Goal: Task Accomplishment & Management: Manage account settings

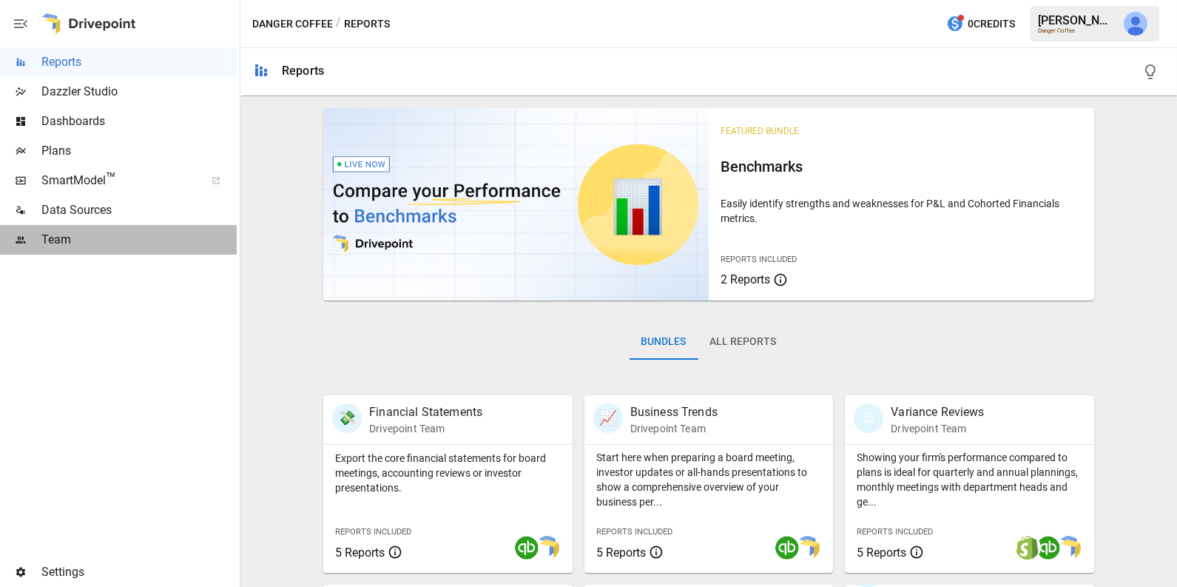
click at [70, 235] on span "Team" at bounding box center [138, 240] width 195 height 18
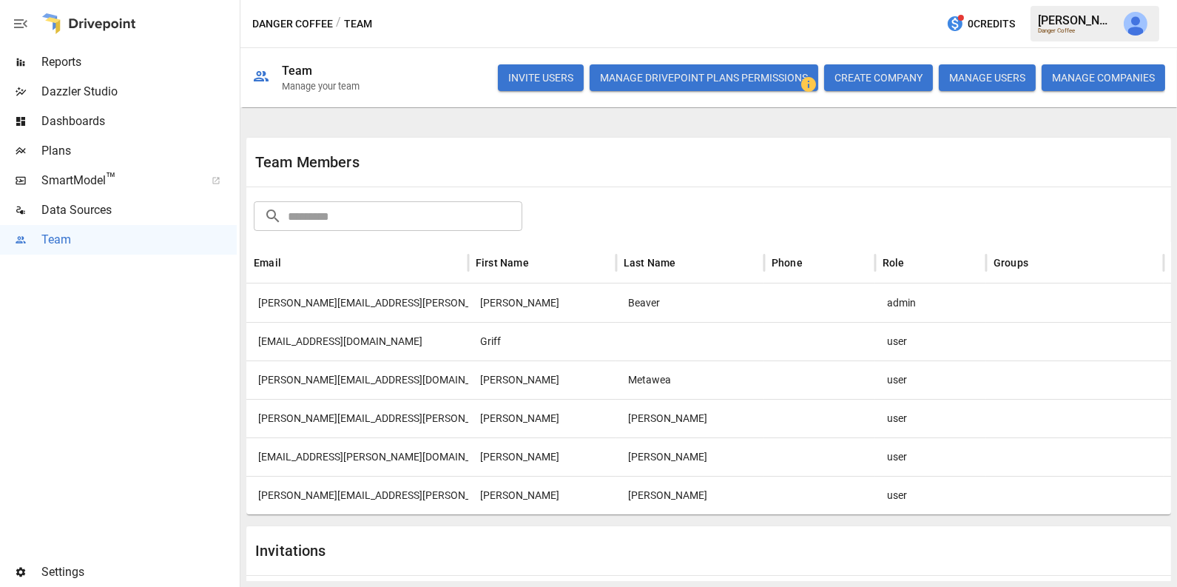
click at [331, 421] on div "[PERSON_NAME][EMAIL_ADDRESS][PERSON_NAME][DOMAIN_NAME]" at bounding box center [357, 418] width 222 height 38
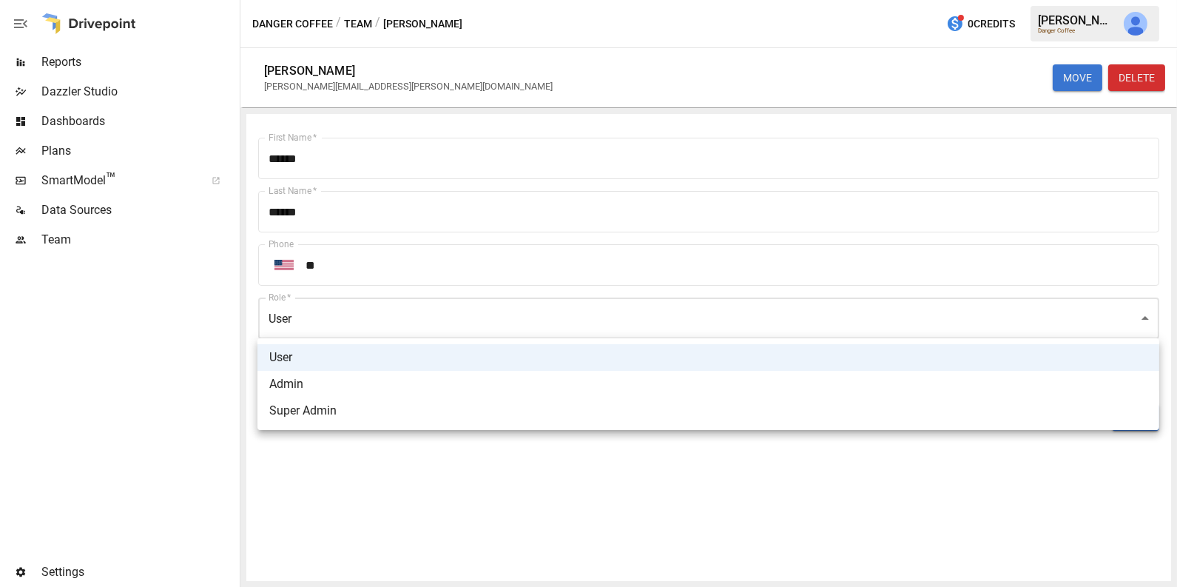
click at [476, 0] on body "Reports Dazzler Studio Dashboards Plans SmartModel ™ Data Sources Team Settings…" at bounding box center [588, 0] width 1177 height 0
click at [434, 379] on li "Admin" at bounding box center [708, 384] width 902 height 27
type input "*****"
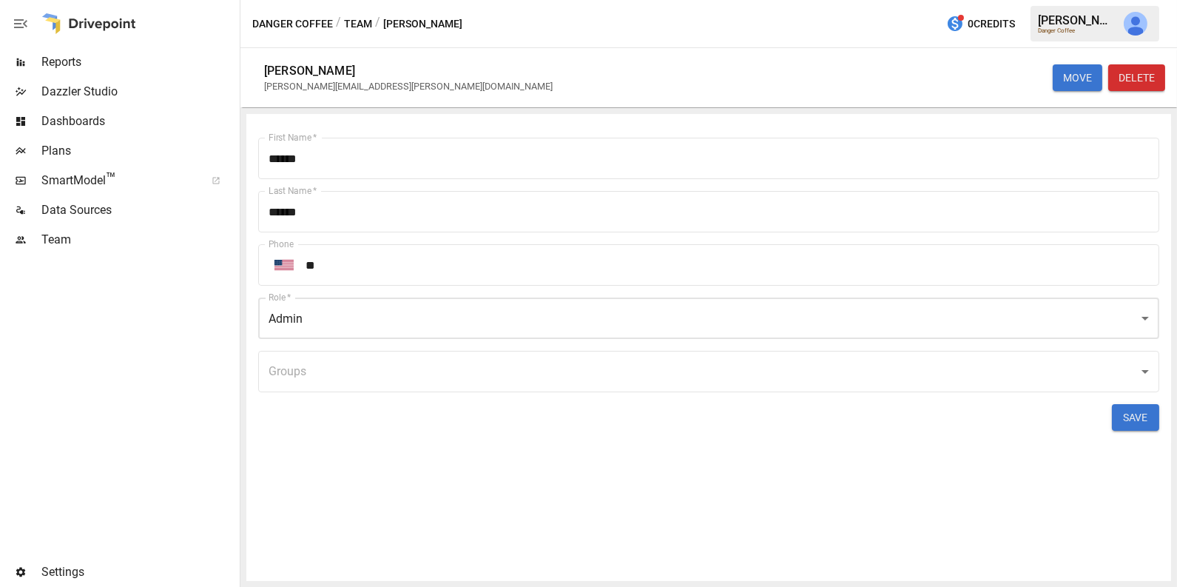
click at [1139, 413] on button "SAVE" at bounding box center [1135, 417] width 47 height 27
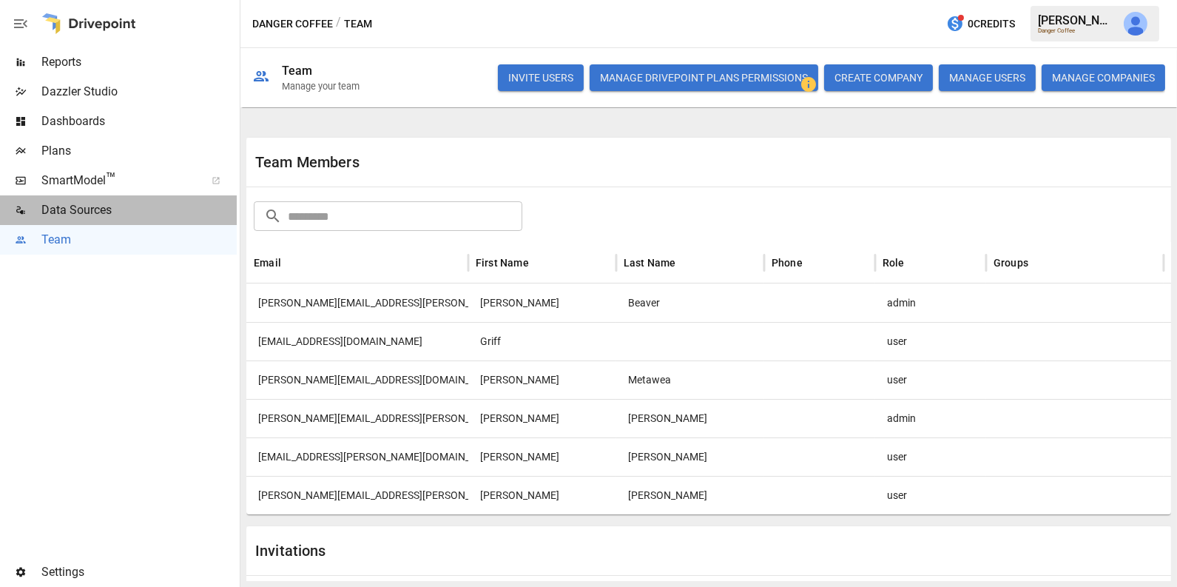
click at [95, 211] on span "Data Sources" at bounding box center [138, 210] width 195 height 18
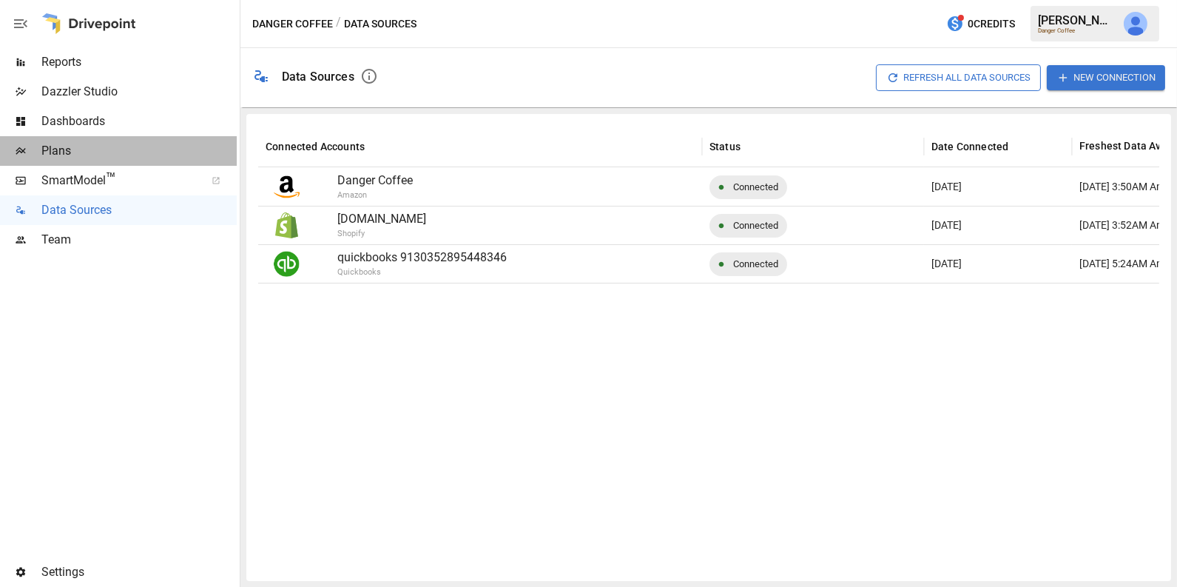
click at [77, 160] on div "Plans" at bounding box center [118, 151] width 237 height 30
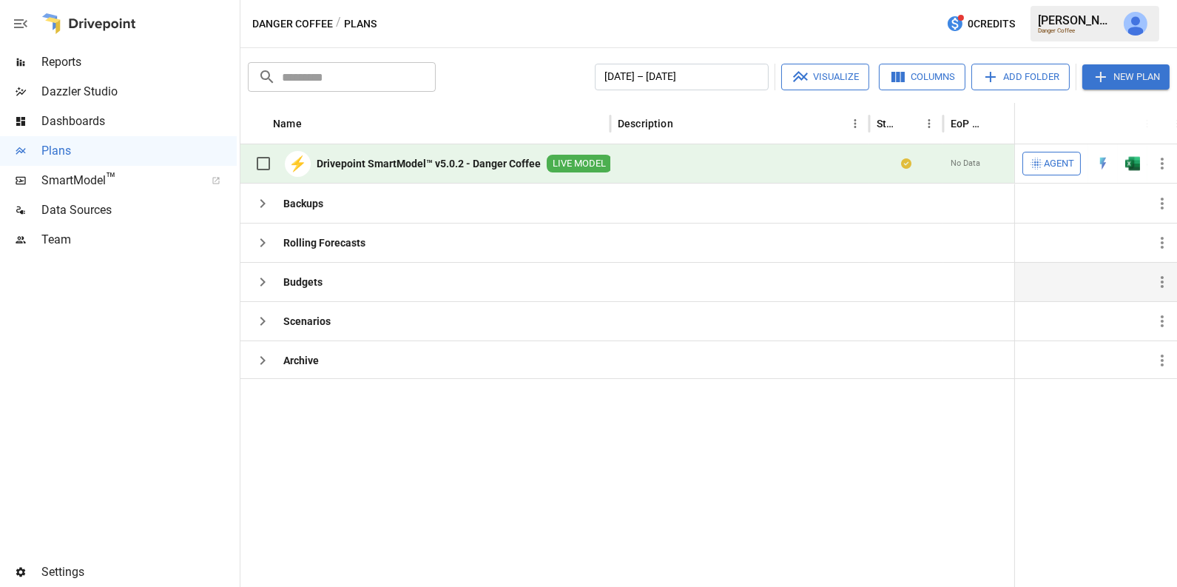
click at [258, 286] on icon "button" at bounding box center [263, 282] width 18 height 18
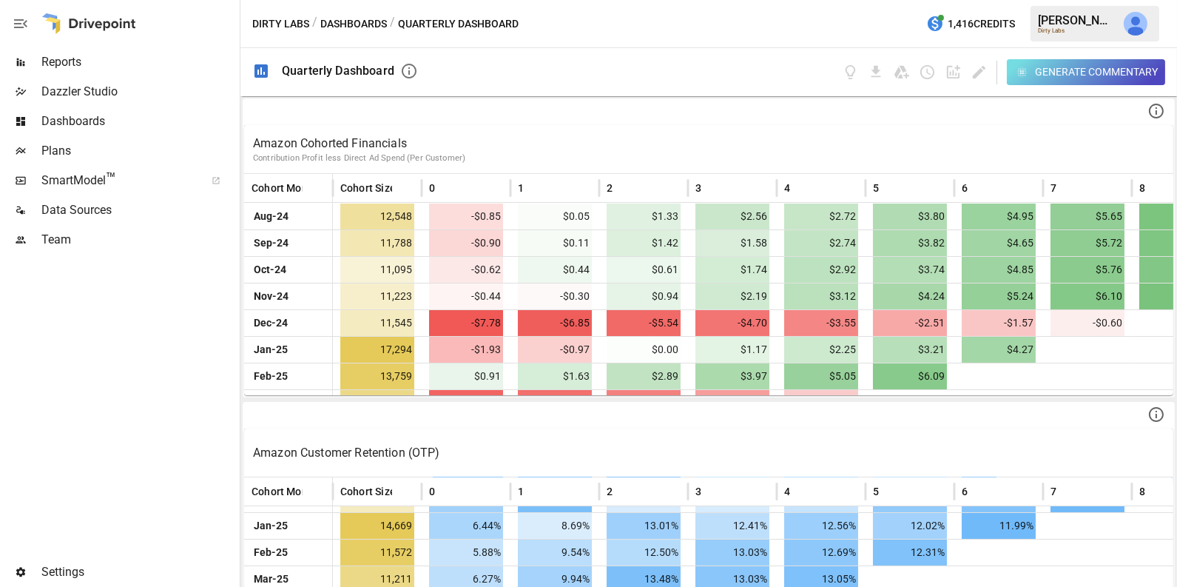
click at [105, 122] on span "Dashboards" at bounding box center [138, 121] width 195 height 18
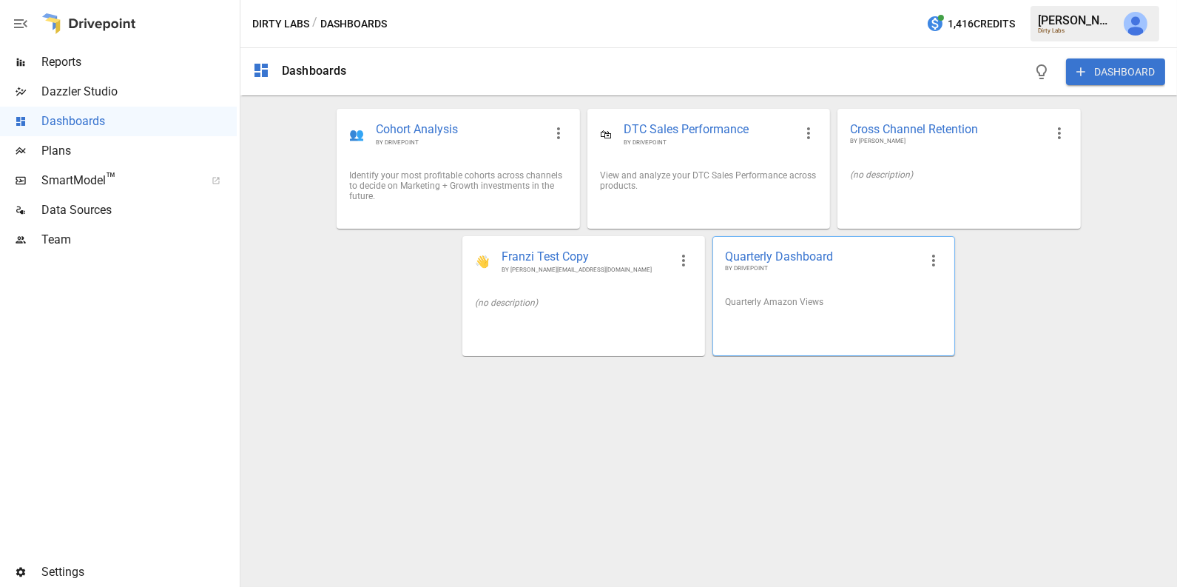
click at [763, 294] on div "Quarterly Amazon Views" at bounding box center [833, 302] width 241 height 34
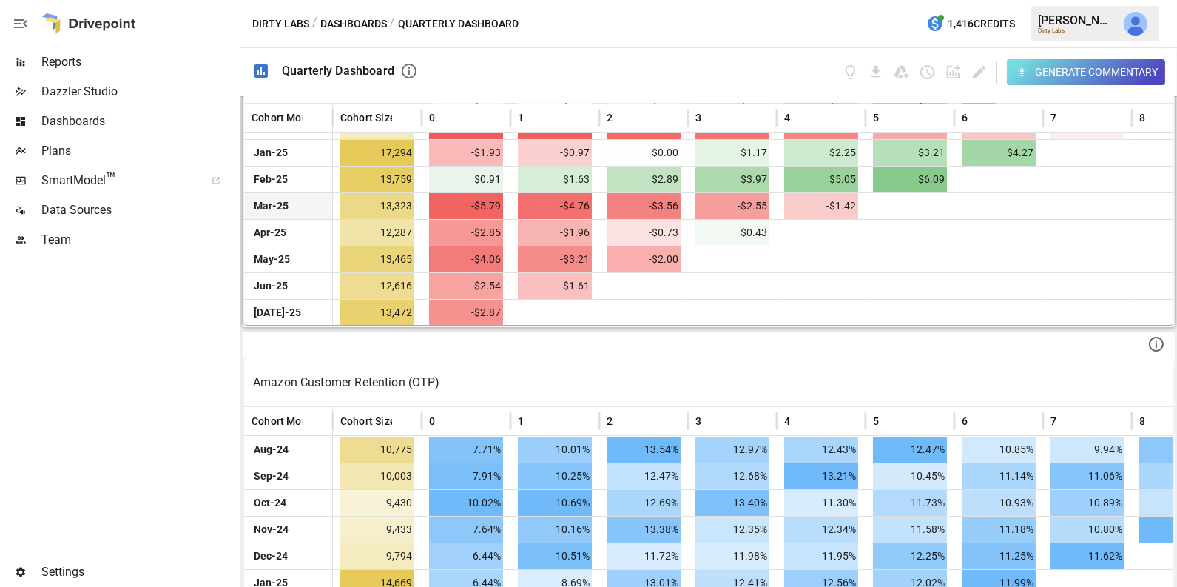
scroll to position [55, 0]
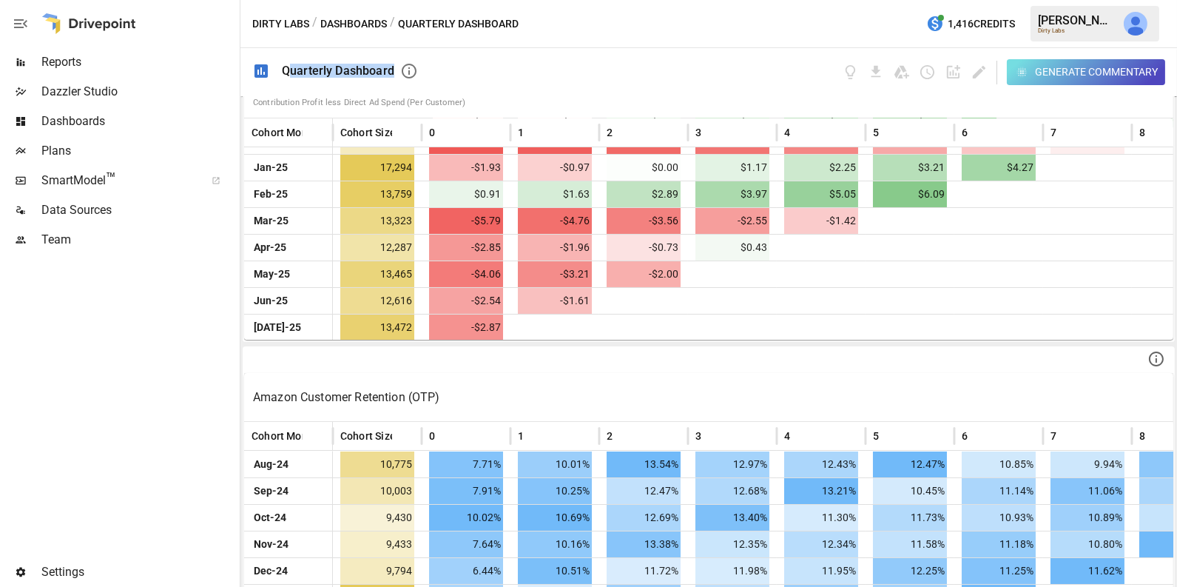
drag, startPoint x: 288, startPoint y: 65, endPoint x: 414, endPoint y: 73, distance: 126.7
click at [414, 73] on div "Quarterly Dashboard" at bounding box center [350, 71] width 136 height 18
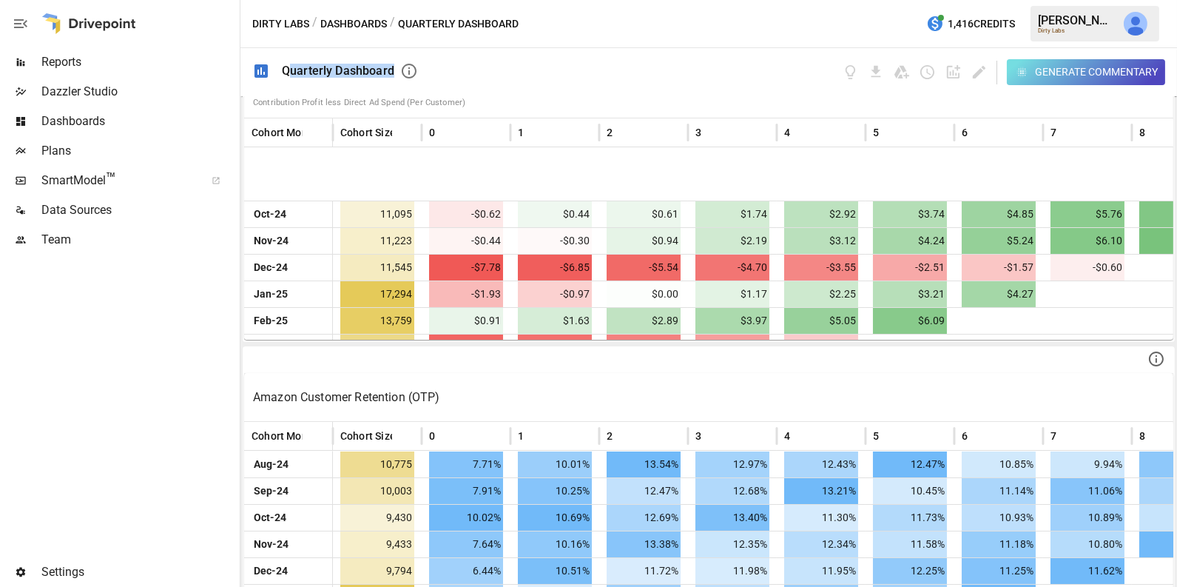
scroll to position [126, 0]
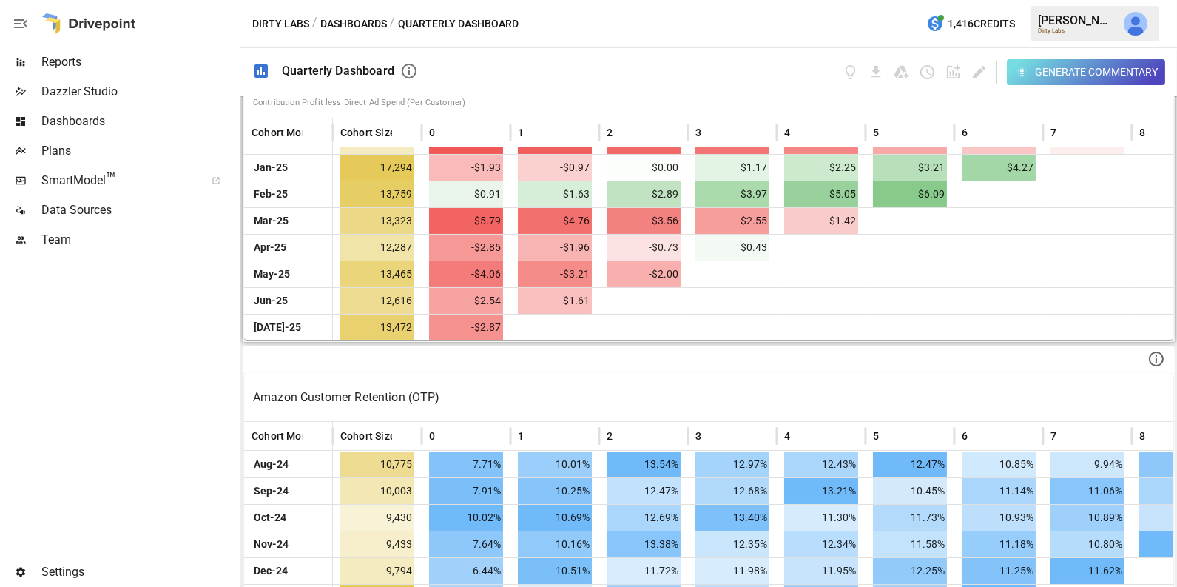
click at [337, 101] on p "Contribution Profit less Direct Ad Spend (Per Customer)" at bounding box center [708, 103] width 911 height 12
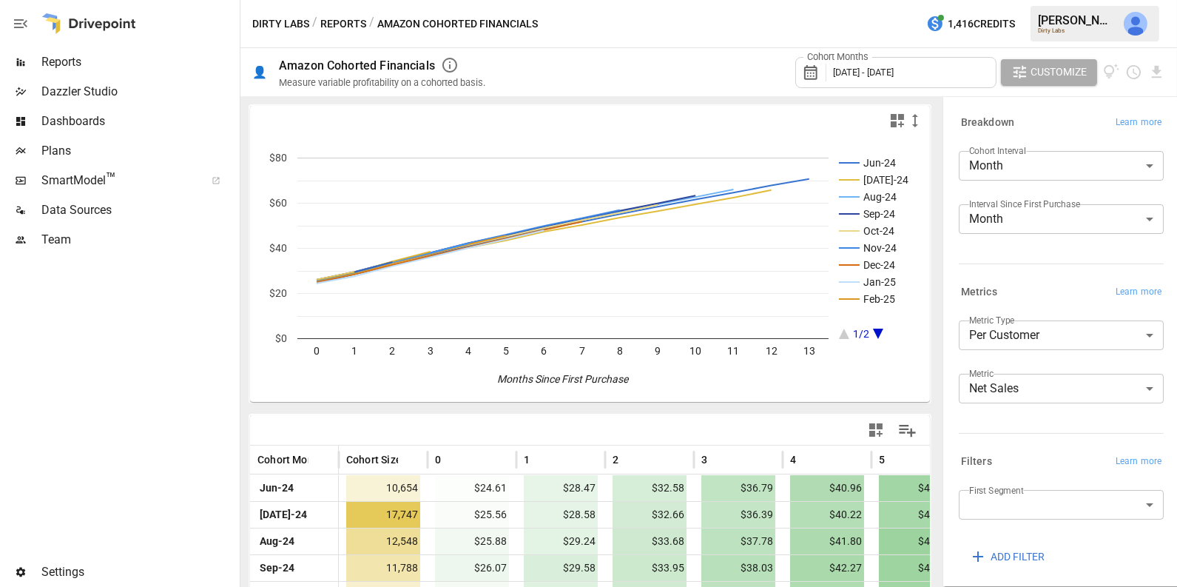
click at [141, 127] on span "Dashboards" at bounding box center [138, 121] width 195 height 18
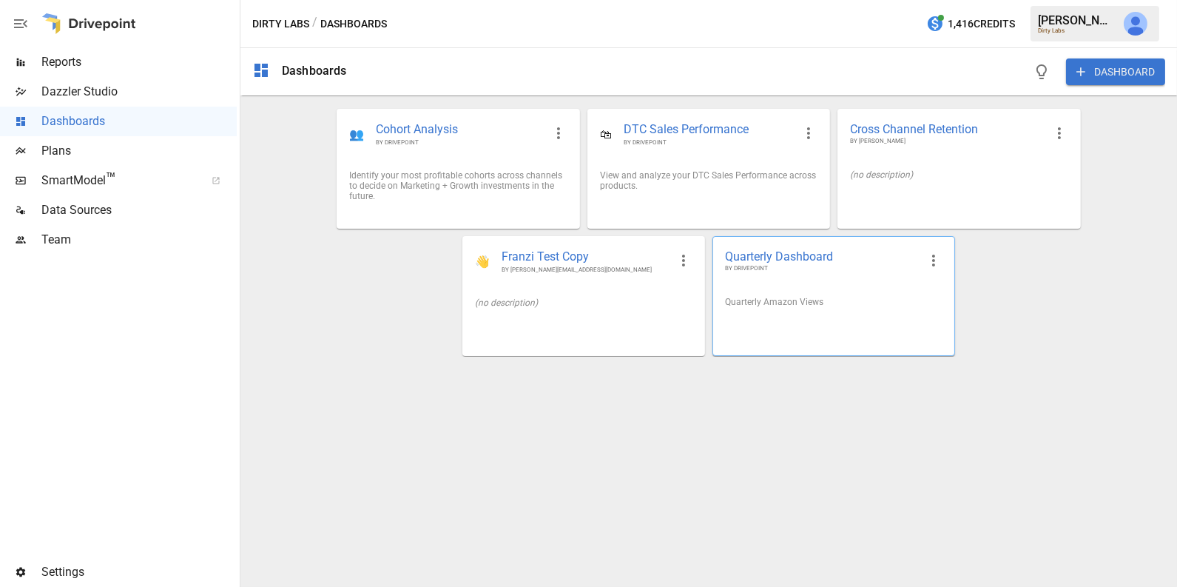
click at [758, 314] on div "Quarterly Amazon Views" at bounding box center [833, 302] width 241 height 34
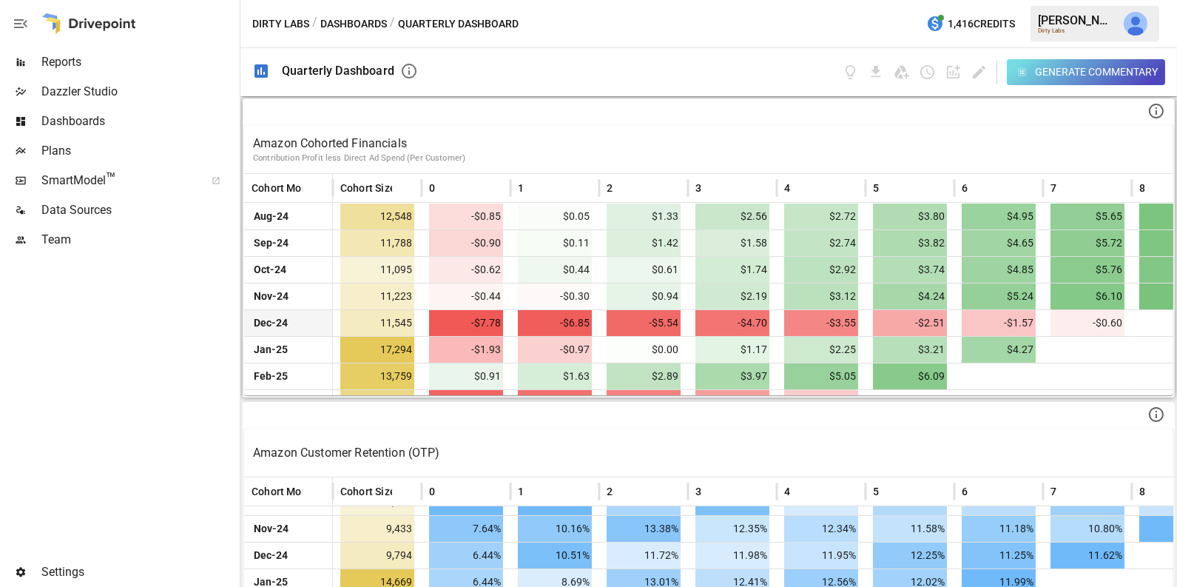
scroll to position [126, 0]
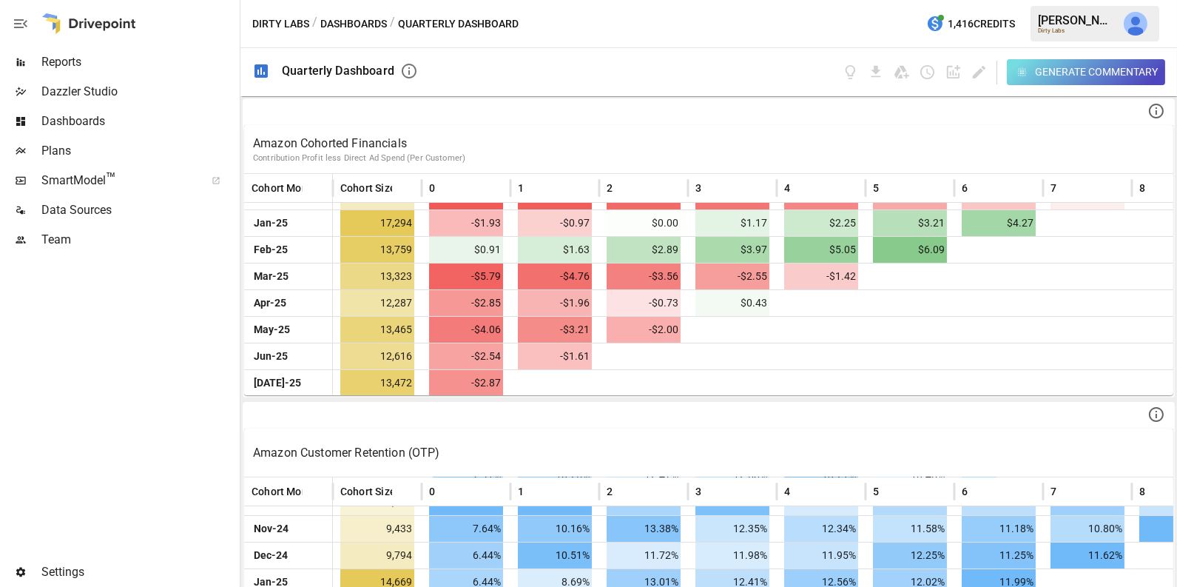
click at [122, 127] on span "Dashboards" at bounding box center [138, 121] width 195 height 18
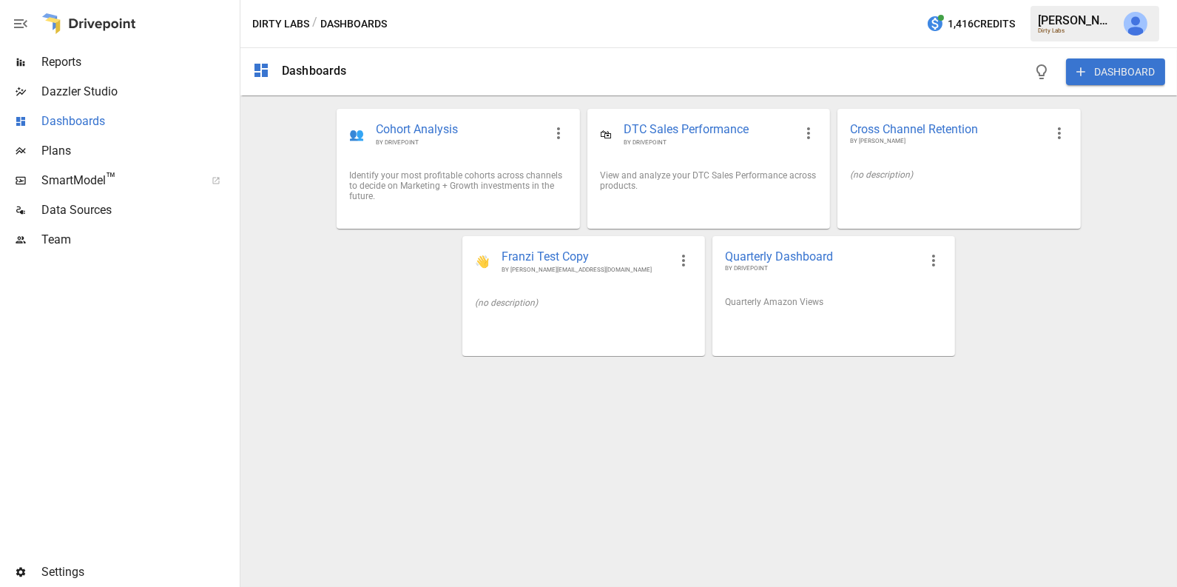
click at [114, 124] on span "Dashboards" at bounding box center [138, 121] width 195 height 18
click at [834, 283] on div "Quarterly Dashboard BY DRIVEPOINT" at bounding box center [833, 261] width 241 height 48
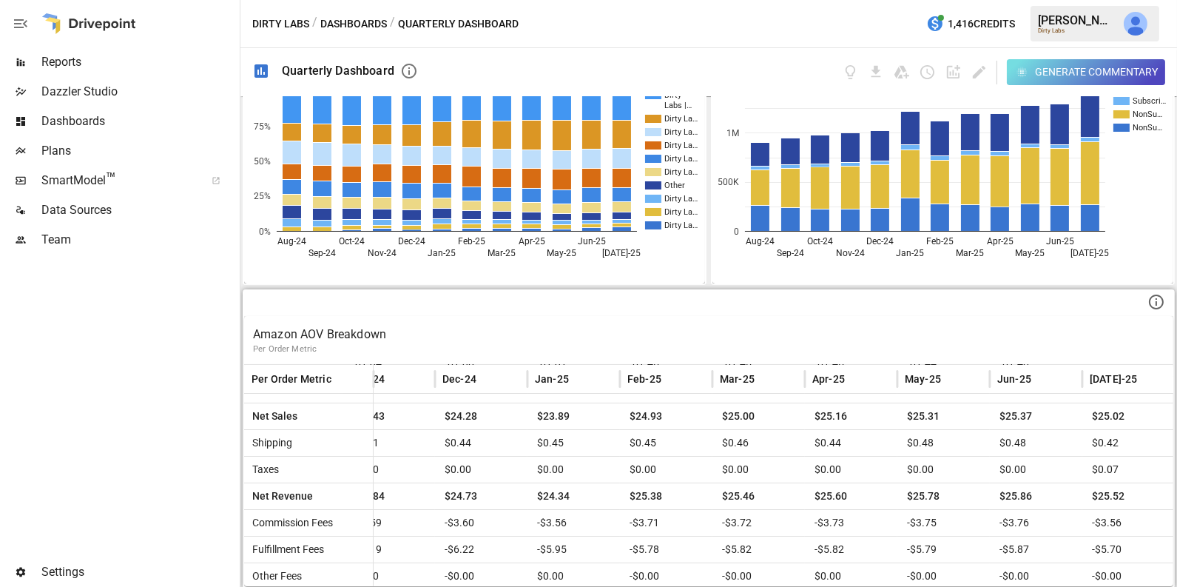
scroll to position [153, 308]
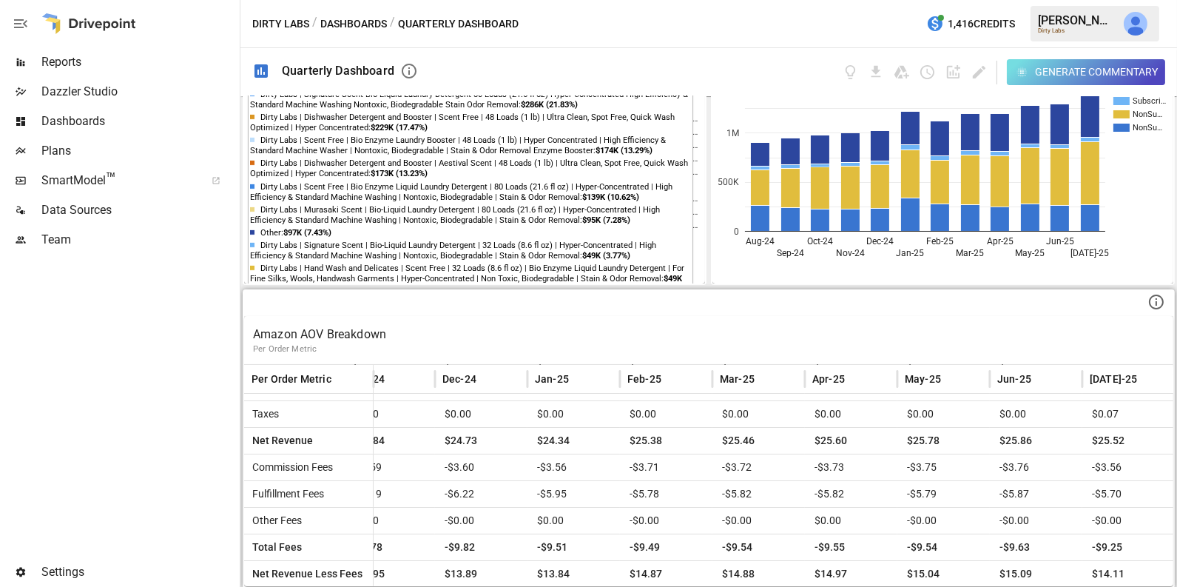
click at [368, 25] on button "Dashboards" at bounding box center [353, 24] width 67 height 18
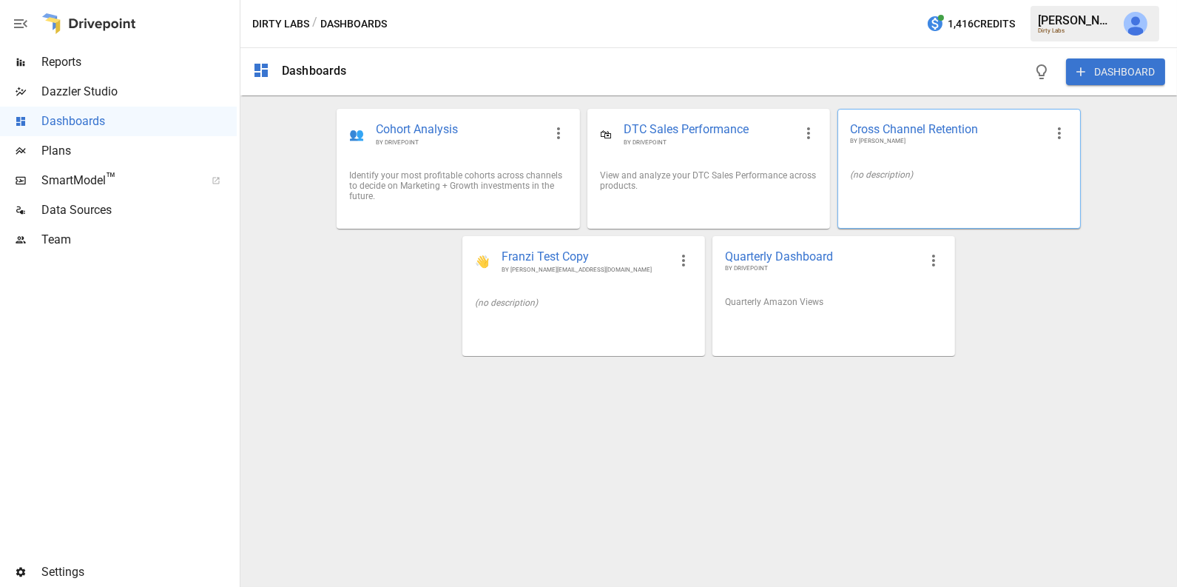
click at [972, 175] on div "(no description)" at bounding box center [958, 174] width 217 height 10
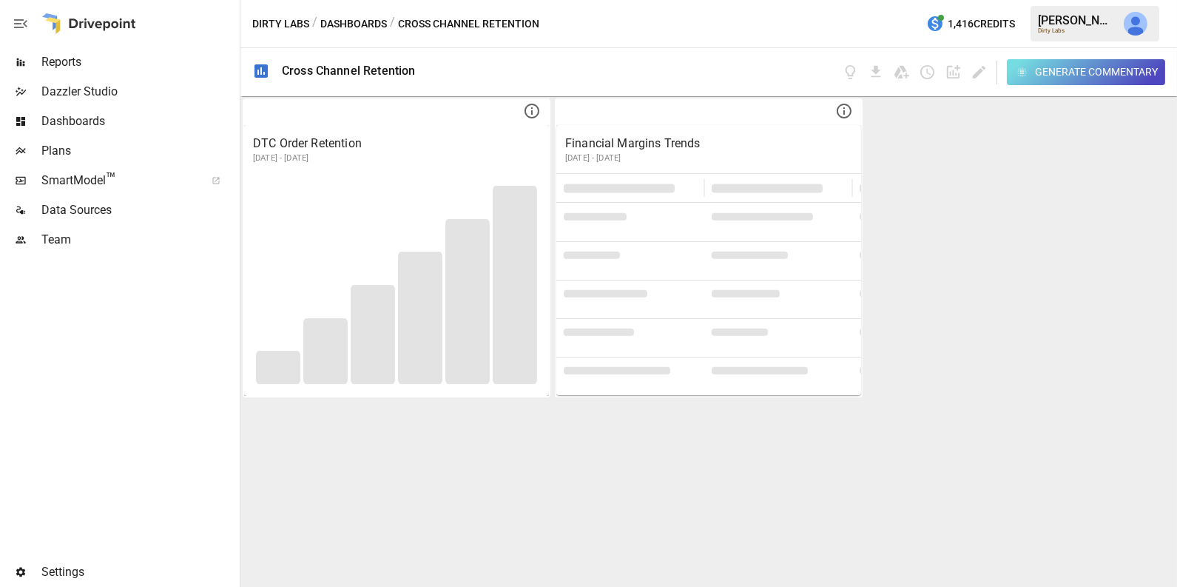
click at [358, 24] on button "Dashboards" at bounding box center [353, 24] width 67 height 18
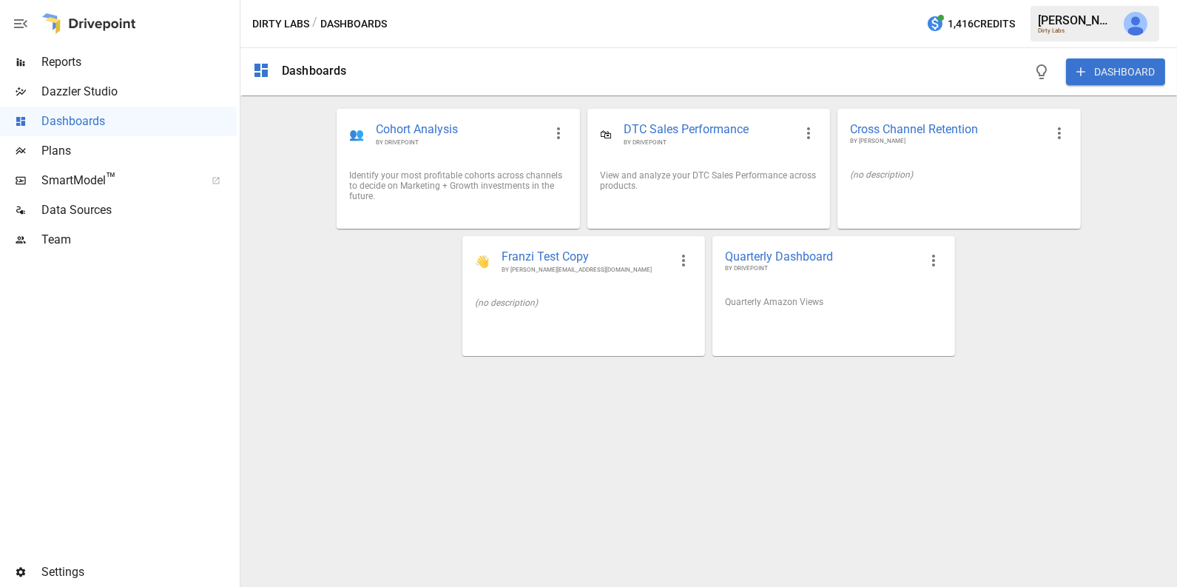
click at [1112, 78] on button "DASHBOARD" at bounding box center [1115, 71] width 99 height 27
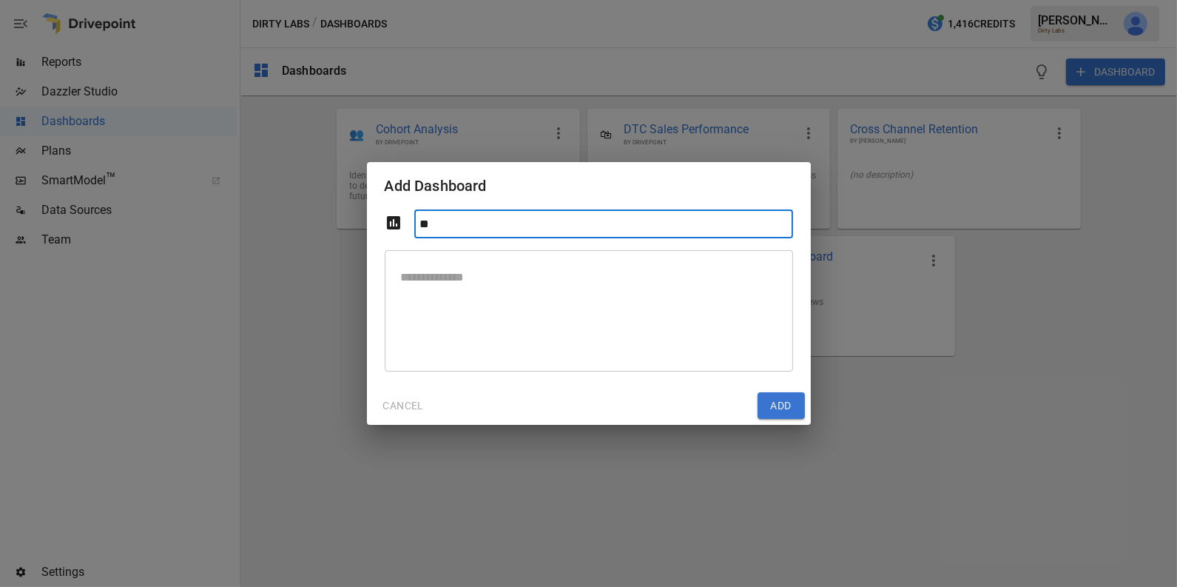
type input "*"
type input "**********"
click at [772, 400] on button "Add" at bounding box center [780, 405] width 47 height 27
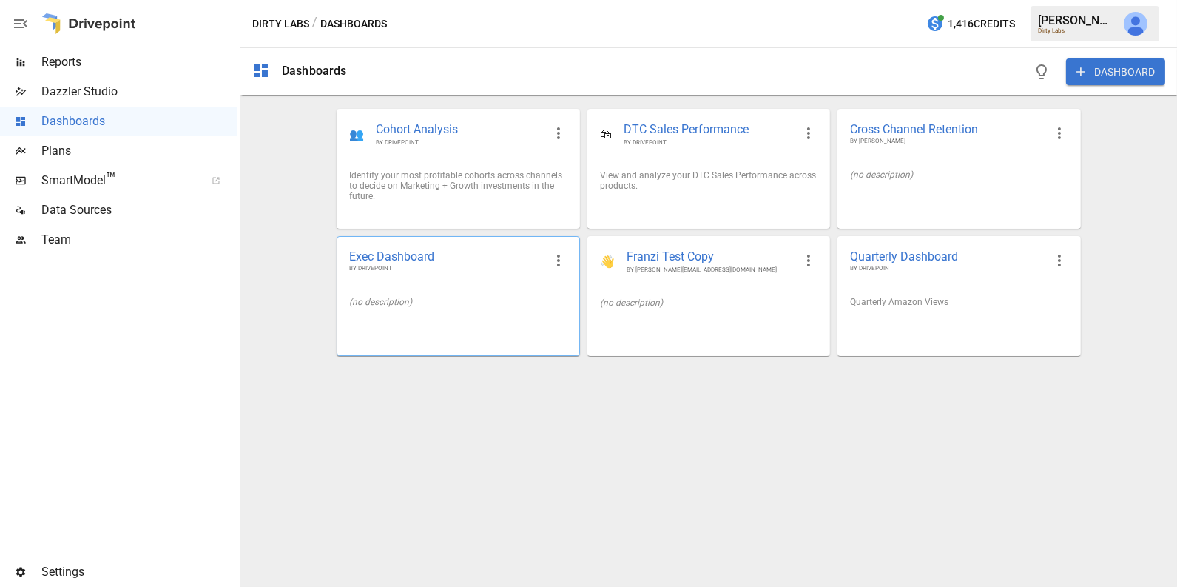
click at [492, 305] on div "(no description)" at bounding box center [457, 302] width 217 height 10
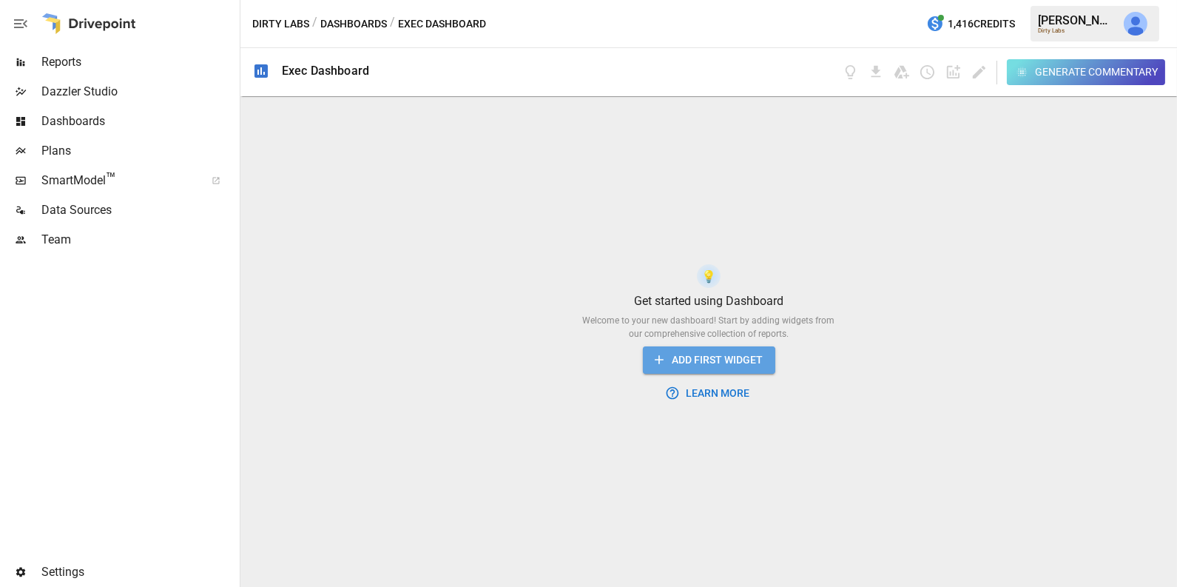
click at [659, 362] on icon "button" at bounding box center [659, 359] width 15 height 15
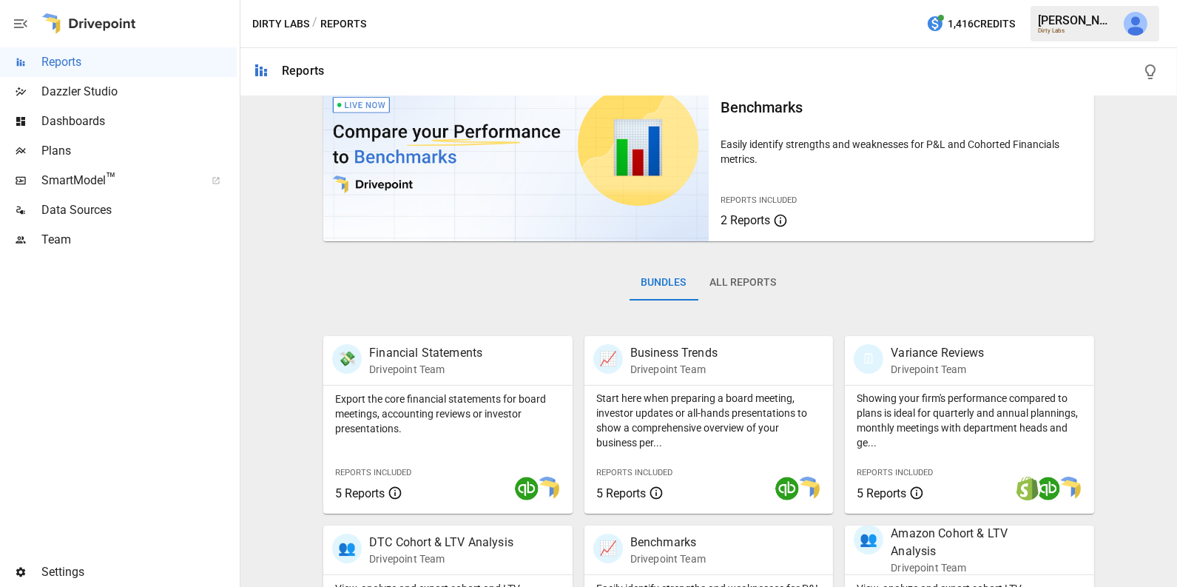
scroll to position [85, 0]
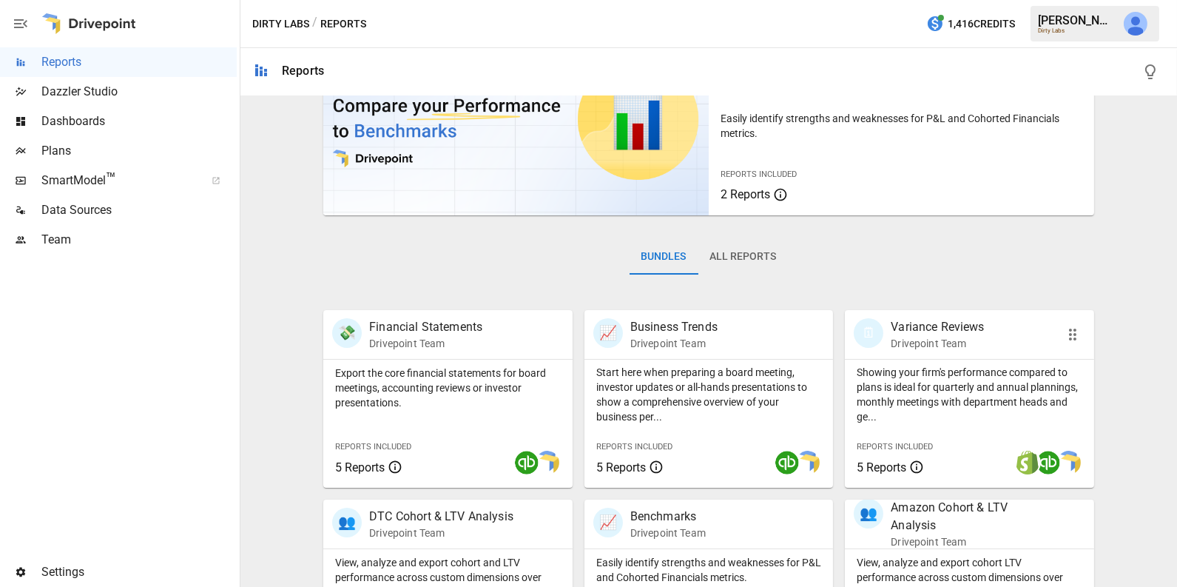
click at [953, 359] on div "Showing your firm's performance compared to plans is ideal for quarterly and an…" at bounding box center [969, 391] width 249 height 65
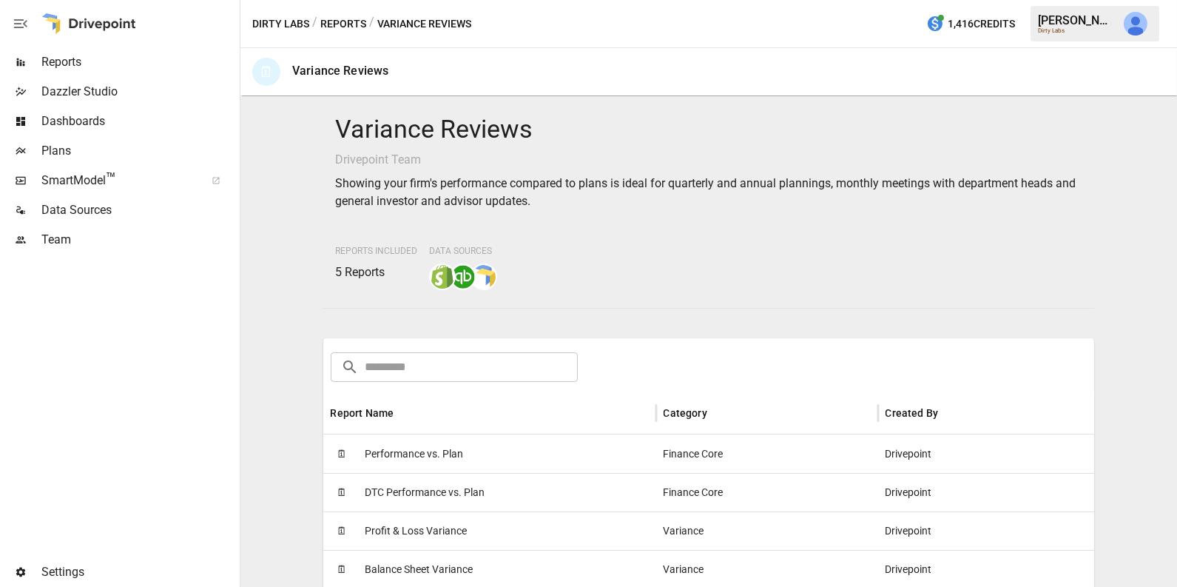
click at [589, 444] on div "🗓 Performance vs. Plan" at bounding box center [489, 453] width 333 height 38
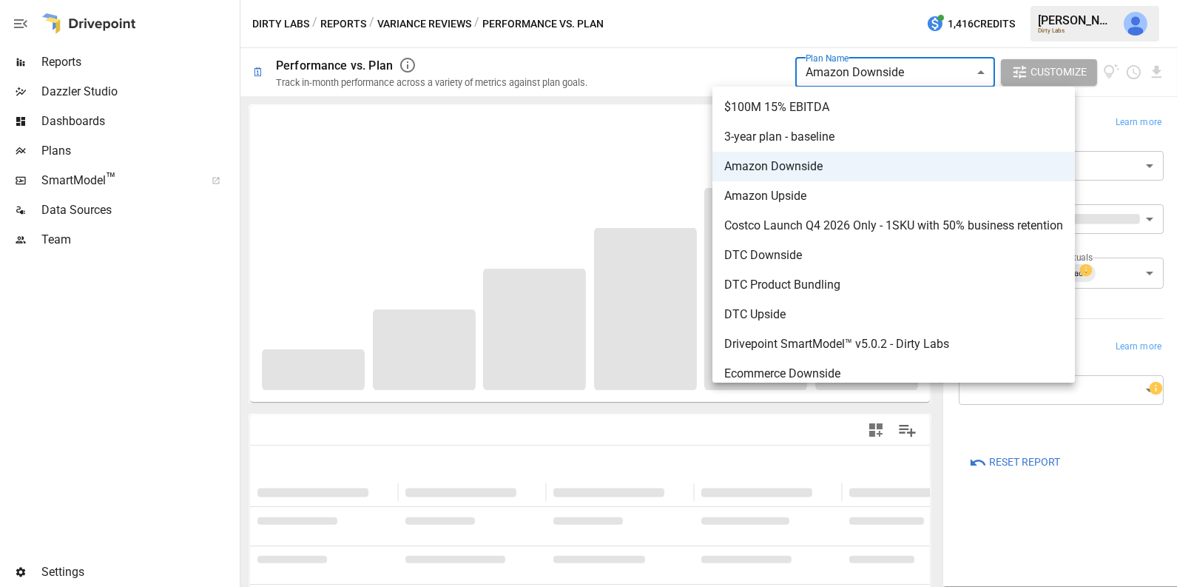
click at [843, 0] on body "**********" at bounding box center [588, 0] width 1177 height 0
click at [739, 45] on div at bounding box center [588, 293] width 1177 height 587
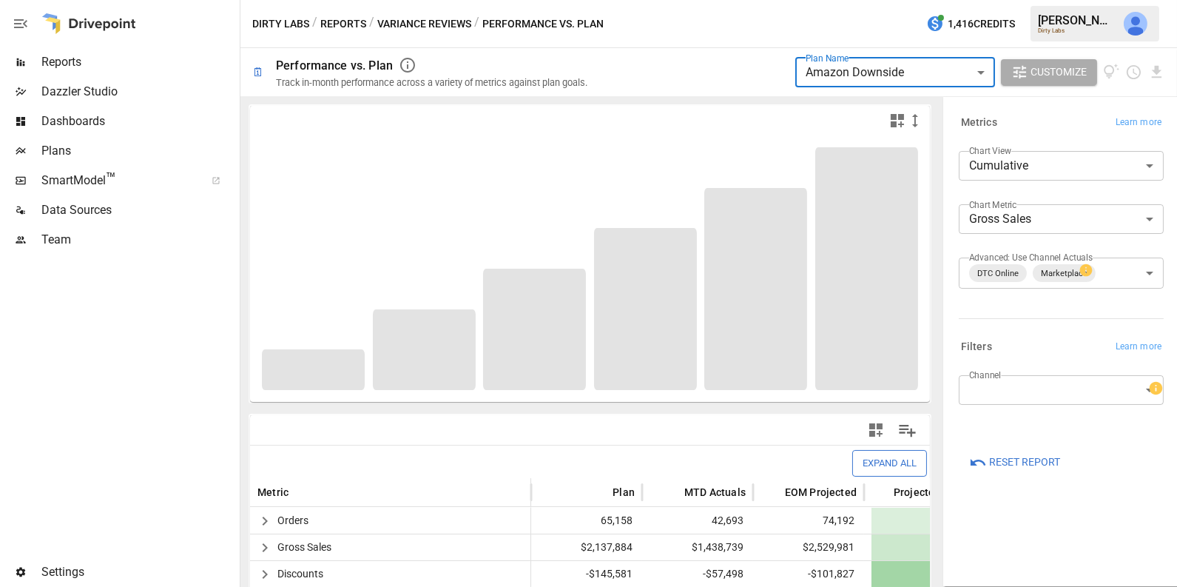
click at [916, 0] on body "**********" at bounding box center [588, 0] width 1177 height 0
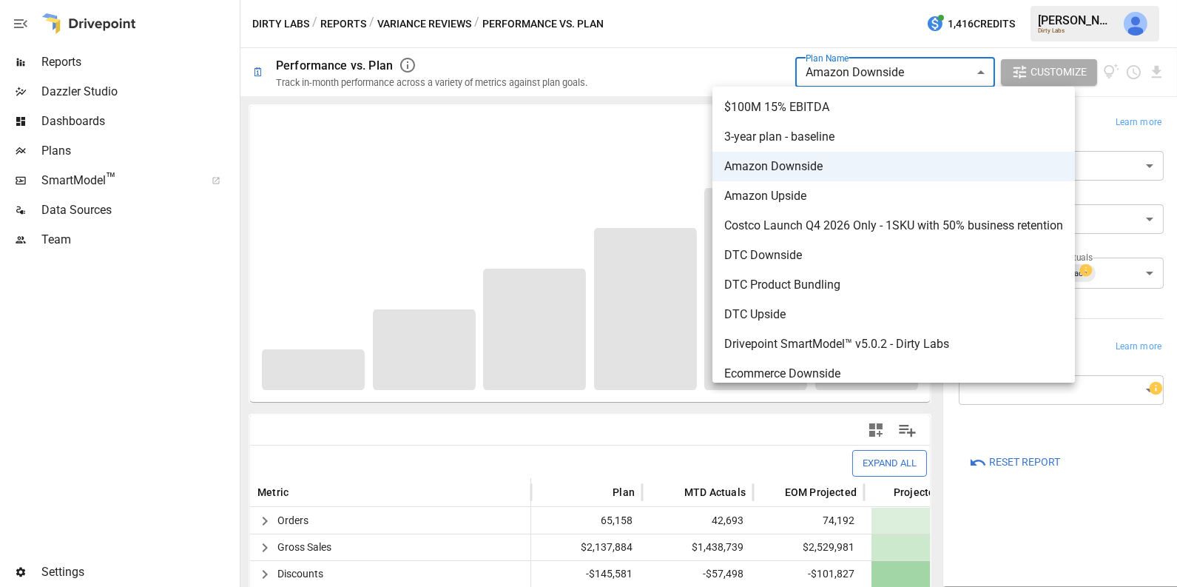
click at [740, 39] on div at bounding box center [588, 293] width 1177 height 587
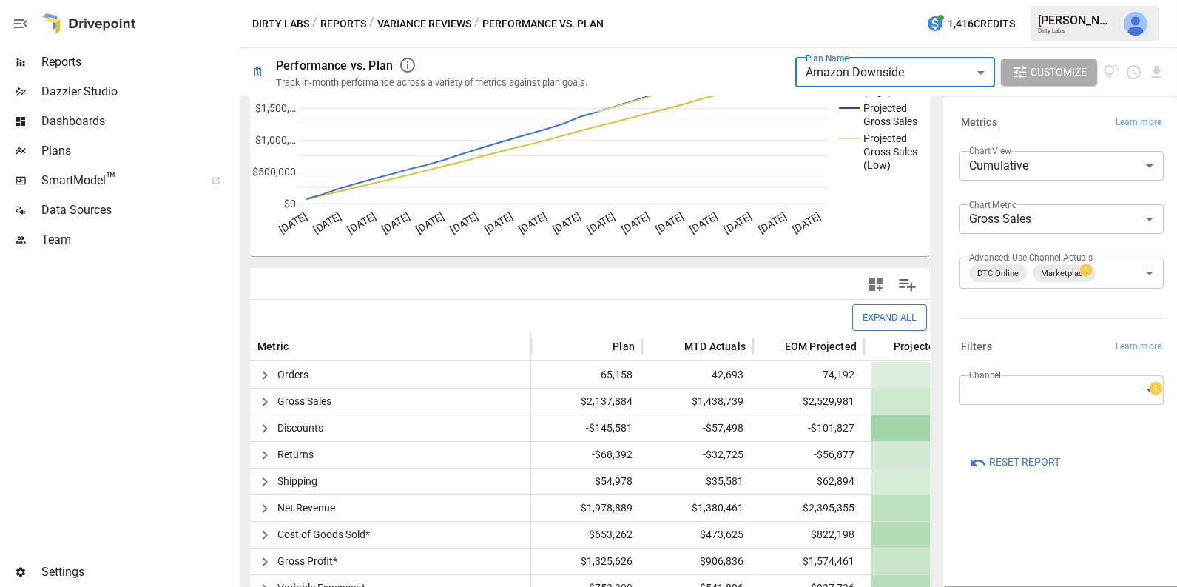
scroll to position [153, 0]
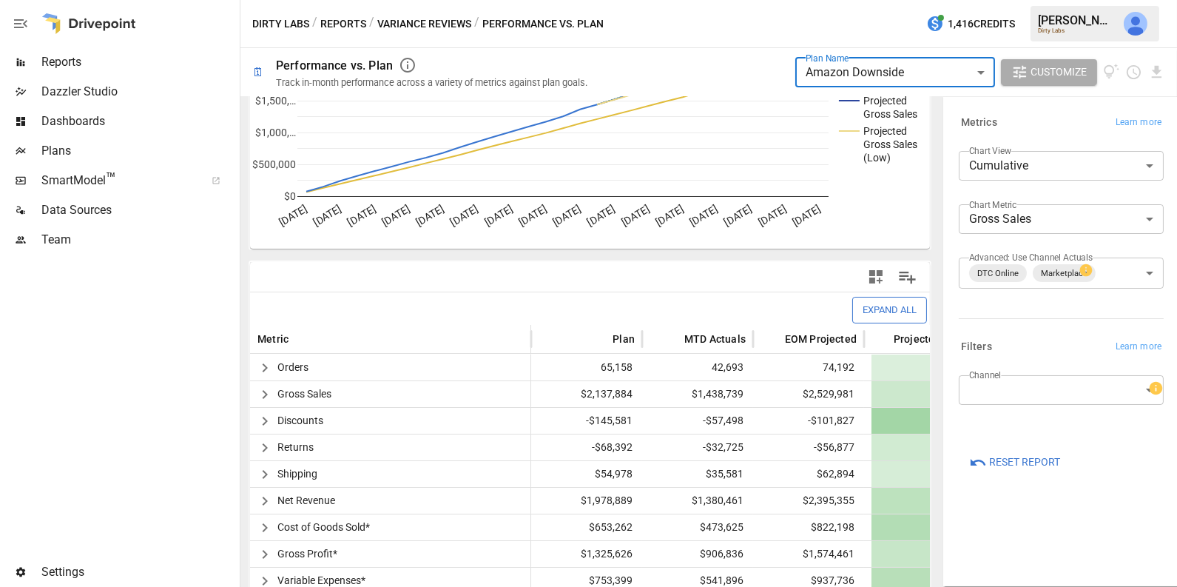
click at [402, 27] on button "Variance Reviews" at bounding box center [424, 24] width 94 height 18
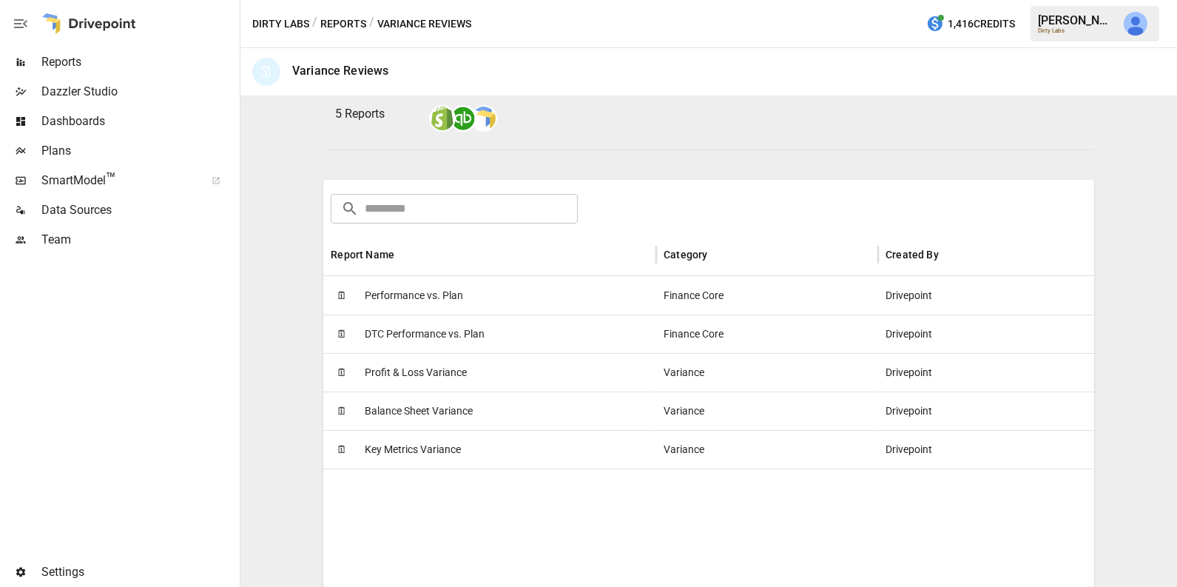
scroll to position [160, 0]
click at [344, 17] on button "Reports" at bounding box center [343, 24] width 46 height 18
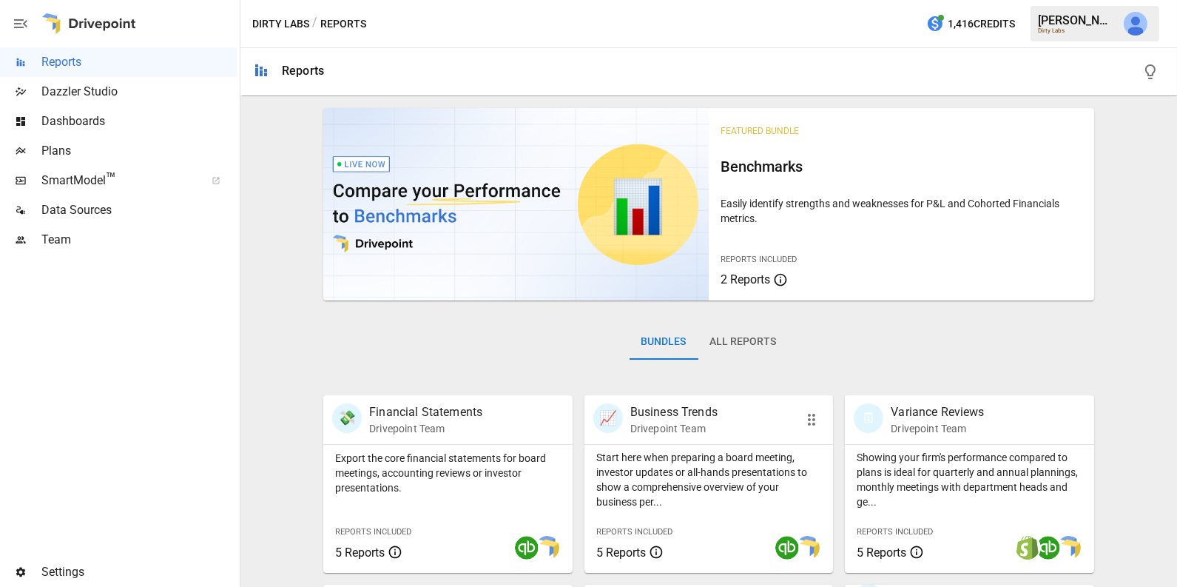
click at [643, 448] on div "Start here when preparing a board meeting, investor updates or all-hands presen…" at bounding box center [708, 476] width 249 height 65
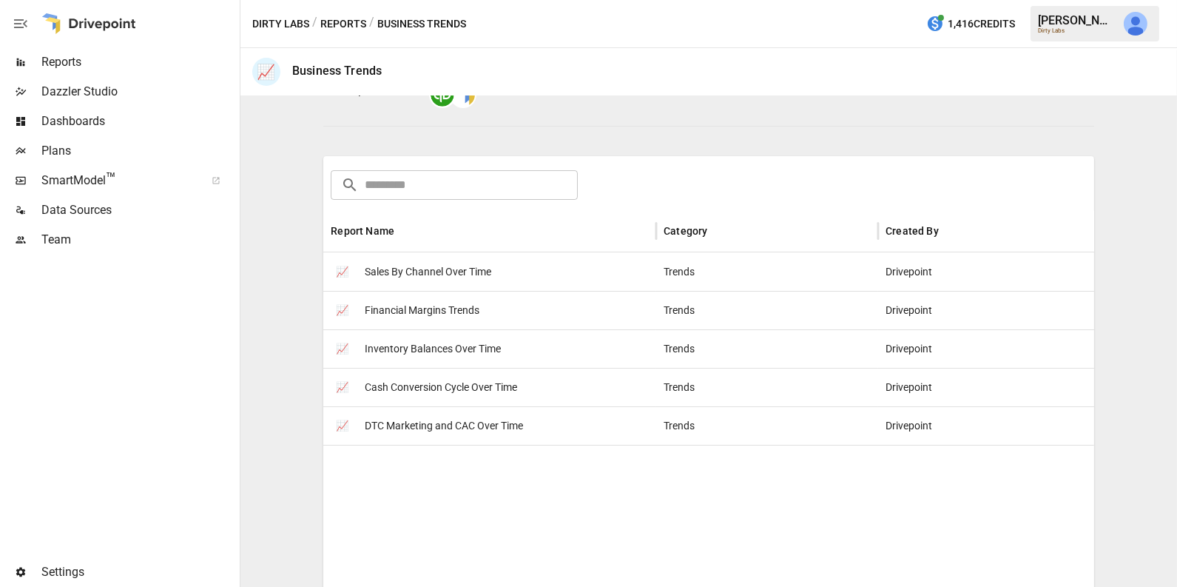
scroll to position [205, 0]
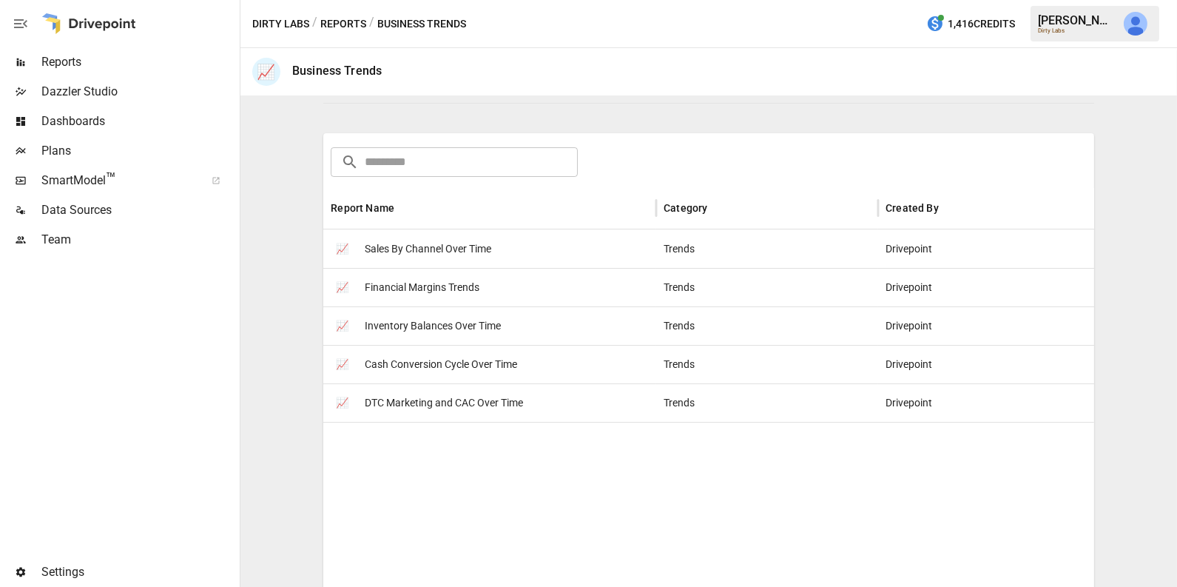
click at [507, 246] on div "📈 Sales By Channel Over Time" at bounding box center [489, 248] width 333 height 38
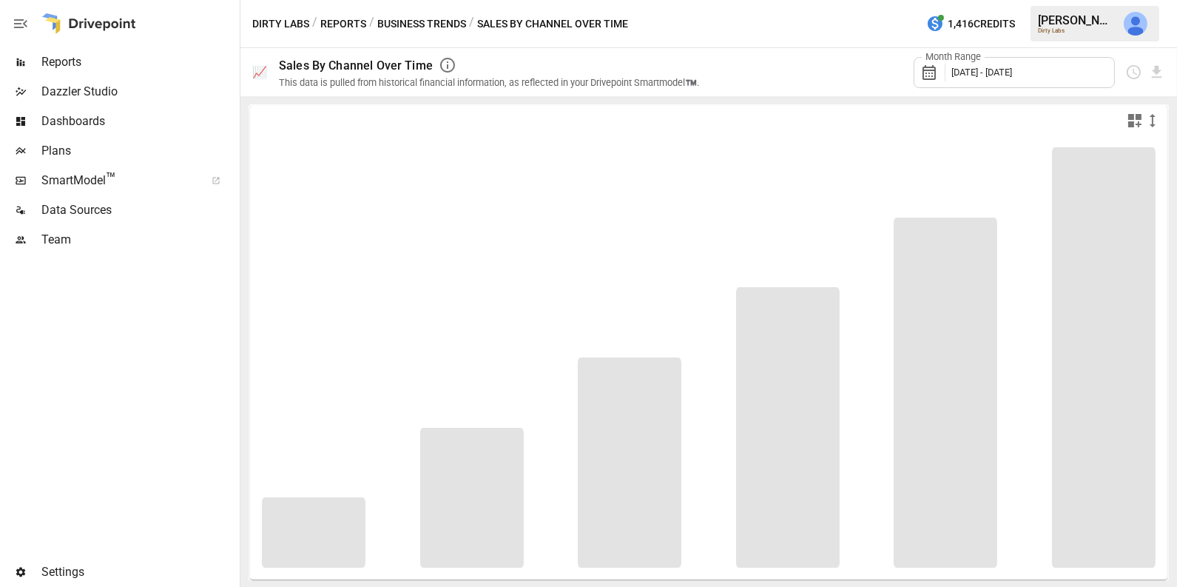
click at [987, 78] on div "Month Range [DATE] - [DATE]" at bounding box center [1013, 72] width 201 height 31
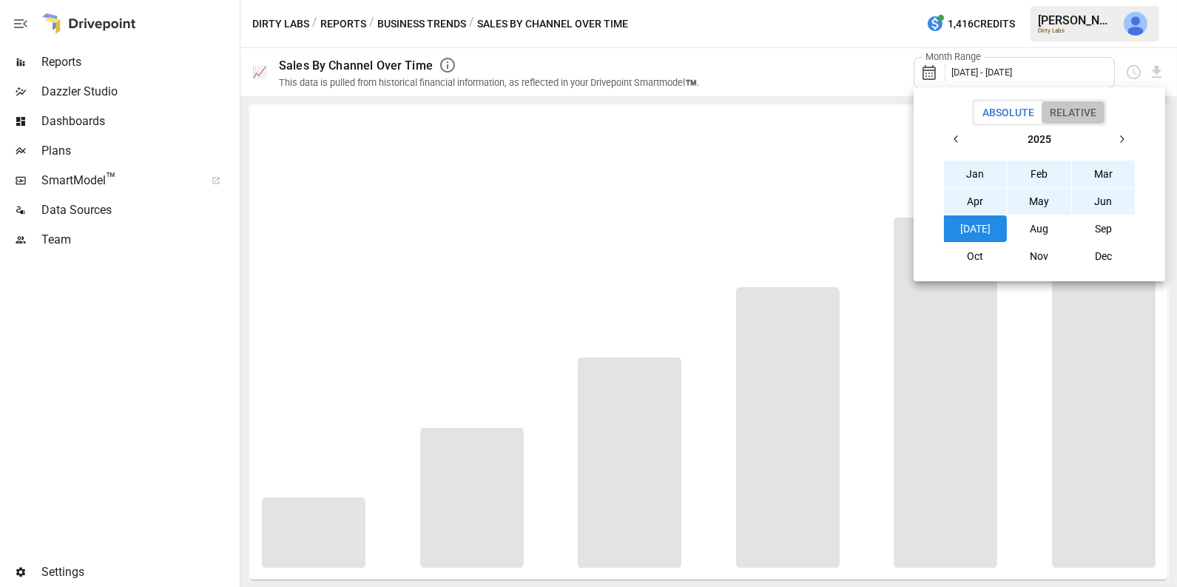
click at [1067, 109] on button "Relative" at bounding box center [1072, 112] width 63 height 22
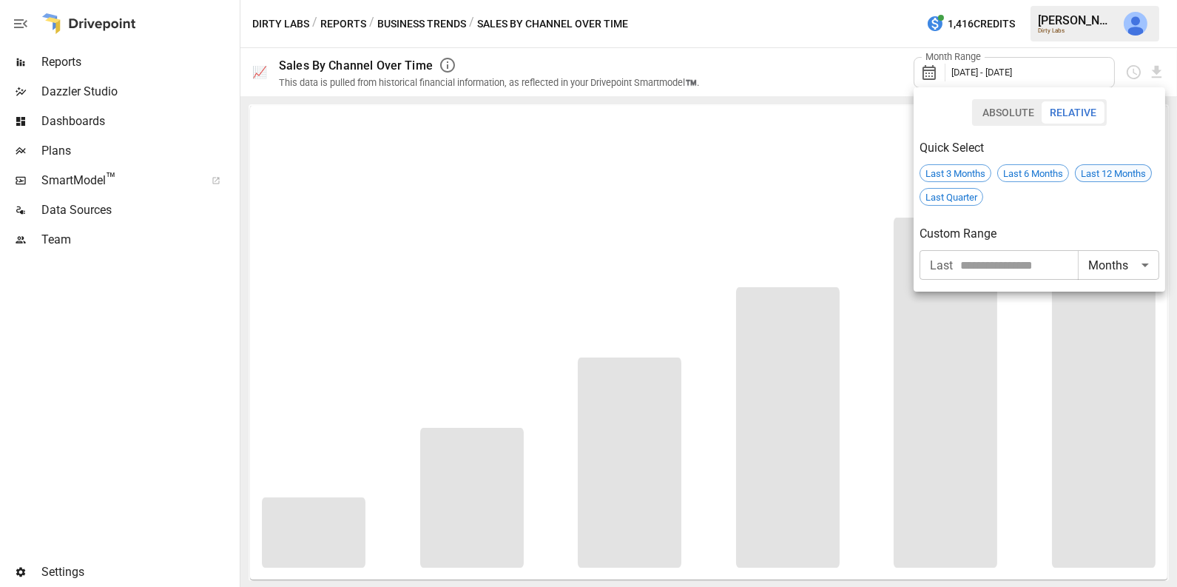
click at [1091, 168] on span "Last 12 Months" at bounding box center [1112, 173] width 75 height 11
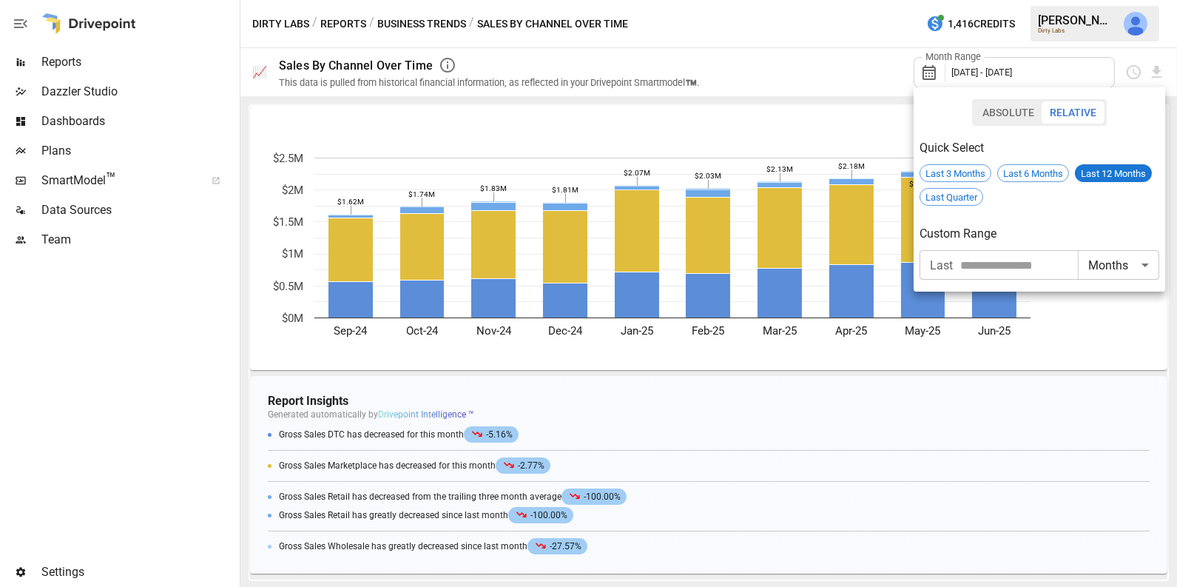
click at [705, 371] on div at bounding box center [588, 293] width 1177 height 587
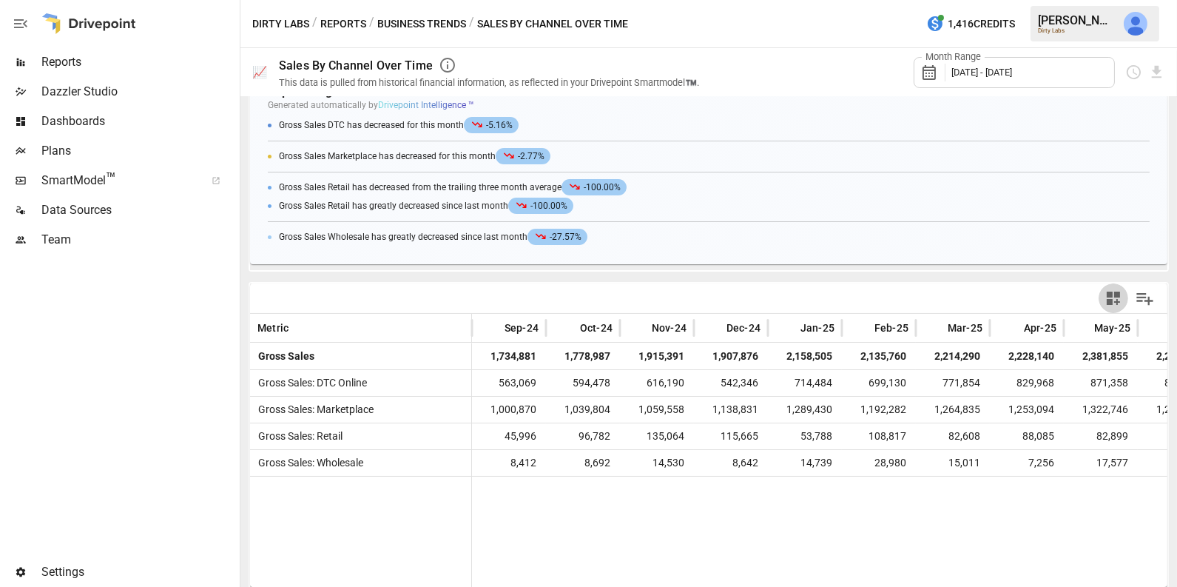
click at [1105, 301] on icon "button" at bounding box center [1113, 298] width 18 height 18
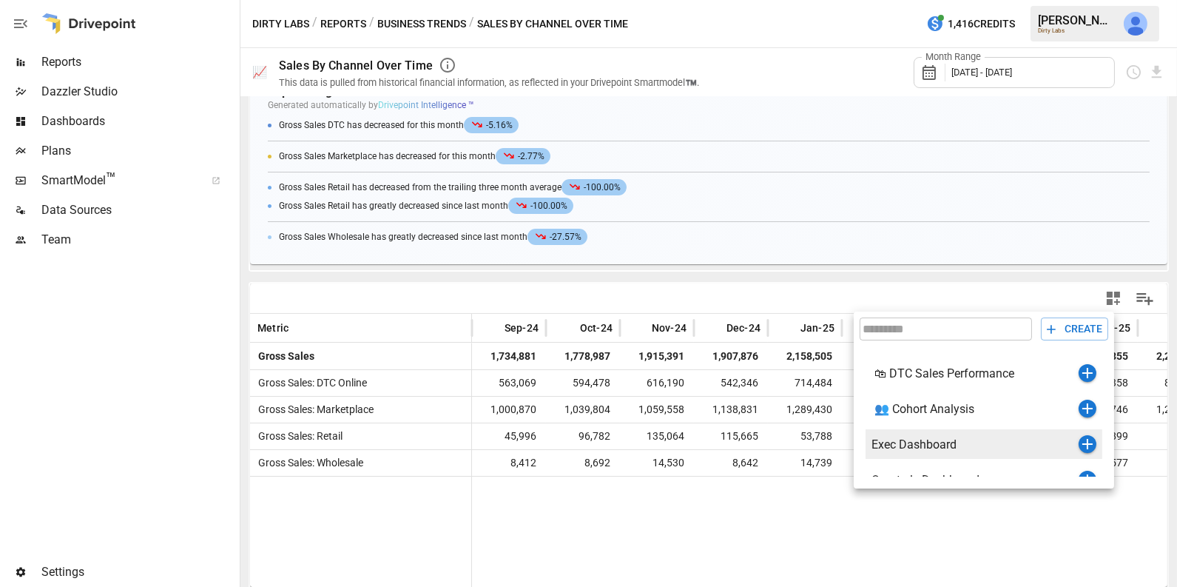
click at [1083, 442] on icon "button" at bounding box center [1087, 444] width 18 height 18
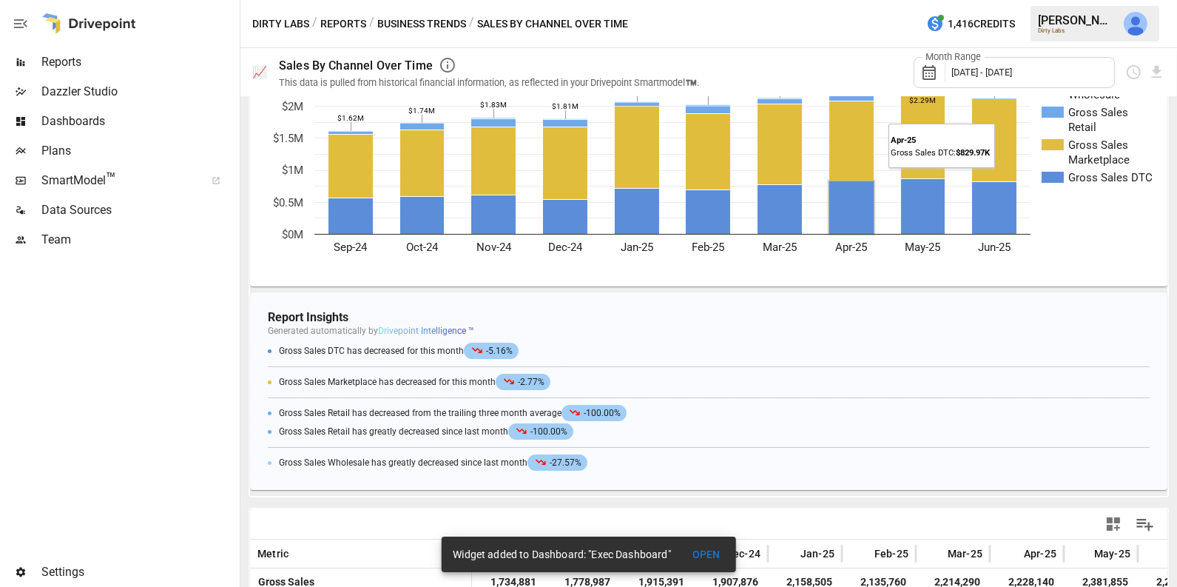
scroll to position [102, 0]
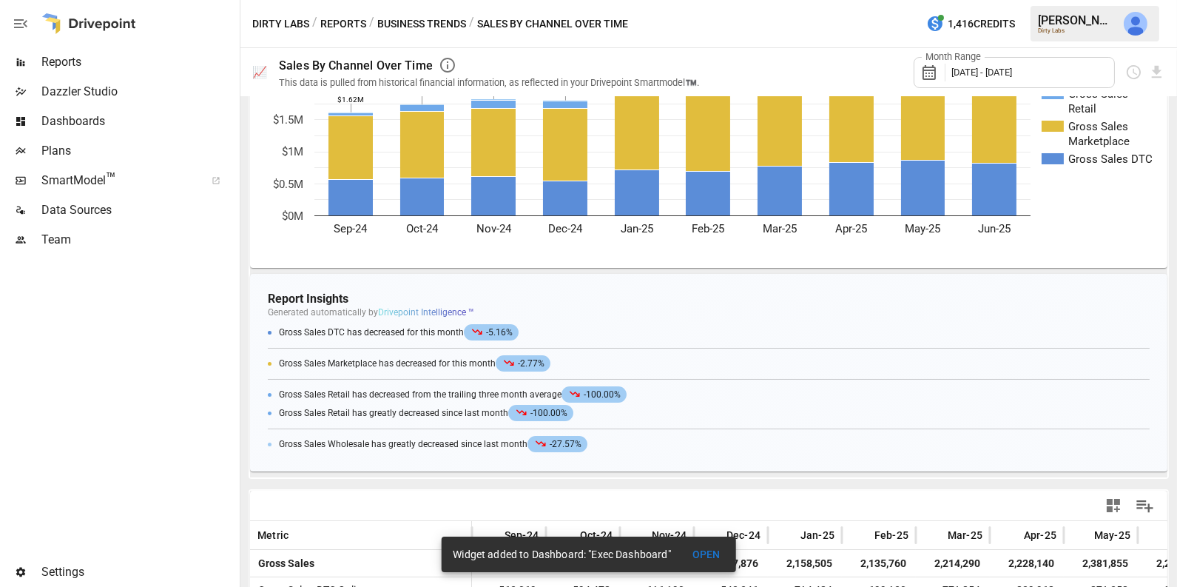
click at [448, 21] on button "Business Trends" at bounding box center [421, 24] width 89 height 18
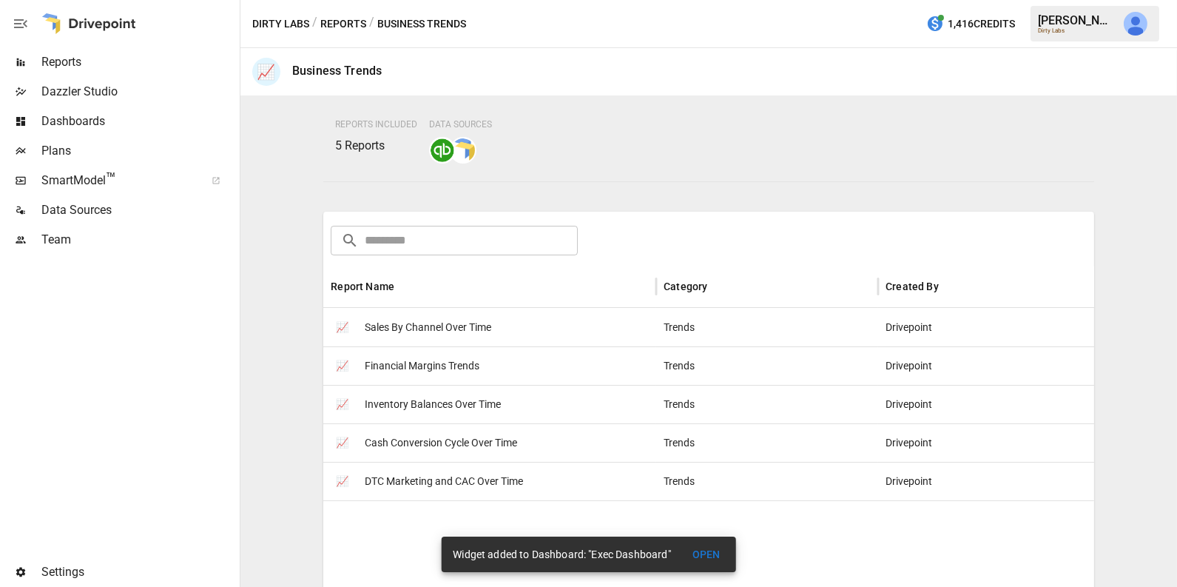
scroll to position [142, 0]
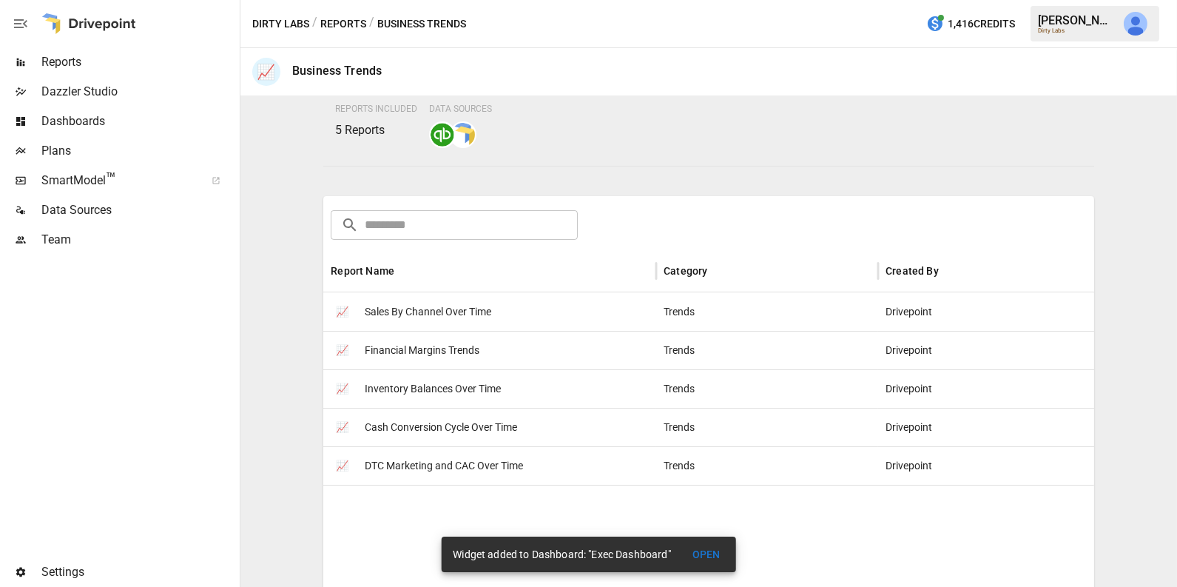
click at [418, 356] on span "Financial Margins Trends" at bounding box center [422, 350] width 115 height 38
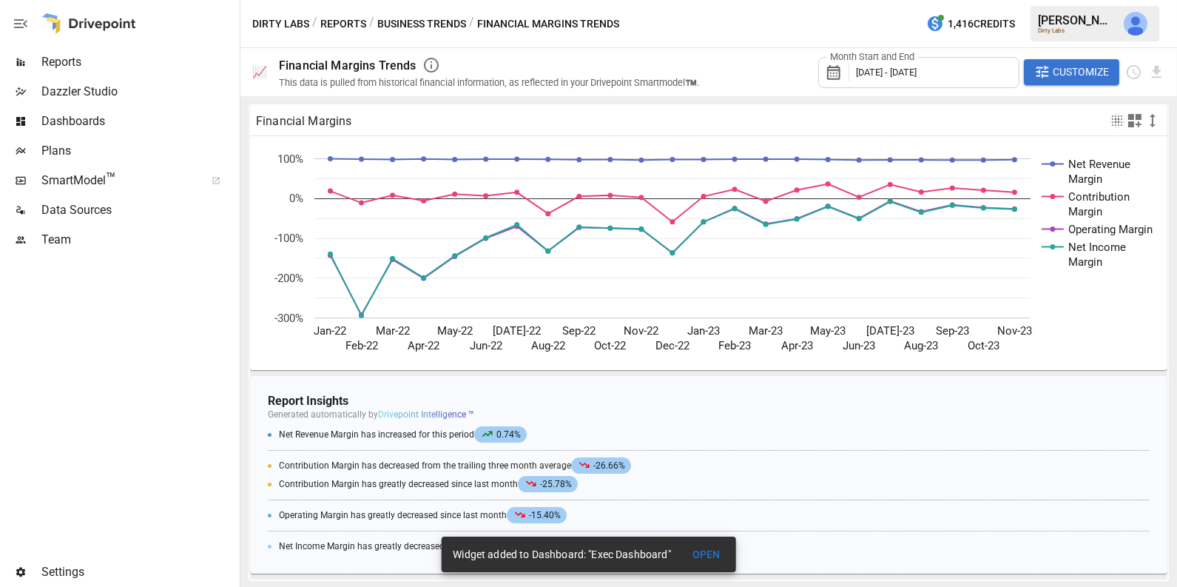
click at [780, 153] on icon "Net Revenue Margin Contribution Margin Operating Margin Net Income Margin Jan-2…" at bounding box center [709, 253] width 918 height 234
click at [1136, 120] on icon "button" at bounding box center [1135, 121] width 18 height 18
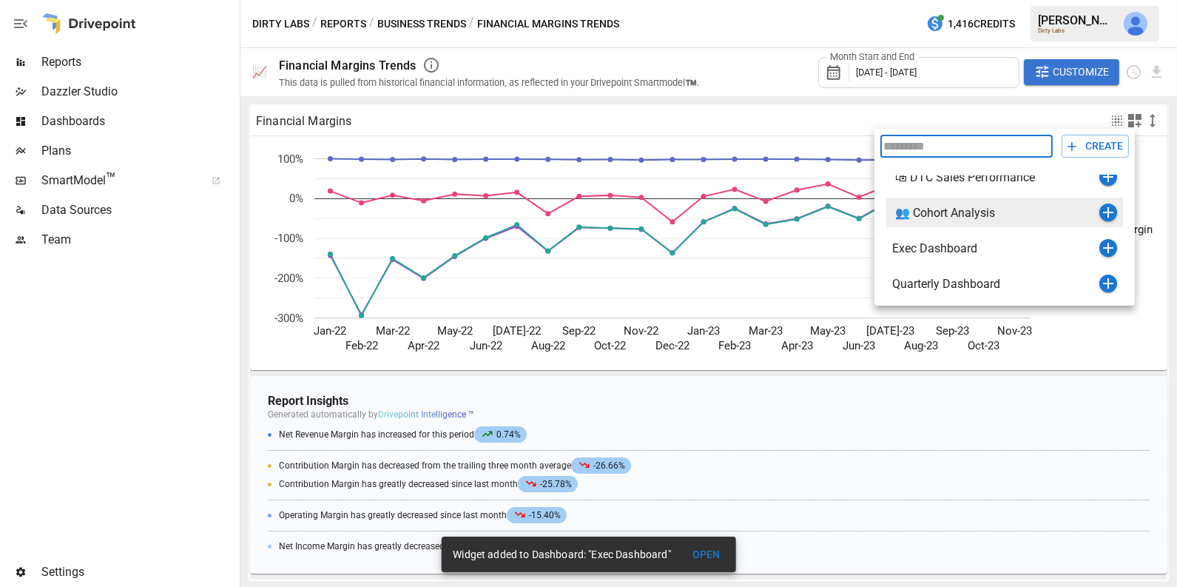
scroll to position [7, 0]
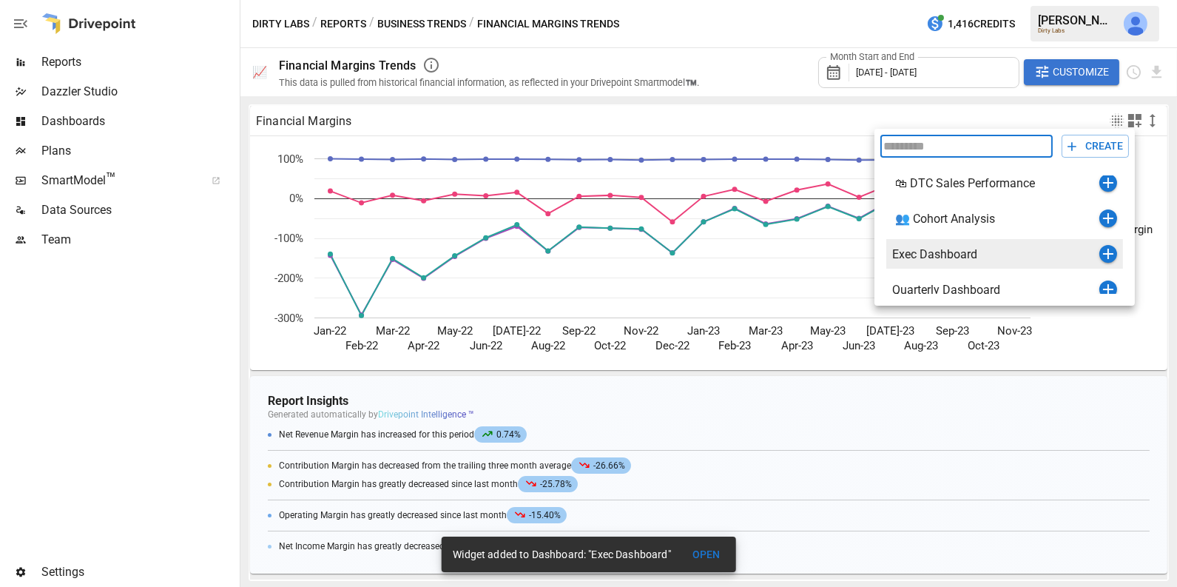
click at [1104, 251] on icon "button" at bounding box center [1108, 254] width 18 height 18
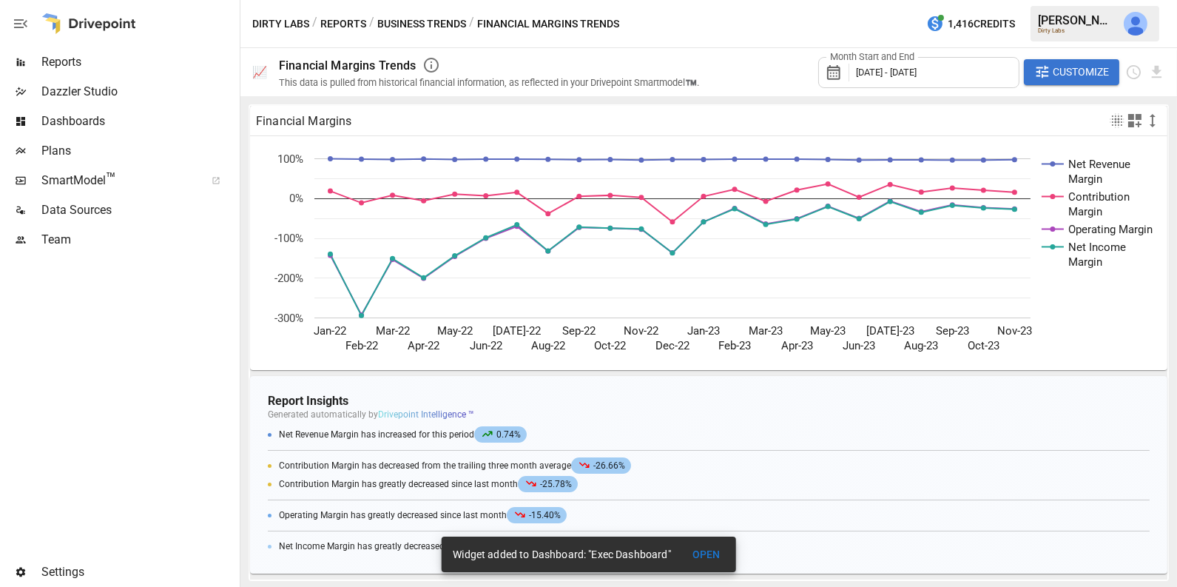
click at [922, 78] on div "Month Start and End [DATE] - [DATE]" at bounding box center [918, 72] width 201 height 31
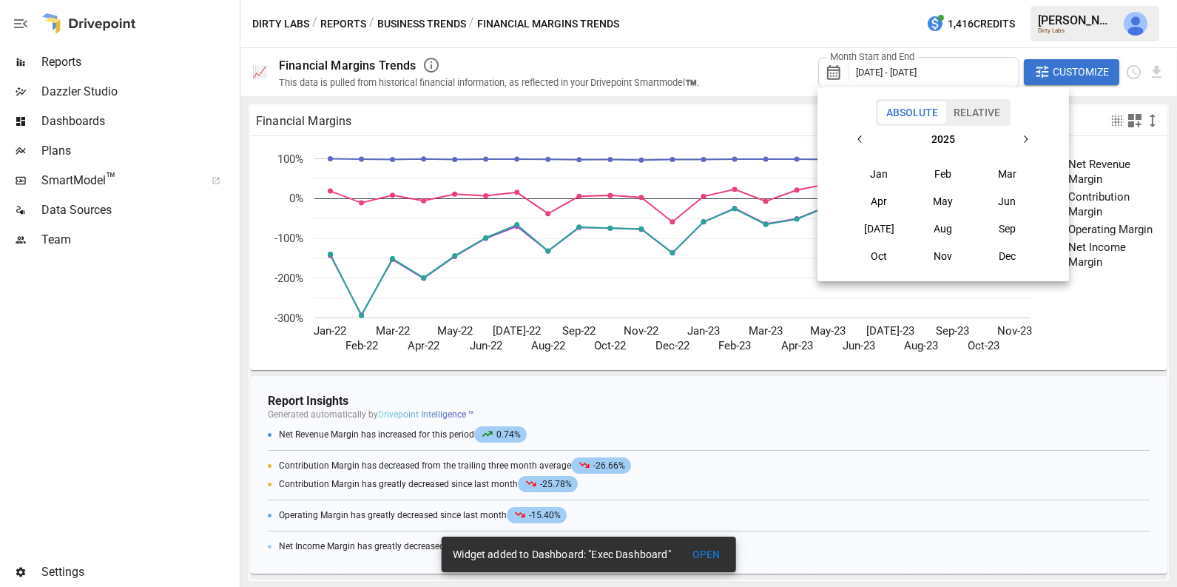
click at [983, 118] on button "Relative" at bounding box center [976, 112] width 63 height 22
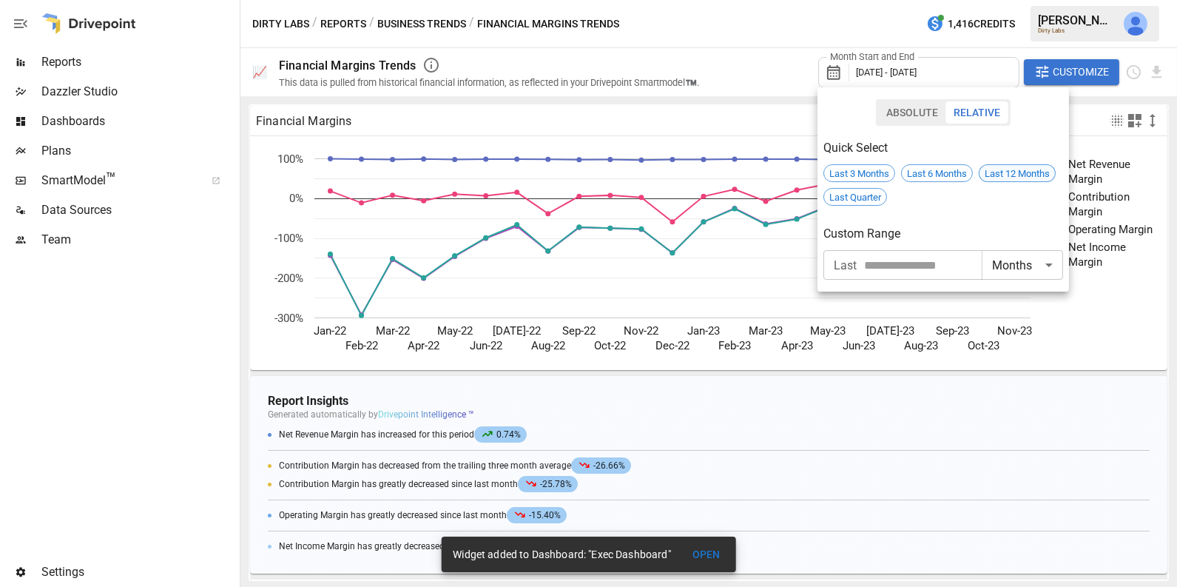
click at [998, 176] on span "Last 12 Months" at bounding box center [1016, 173] width 75 height 11
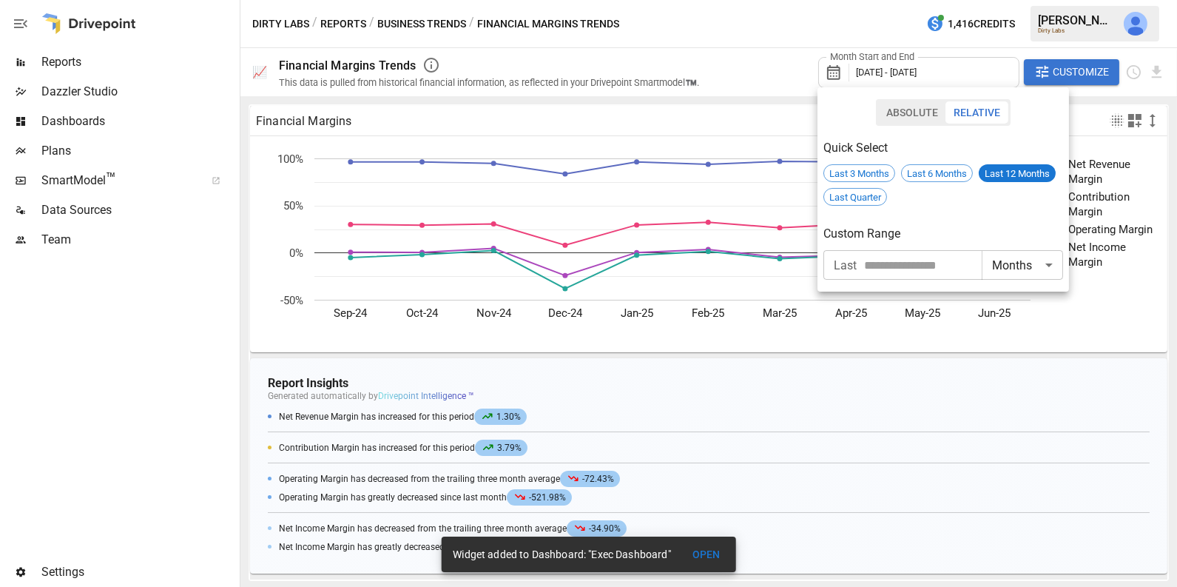
click at [767, 314] on div at bounding box center [588, 293] width 1177 height 587
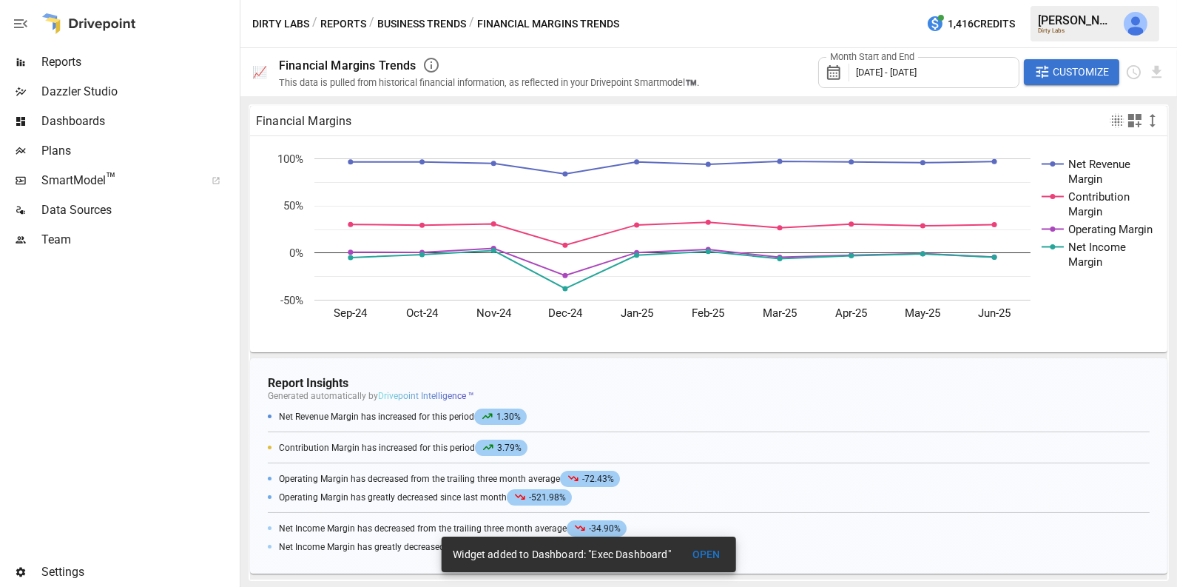
click at [1132, 119] on icon "button" at bounding box center [1135, 121] width 18 height 18
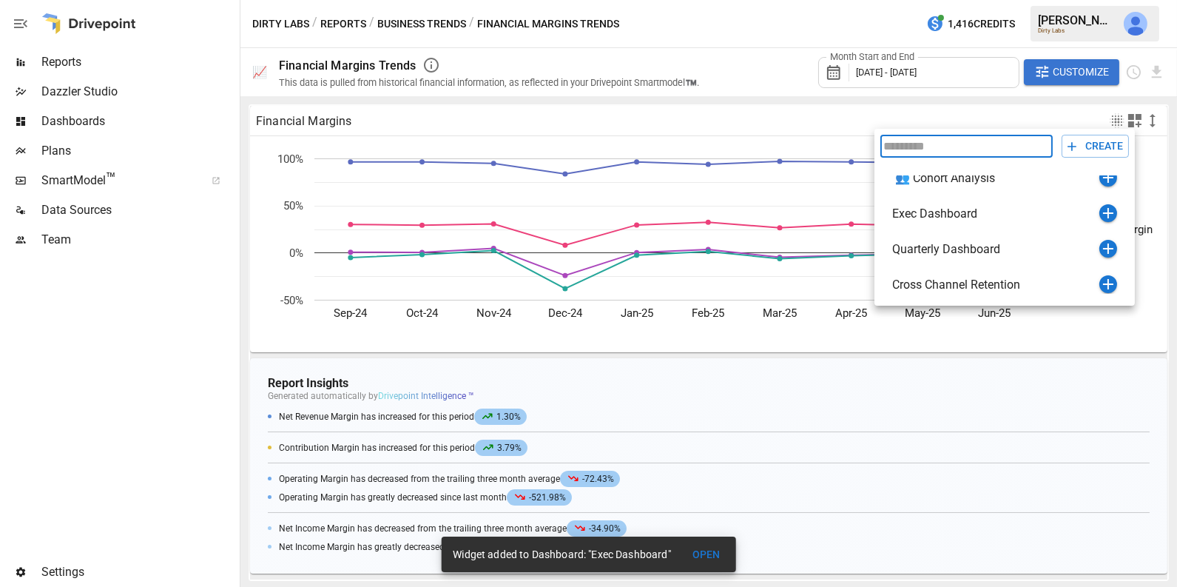
scroll to position [50, 0]
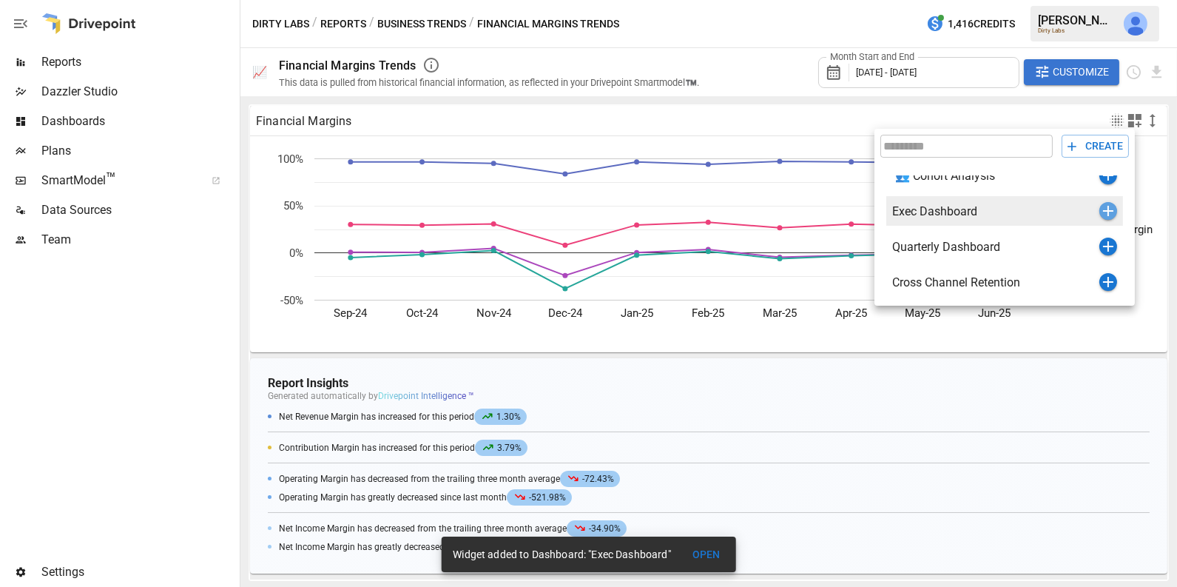
click at [1106, 209] on icon "button" at bounding box center [1108, 211] width 10 height 10
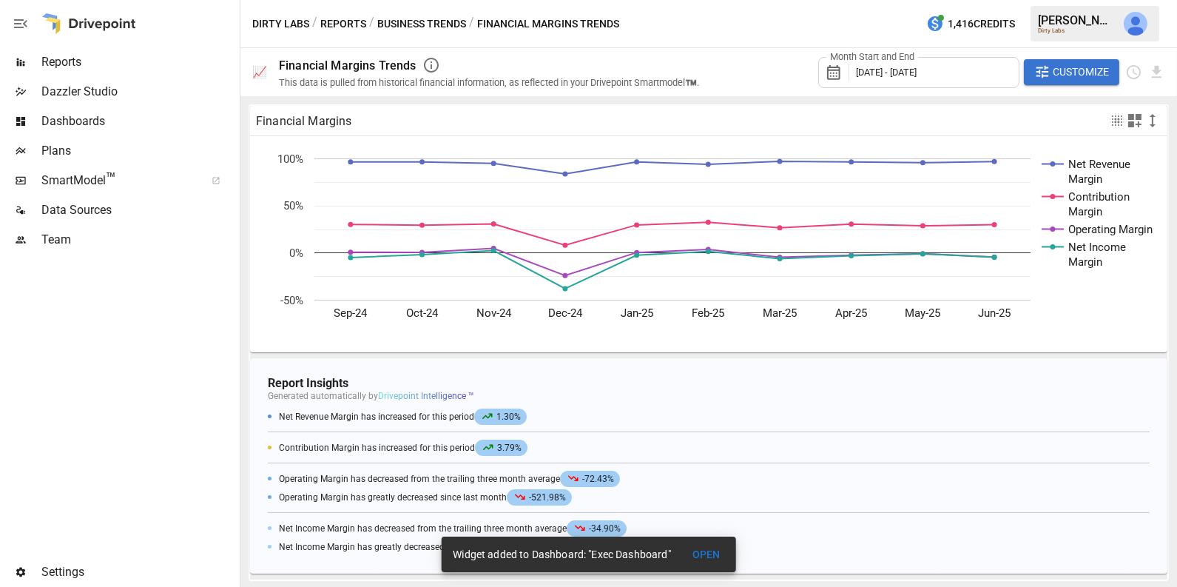
click at [351, 21] on button "Reports" at bounding box center [343, 24] width 46 height 18
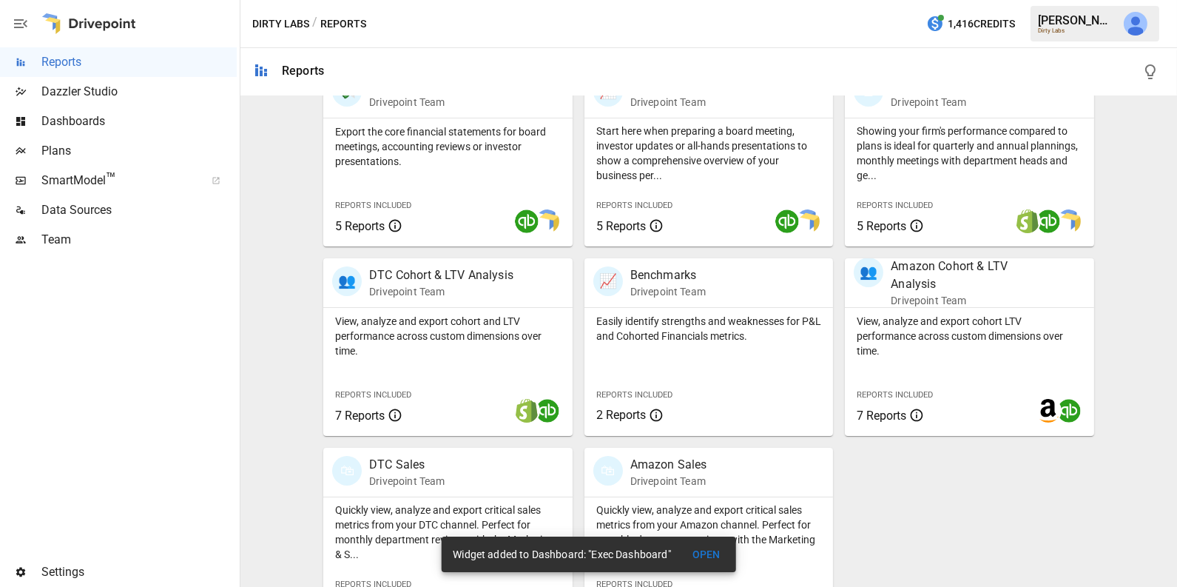
scroll to position [327, 0]
click at [498, 368] on div "View, analyze and export cohort and LTV performance across custom dimensions ov…" at bounding box center [447, 371] width 249 height 128
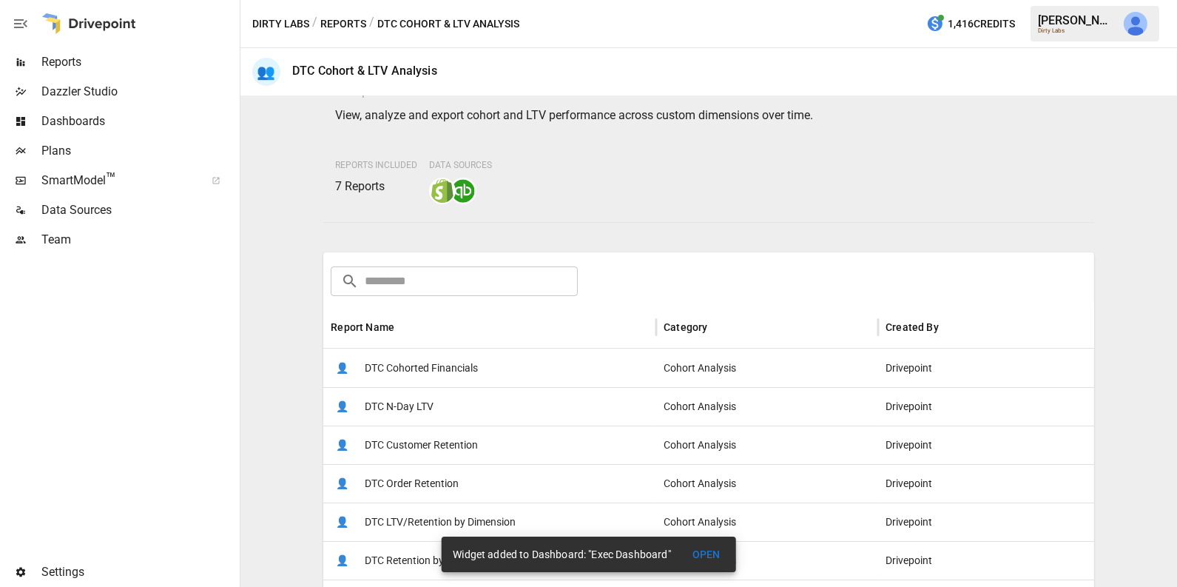
scroll to position [72, 0]
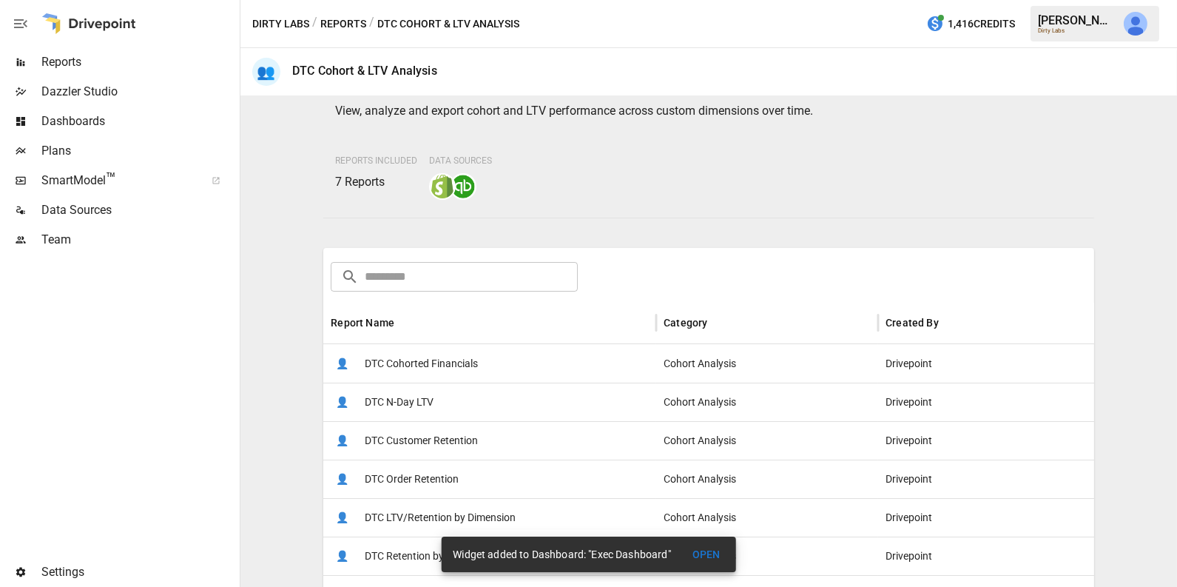
click at [487, 365] on div "👤 DTC Cohorted Financials" at bounding box center [489, 363] width 333 height 38
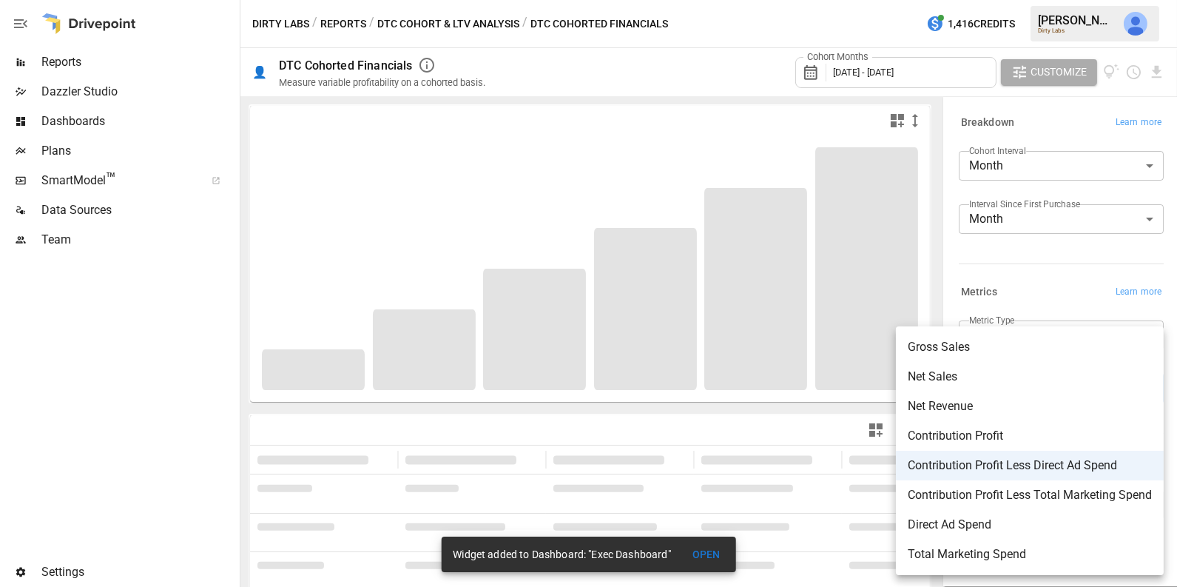
click at [1008, 0] on body "**********" at bounding box center [588, 0] width 1177 height 0
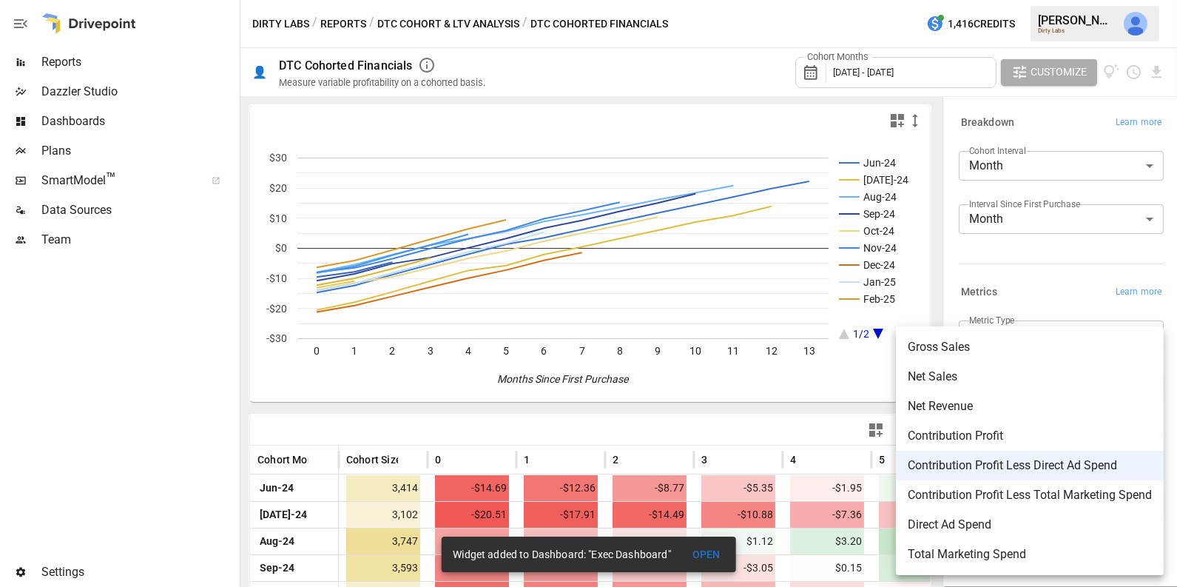
click at [1037, 269] on div at bounding box center [588, 293] width 1177 height 587
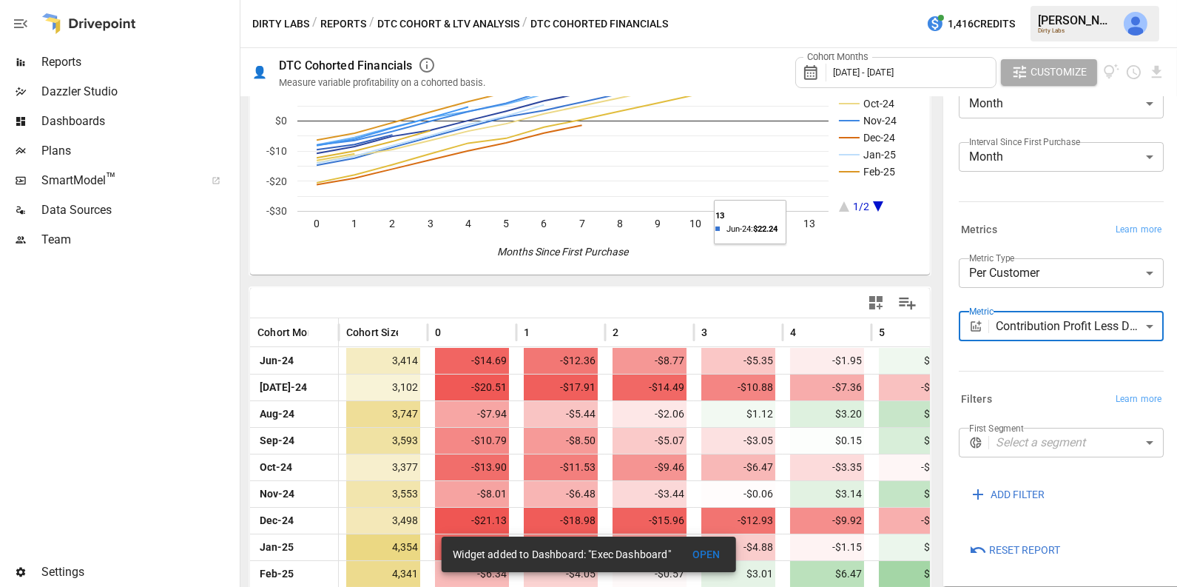
scroll to position [241, 0]
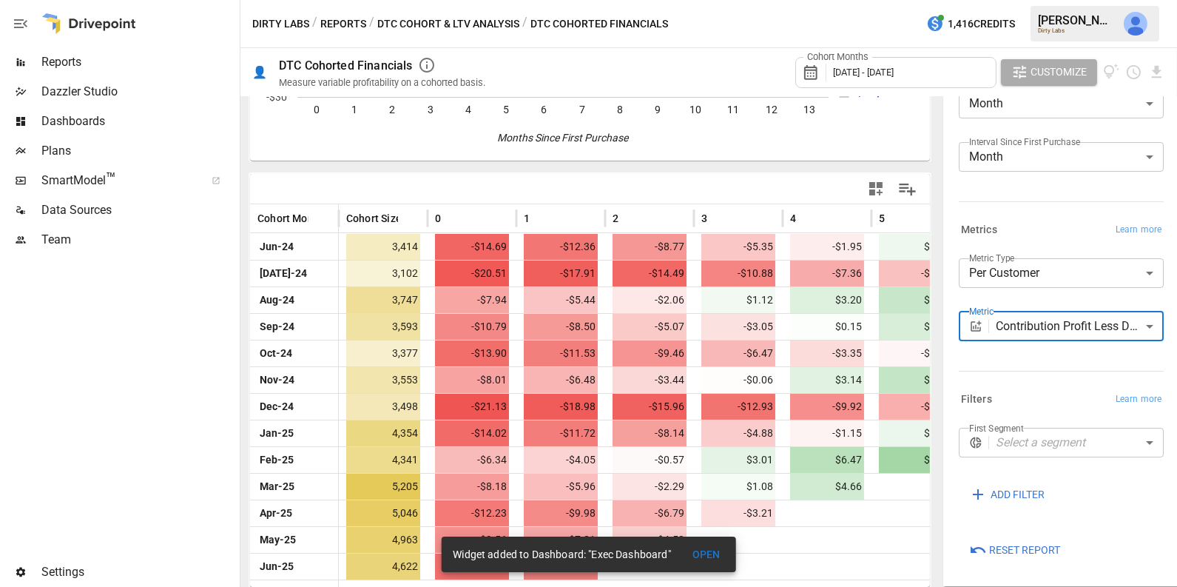
click at [927, 79] on div "Cohort Months [DATE] - [DATE]" at bounding box center [895, 72] width 201 height 31
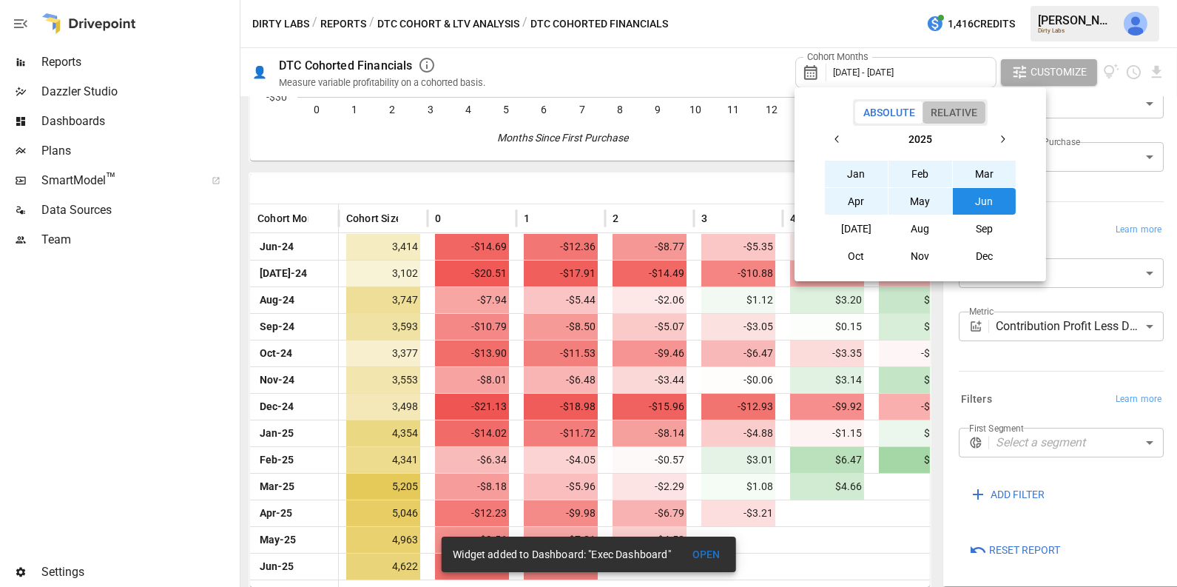
click at [969, 116] on button "Relative" at bounding box center [953, 112] width 63 height 22
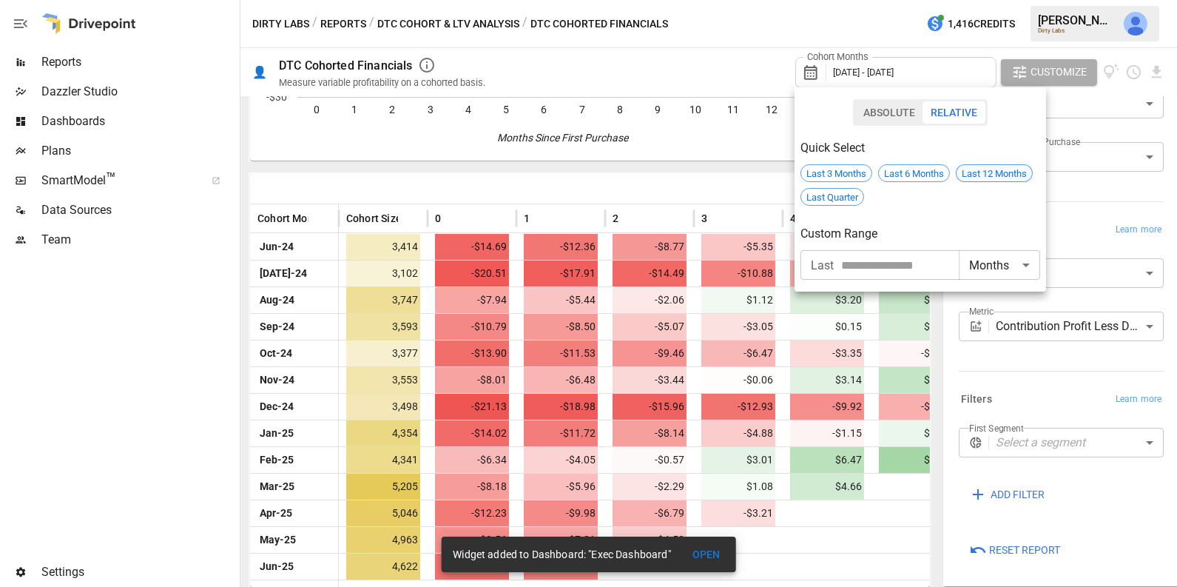
click at [973, 174] on span "Last 12 Months" at bounding box center [993, 173] width 75 height 11
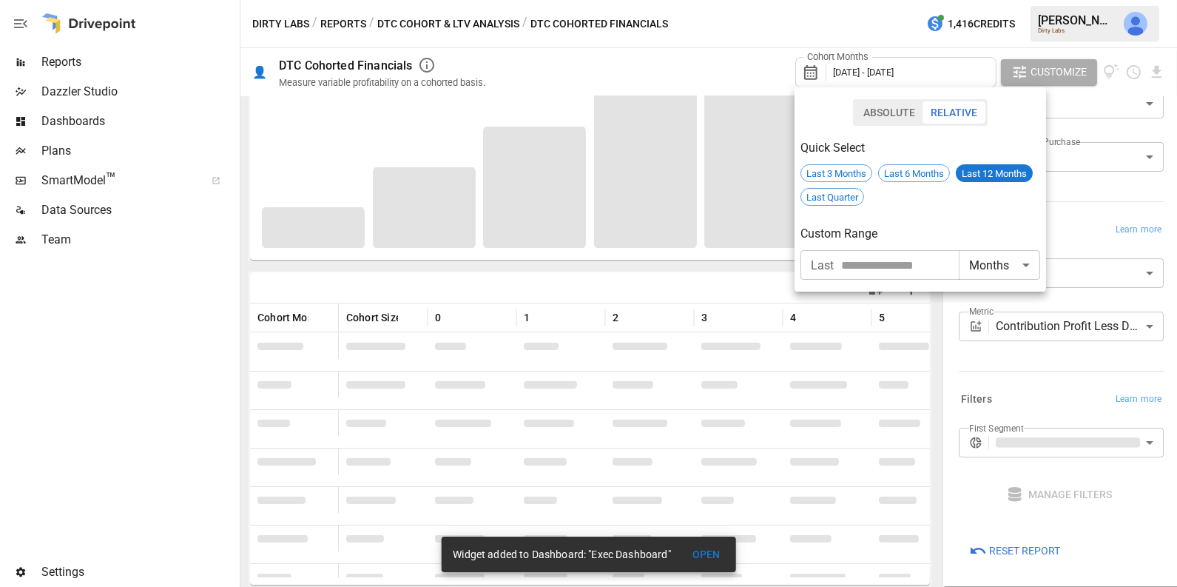
scroll to position [141, 0]
click at [940, 303] on div at bounding box center [588, 293] width 1177 height 587
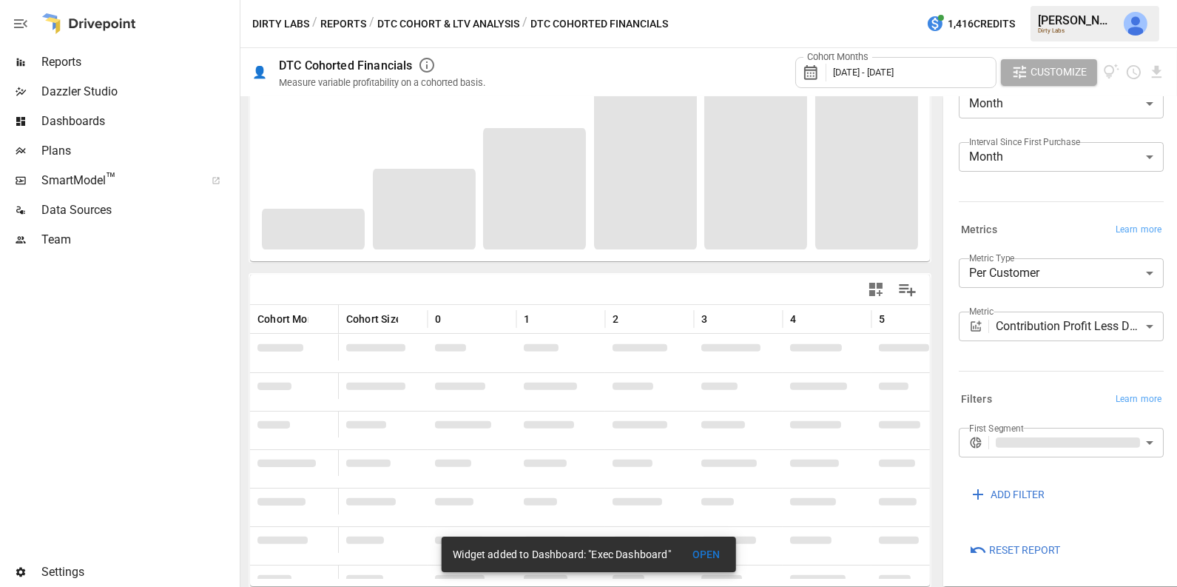
click at [1001, 0] on body "Reports Dazzler Studio Dashboards Plans SmartModel ™ Data Sources Team Settings…" at bounding box center [588, 0] width 1177 height 0
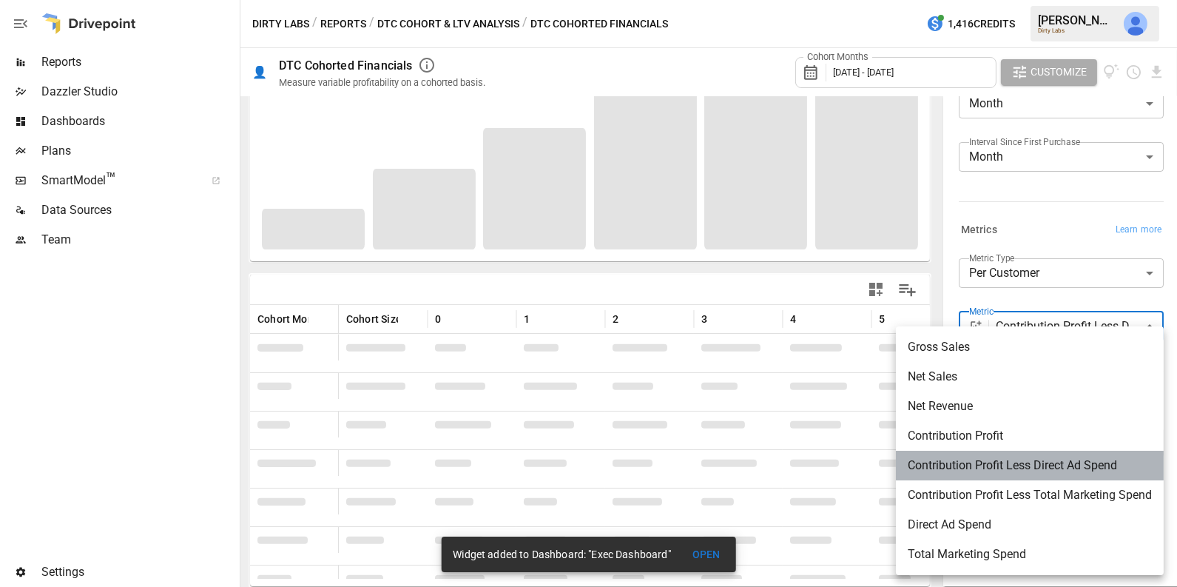
click at [1007, 465] on span "Contribution Profit Less Direct Ad Spend" at bounding box center [1030, 465] width 244 height 18
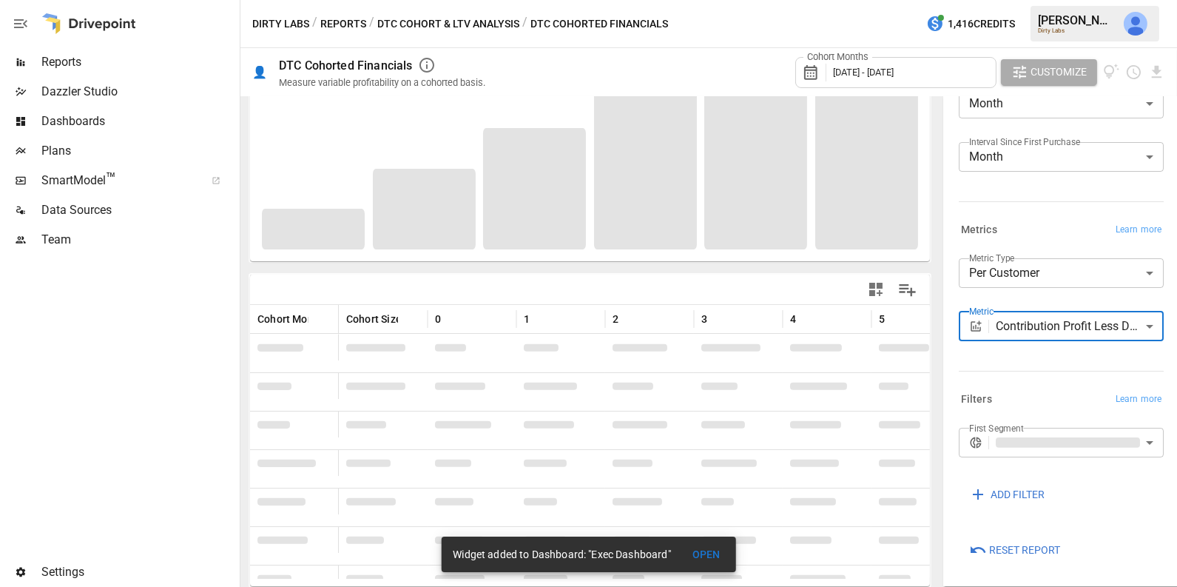
click at [705, 546] on button "OPEN" at bounding box center [706, 554] width 47 height 27
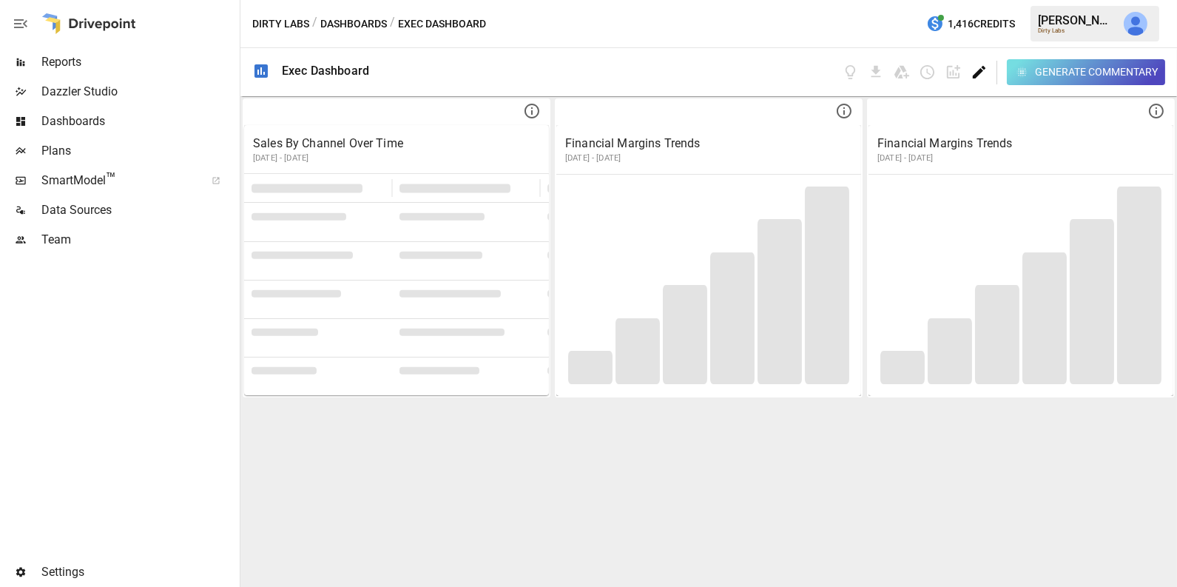
click at [975, 71] on icon "Edit dashboard" at bounding box center [978, 72] width 17 height 17
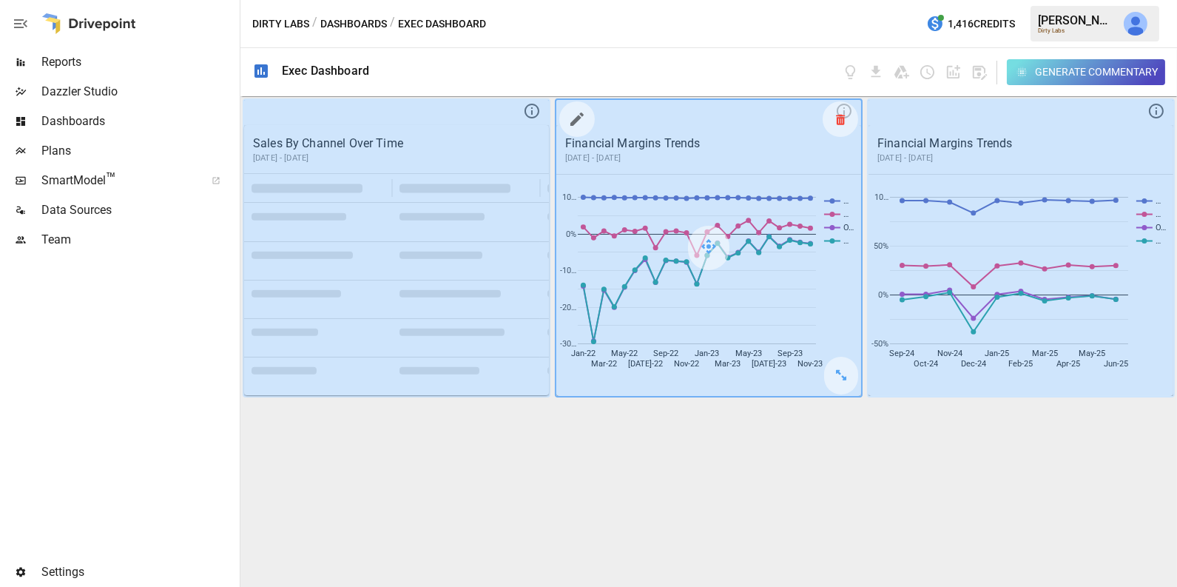
click at [836, 120] on icon at bounding box center [840, 119] width 9 height 1
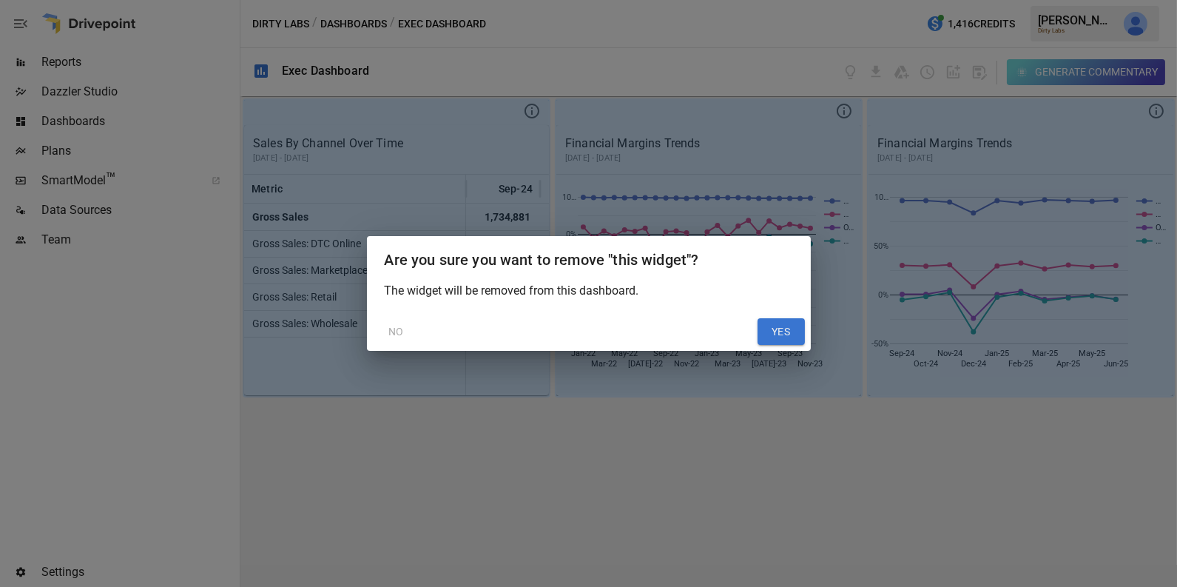
click at [775, 330] on button "YES" at bounding box center [780, 331] width 47 height 27
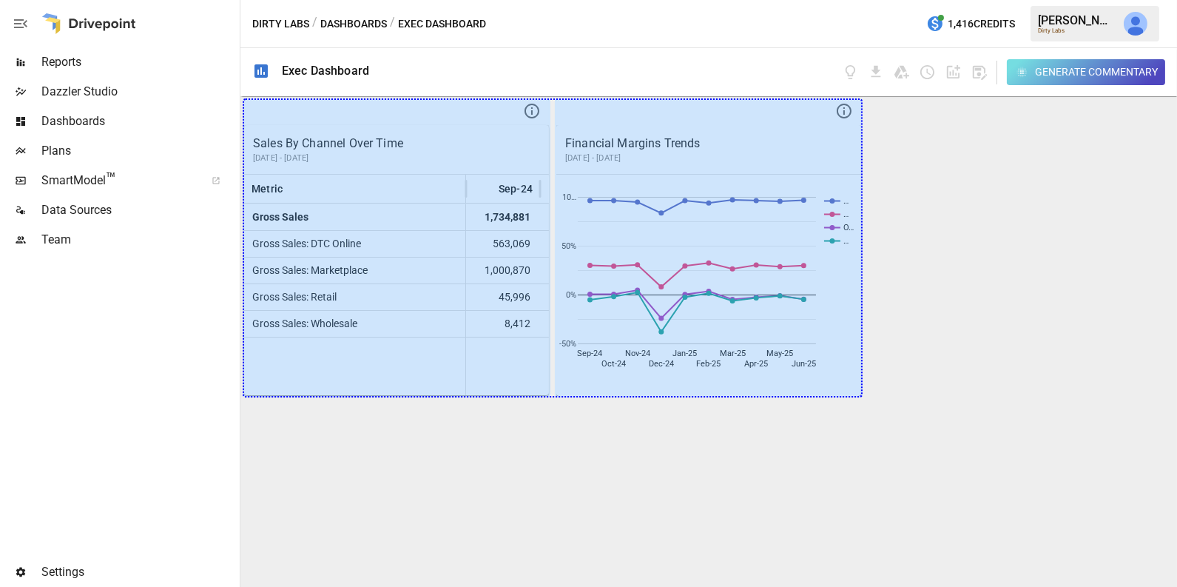
drag, startPoint x: 535, startPoint y: 372, endPoint x: 896, endPoint y: 349, distance: 361.7
click at [896, 349] on div "Sales By Channel Over Time [DATE] - [DATE] Metric Sep-24 Oct-24 Nov-24 Dec-24 G…" at bounding box center [708, 341] width 936 height 490
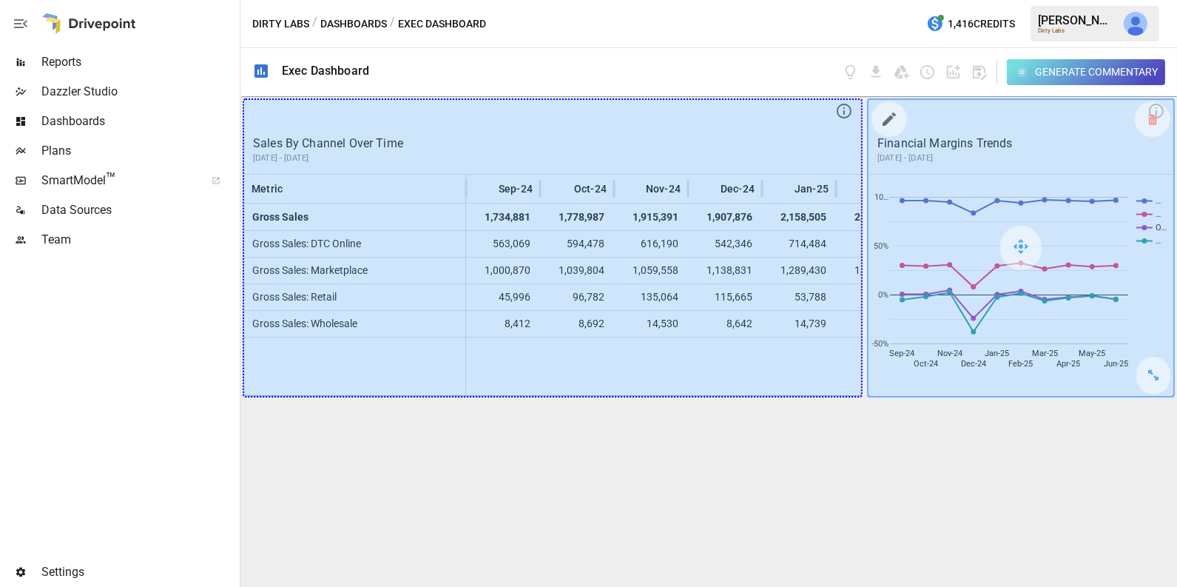
drag, startPoint x: 842, startPoint y: 378, endPoint x: 1003, endPoint y: 378, distance: 160.5
click at [1003, 378] on div "Sales By Channel Over Time [DATE] - [DATE] Metric Sep-24 Oct-24 Nov-24 Dec-24 J…" at bounding box center [708, 341] width 936 height 490
drag, startPoint x: 871, startPoint y: 378, endPoint x: 938, endPoint y: 378, distance: 67.3
click at [938, 378] on div "Sales By Channel Over Time [DATE] - [DATE] Metric Sep-24 Oct-24 Nov-24 Dec-24 J…" at bounding box center [708, 341] width 936 height 490
drag, startPoint x: 841, startPoint y: 379, endPoint x: 906, endPoint y: 377, distance: 65.1
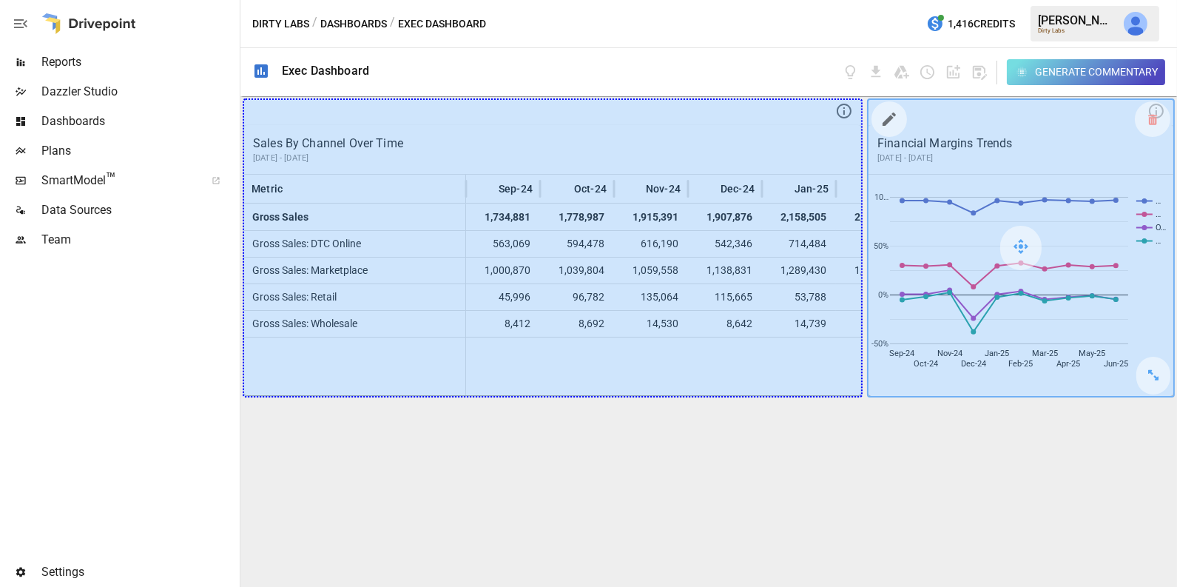
click at [906, 377] on div "Sales By Channel Over Time [DATE] - [DATE] Metric Sep-24 Oct-24 Nov-24 Dec-24 J…" at bounding box center [708, 341] width 936 height 490
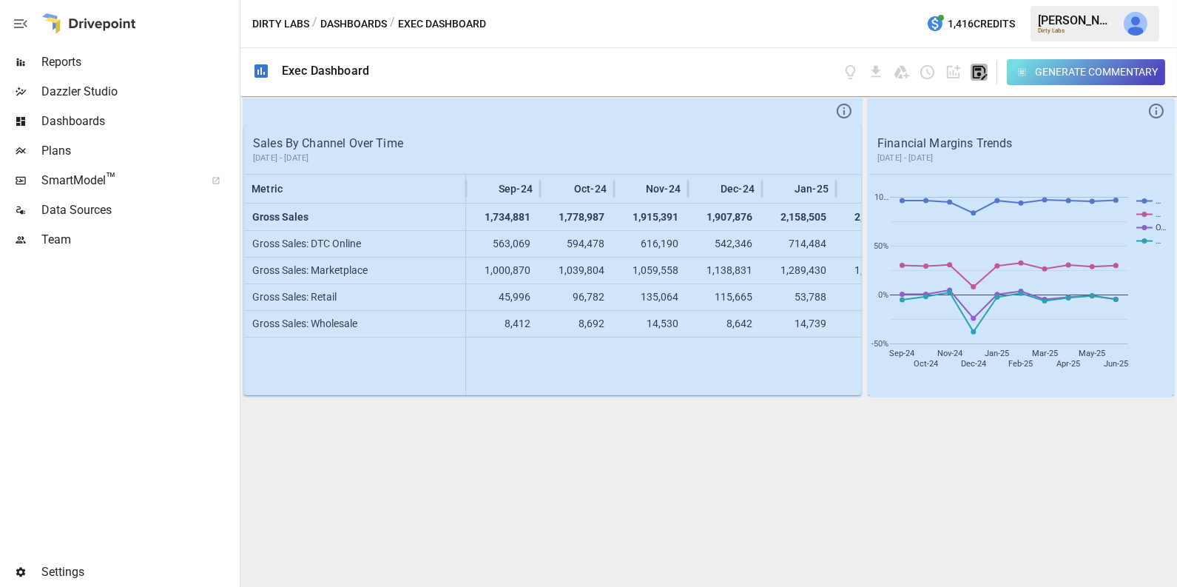
click at [973, 71] on icon "button" at bounding box center [980, 73] width 14 height 14
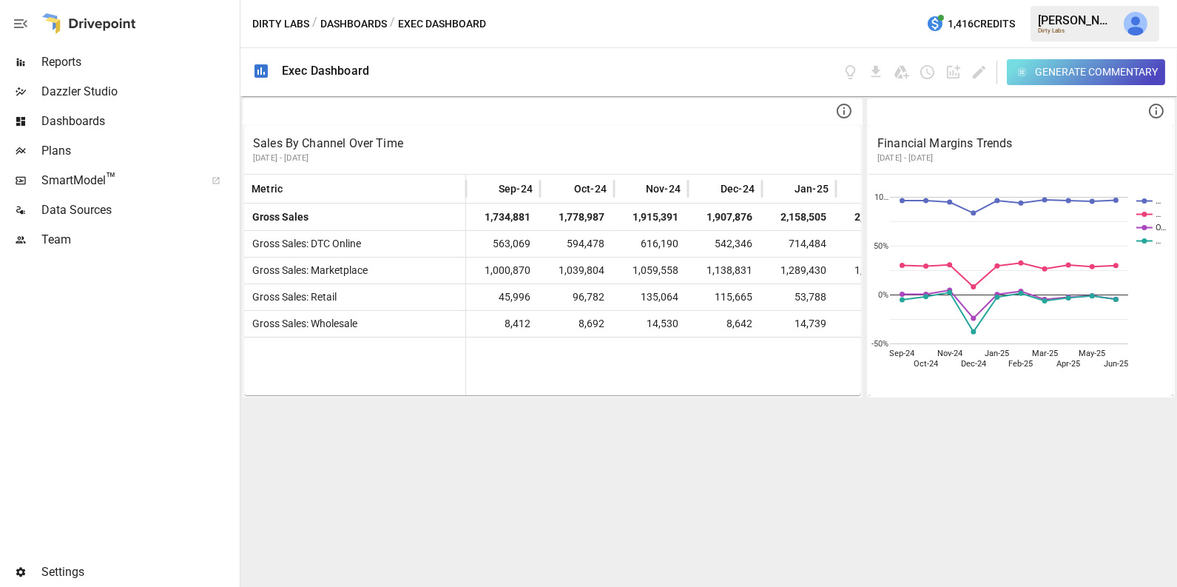
click at [126, 64] on span "Reports" at bounding box center [138, 62] width 195 height 18
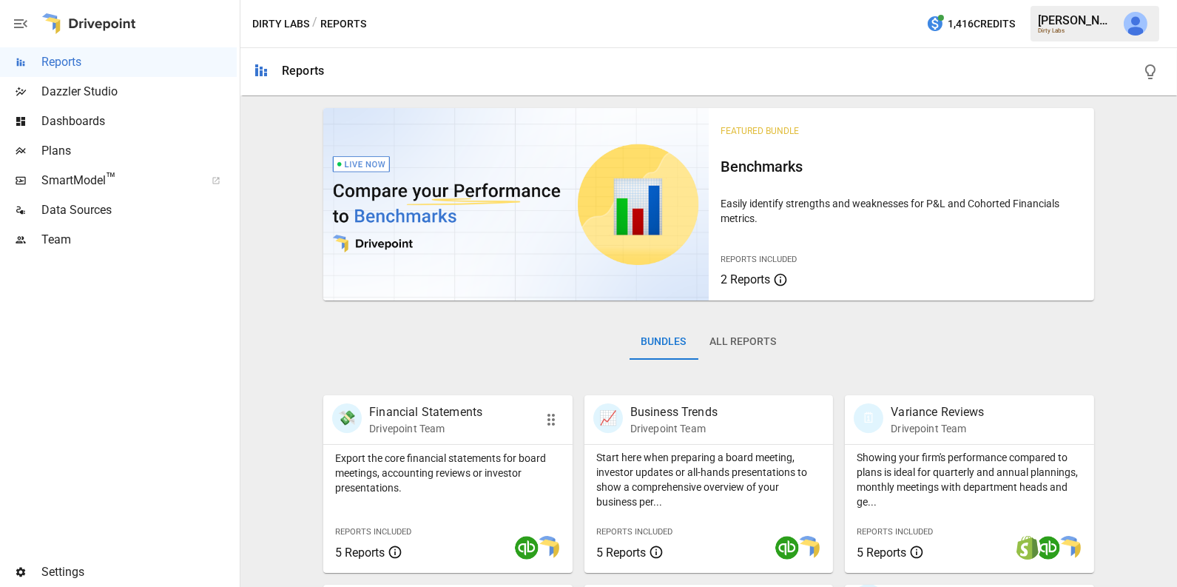
scroll to position [226, 0]
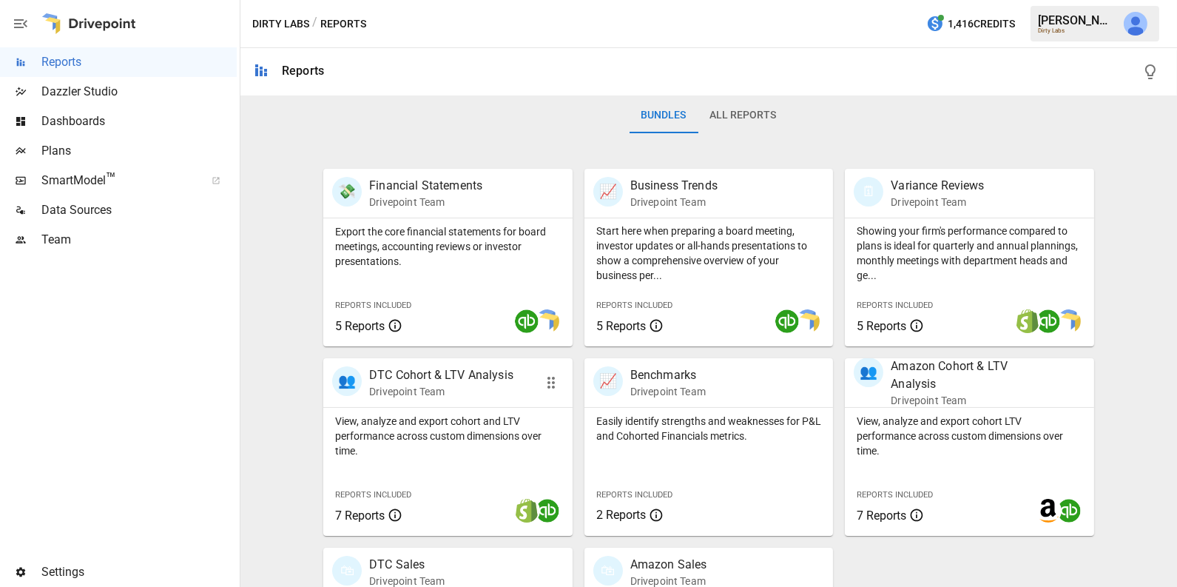
click at [462, 429] on p "View, analyze and export cohort and LTV performance across custom dimensions ov…" at bounding box center [448, 435] width 226 height 44
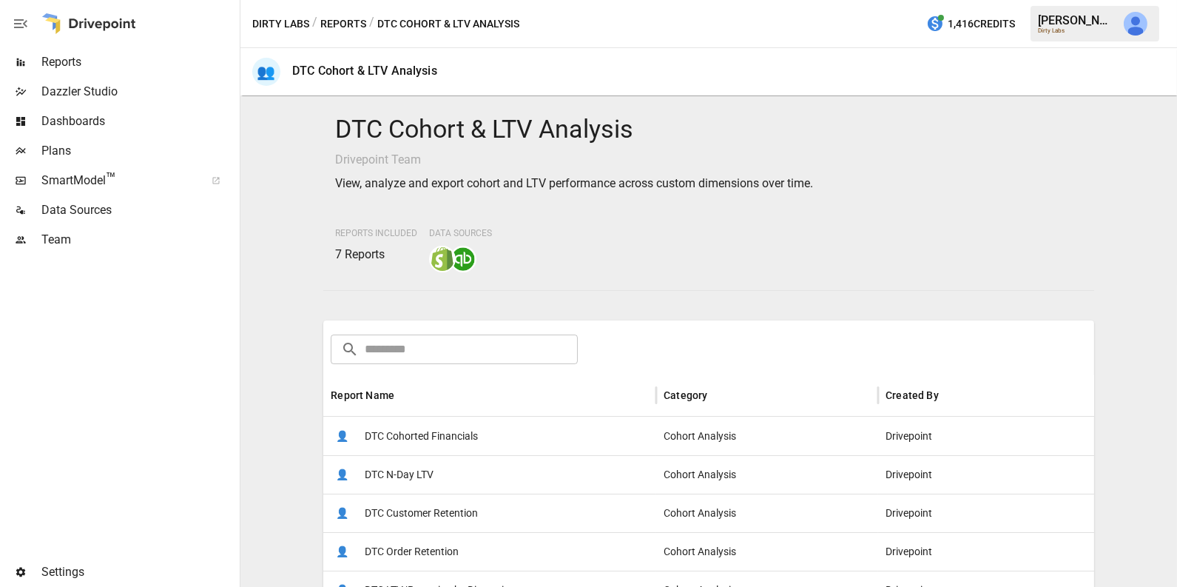
scroll to position [143, 0]
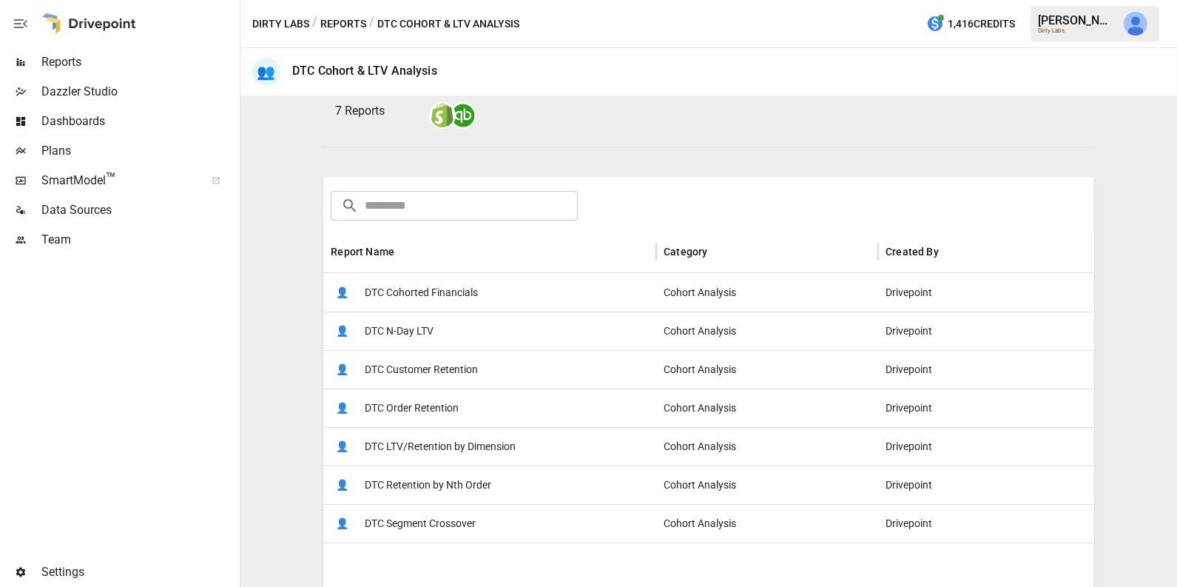
click at [476, 288] on span "DTC Cohorted Financials" at bounding box center [421, 293] width 113 height 38
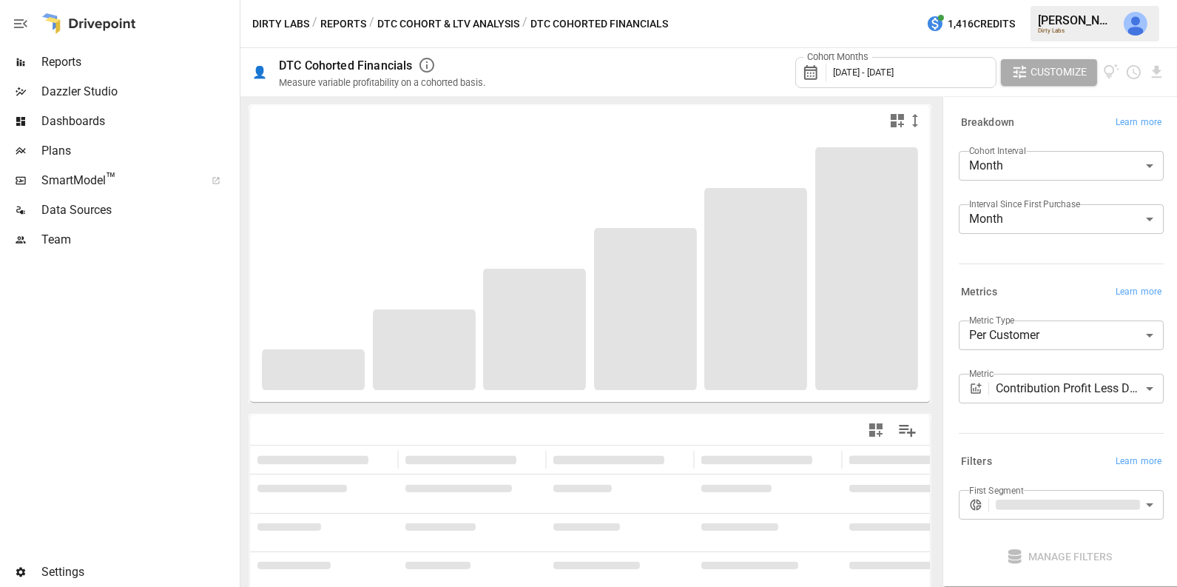
click at [893, 67] on span "[DATE] - [DATE]" at bounding box center [863, 72] width 61 height 11
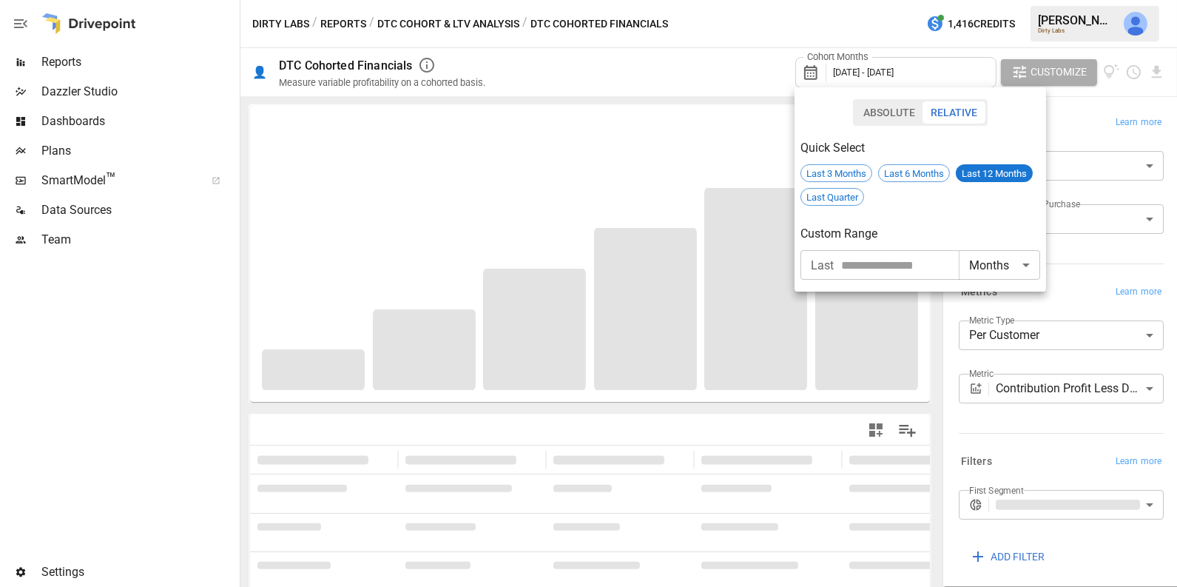
click at [859, 35] on div at bounding box center [588, 293] width 1177 height 587
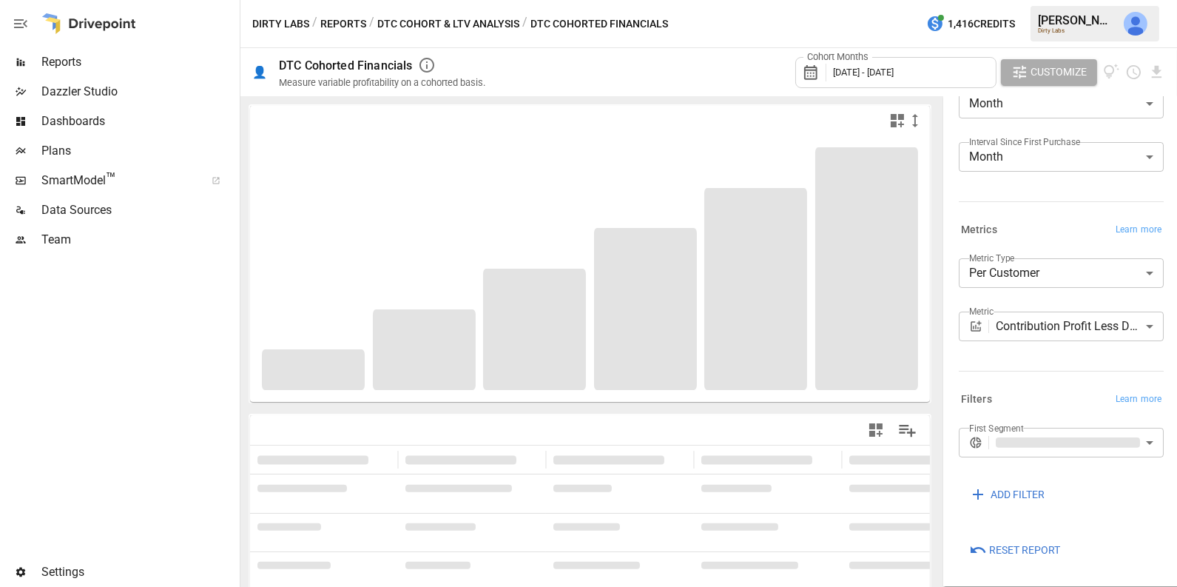
scroll to position [141, 0]
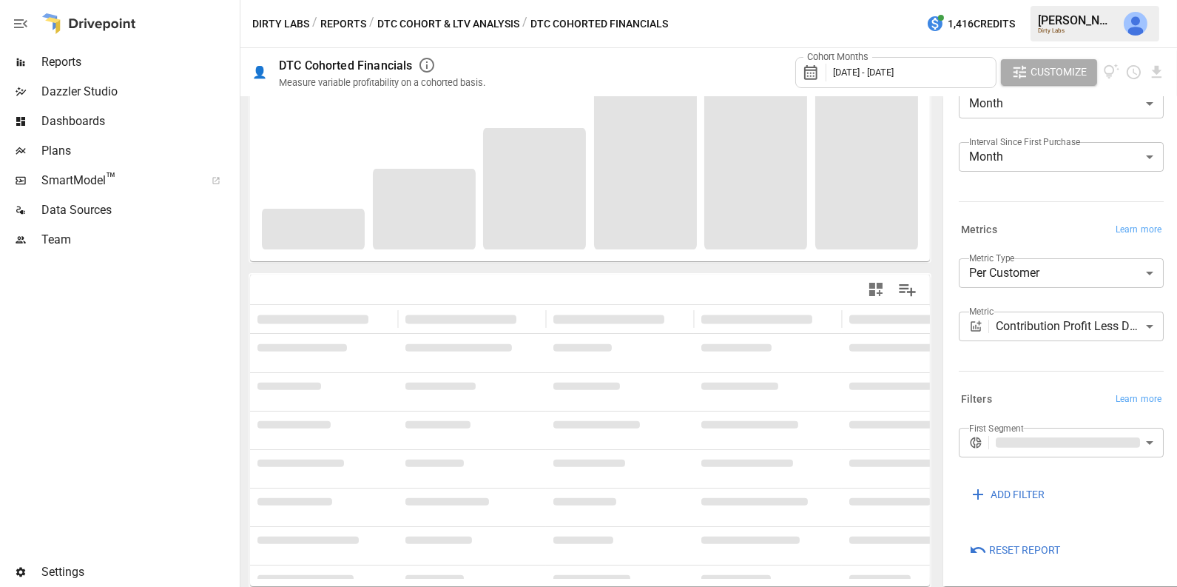
click at [1010, 546] on span "Reset Report" at bounding box center [1024, 550] width 71 height 18
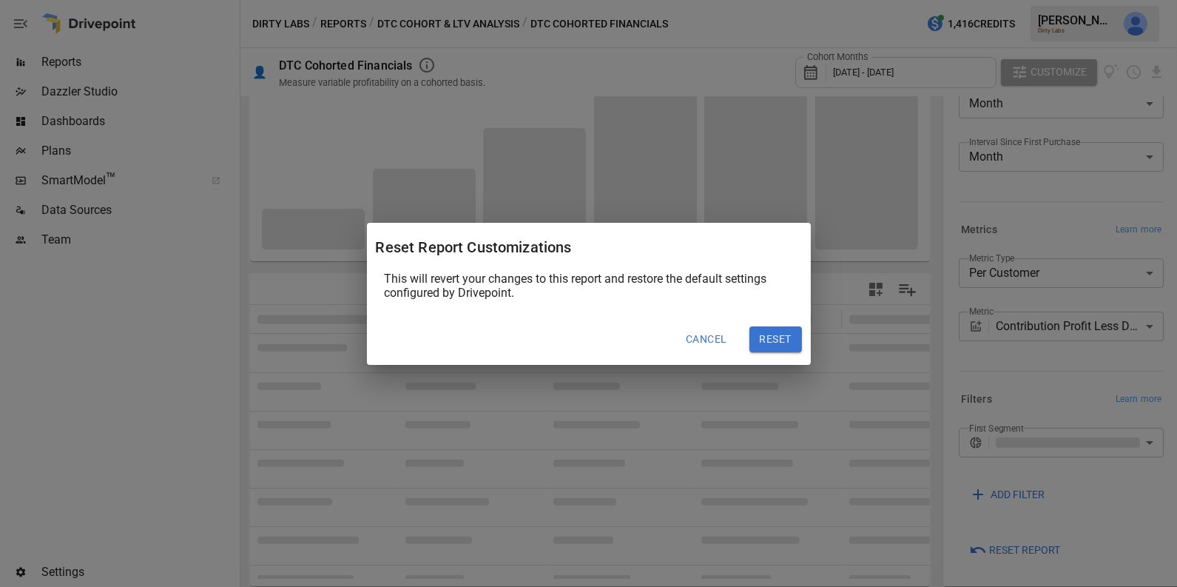
click at [770, 338] on button "Reset" at bounding box center [775, 339] width 53 height 27
type input "*********"
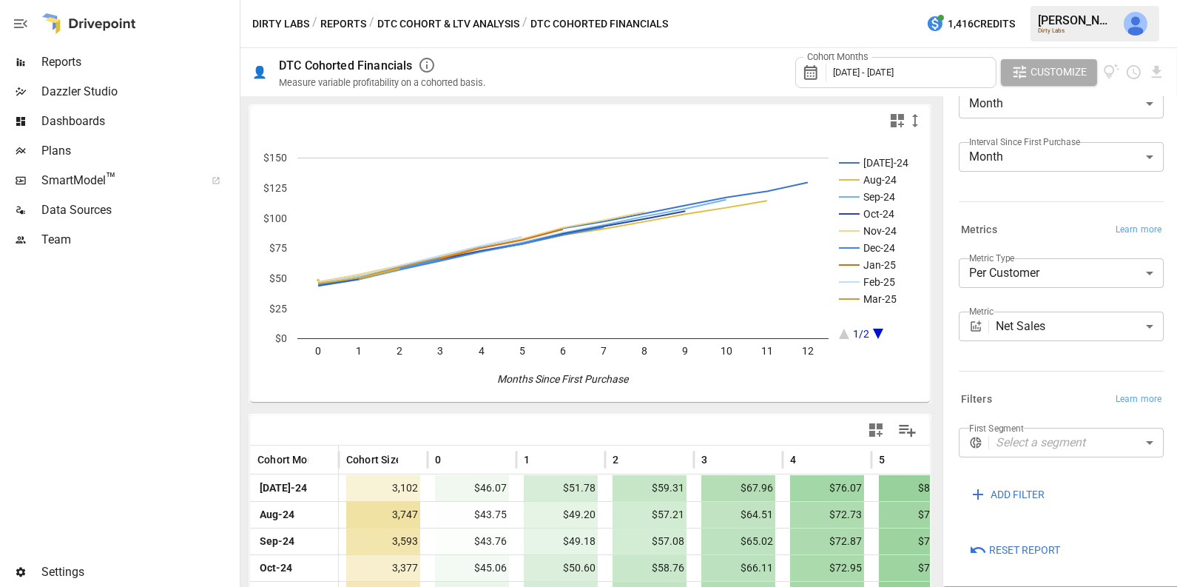
click at [871, 63] on div "Cohort Months [DATE] - [DATE]" at bounding box center [895, 72] width 201 height 31
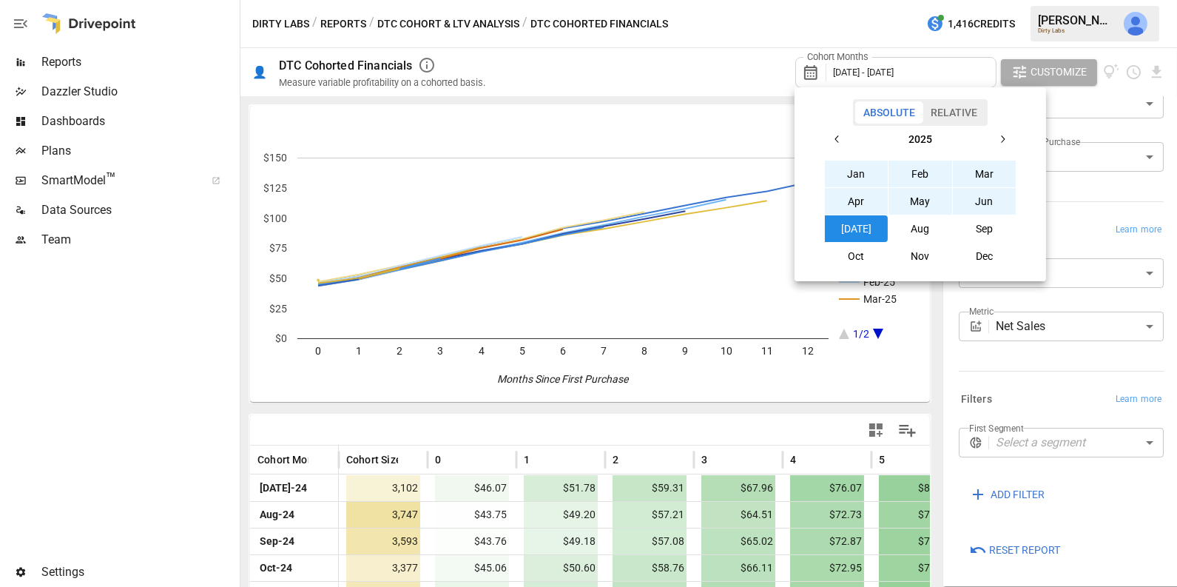
click at [956, 110] on button "Relative" at bounding box center [953, 112] width 63 height 22
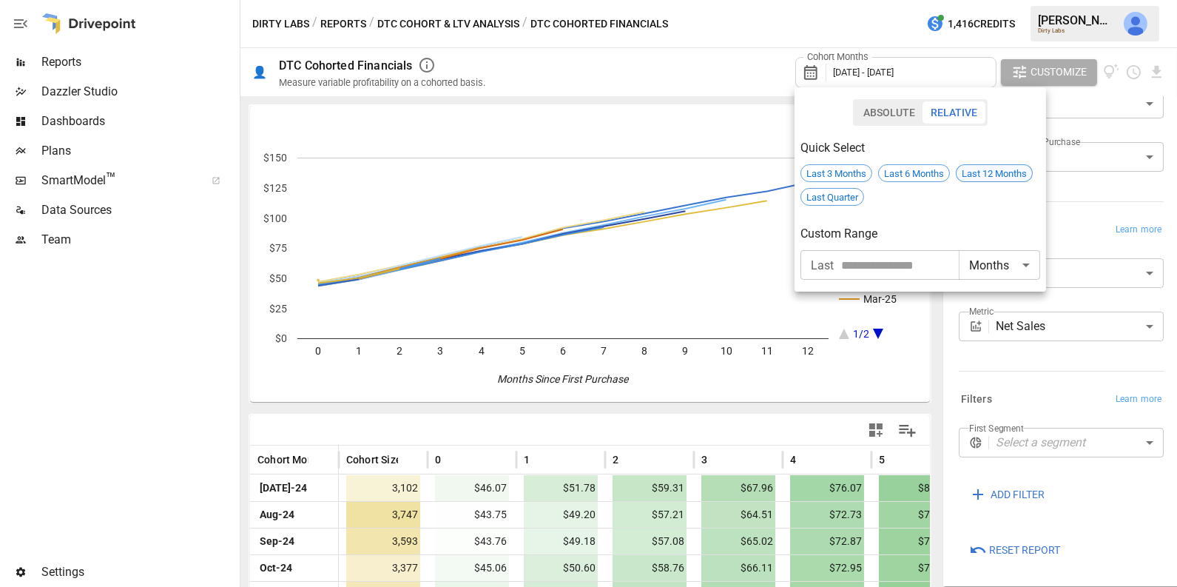
click at [974, 170] on span "Last 12 Months" at bounding box center [993, 173] width 75 height 11
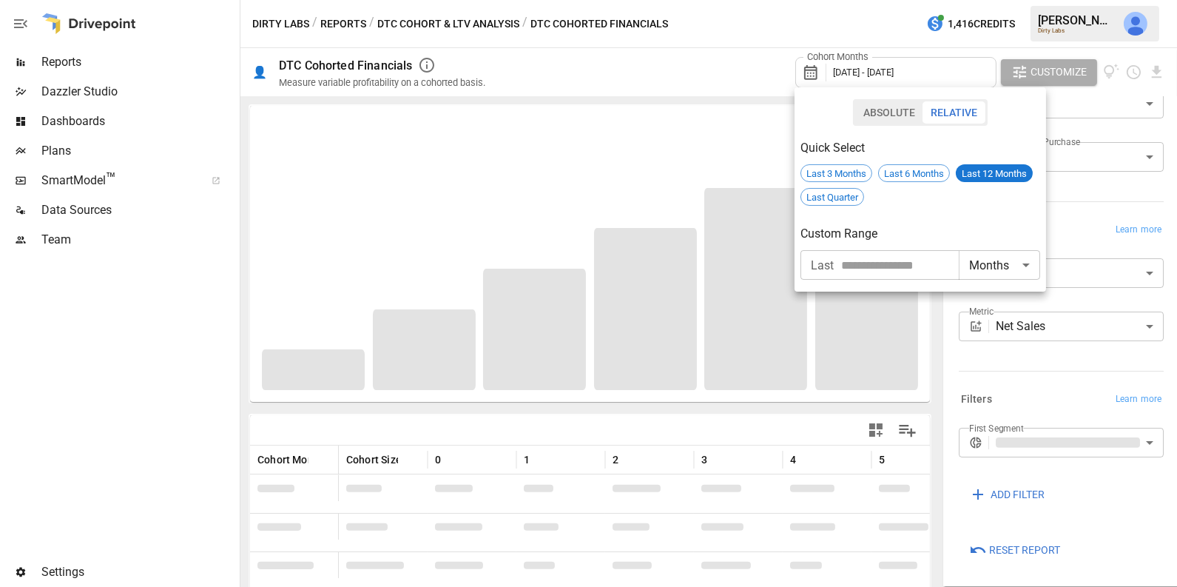
click at [729, 64] on div at bounding box center [588, 293] width 1177 height 587
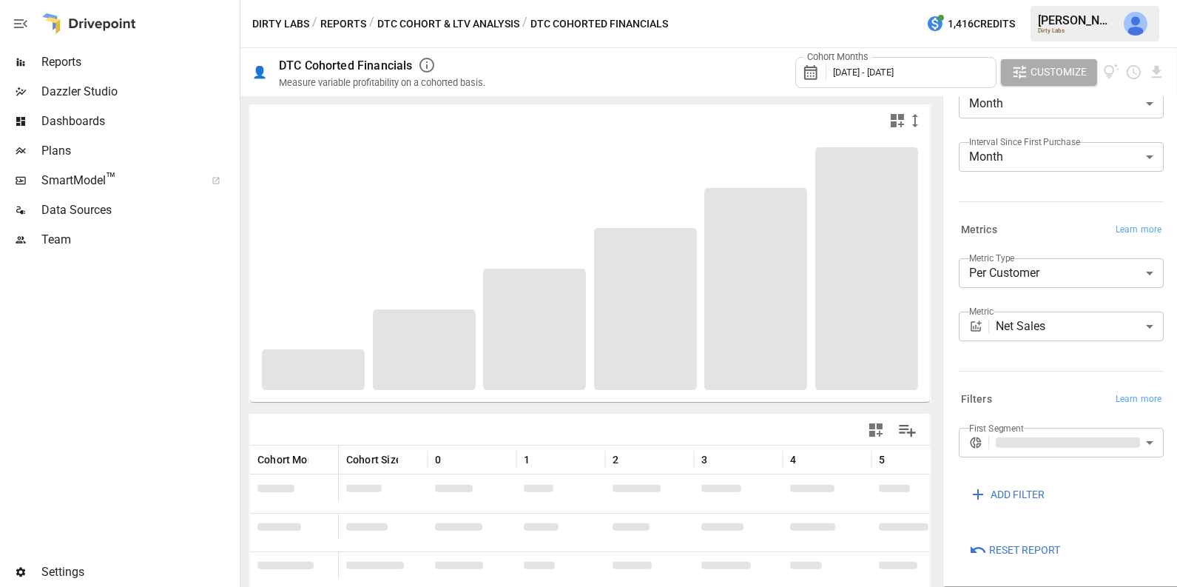
click at [870, 78] on div "Cohort Months [DATE] - [DATE]" at bounding box center [895, 72] width 201 height 31
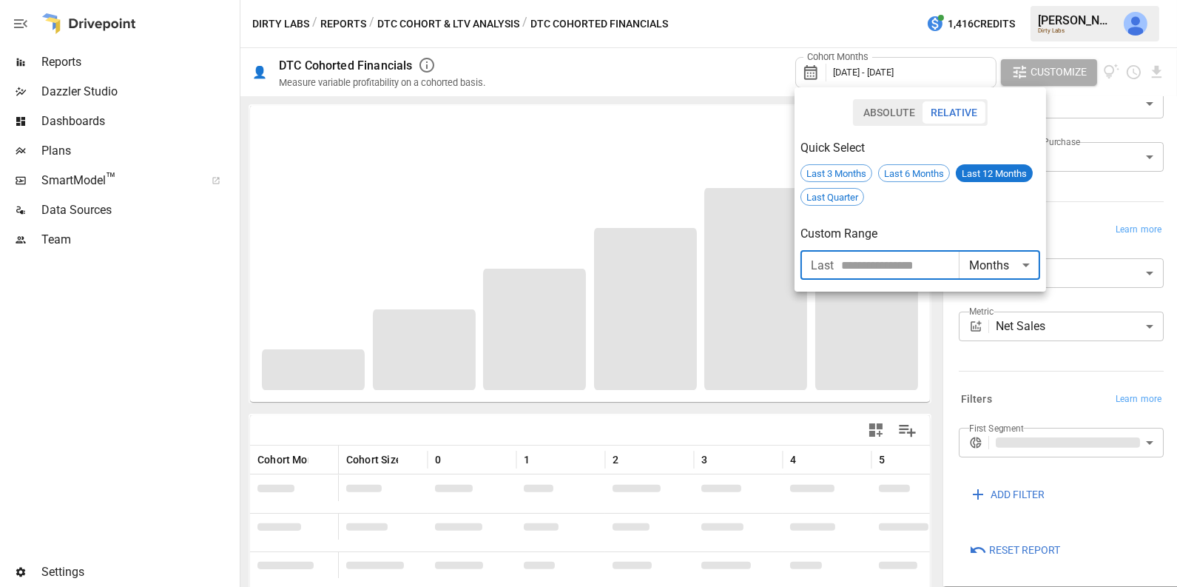
click at [926, 263] on input "number" at bounding box center [900, 265] width 118 height 30
click at [991, 0] on body "Reports Dazzler Studio Dashboards Plans SmartModel ™ Data Sources Team Settings…" at bounding box center [588, 0] width 1177 height 0
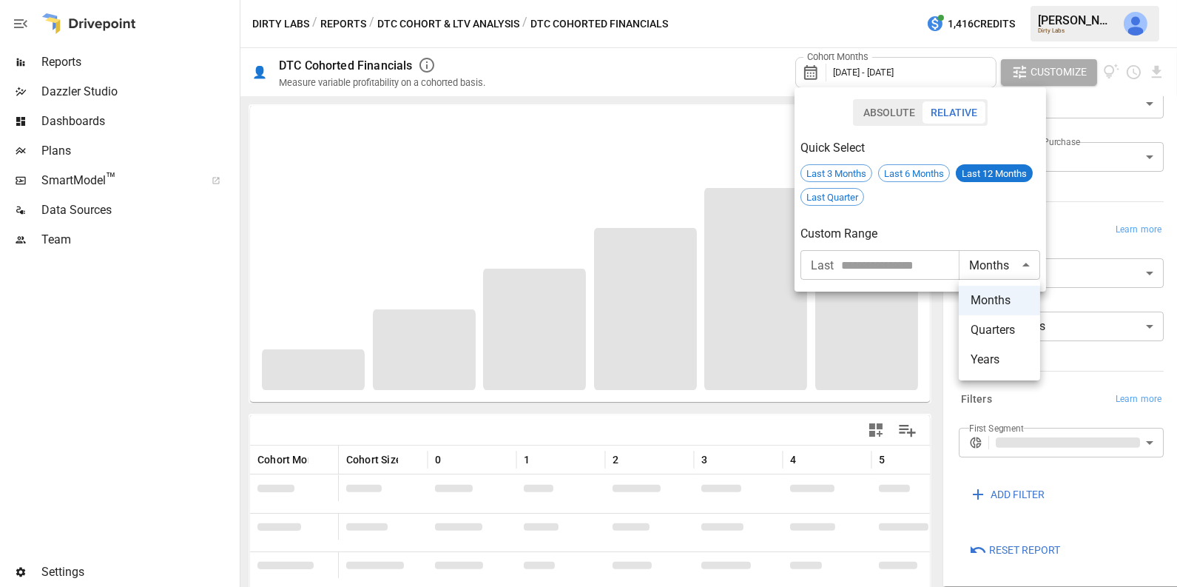
click at [968, 223] on div at bounding box center [588, 293] width 1177 height 587
click at [923, 178] on span "Last 6 Months" at bounding box center [914, 173] width 70 height 11
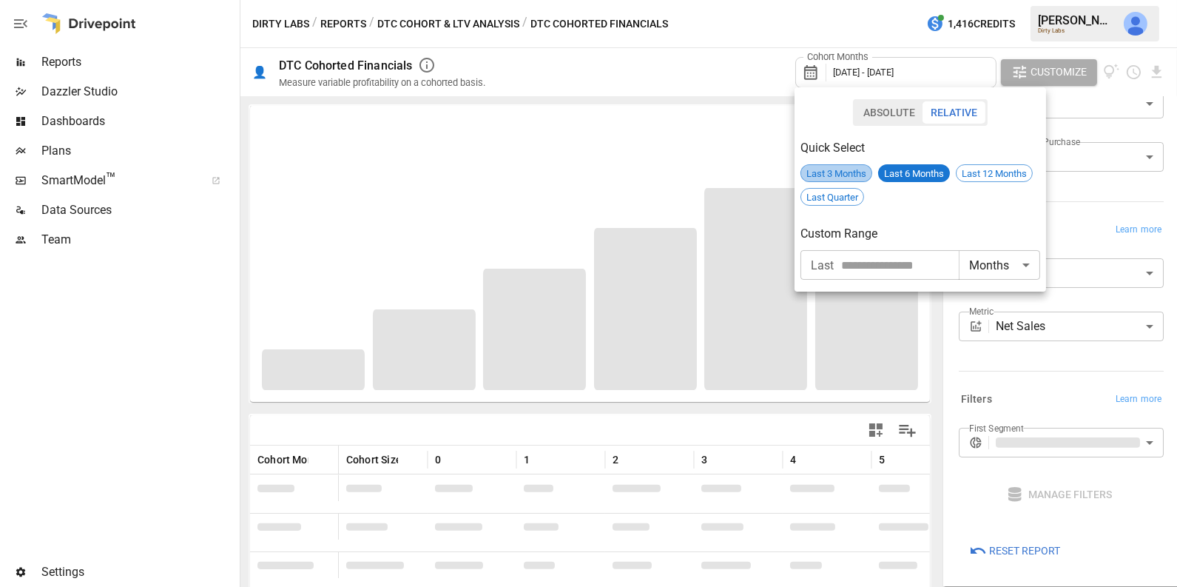
click at [825, 169] on span "Last 3 Months" at bounding box center [836, 173] width 70 height 11
click at [753, 36] on div at bounding box center [588, 293] width 1177 height 587
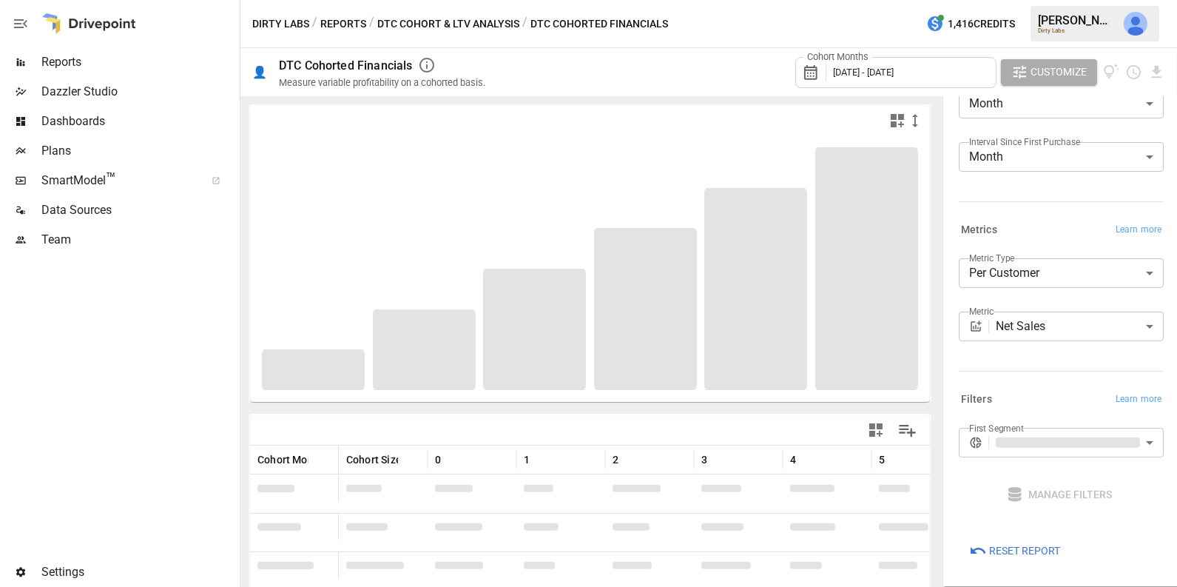
click at [490, 16] on div at bounding box center [588, 293] width 1177 height 587
click at [489, 33] on div "Dirty Labs / Reports / DTC Cohort & LTV Analysis / DTC Cohorted Financials 1,41…" at bounding box center [708, 23] width 936 height 47
click at [345, 12] on div "Dirty Labs / Reports / DTC Cohort & LTV Analysis / DTC Cohorted Financials 1,41…" at bounding box center [708, 23] width 936 height 47
click at [345, 21] on button "Reports" at bounding box center [343, 24] width 46 height 18
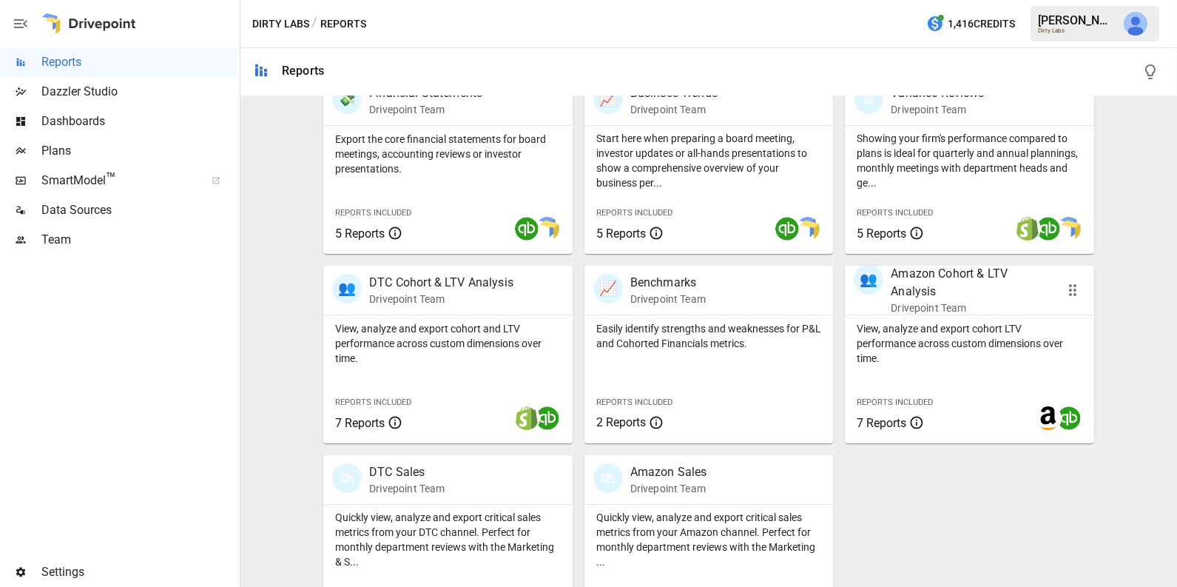
scroll to position [349, 0]
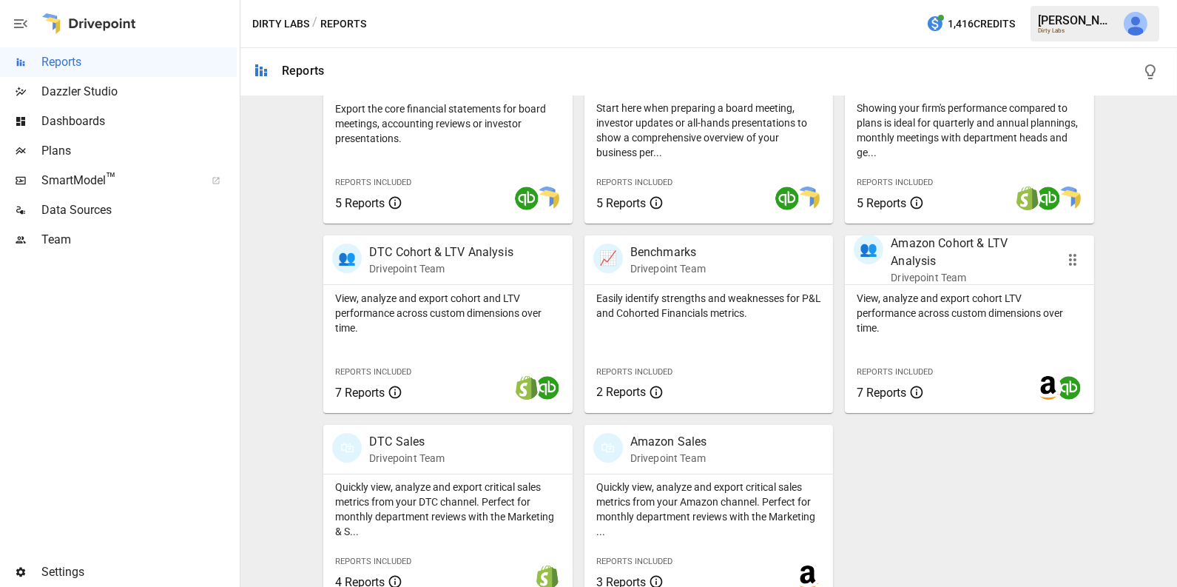
click at [947, 315] on p "View, analyze and export cohort LTV performance across custom dimensions over t…" at bounding box center [969, 313] width 226 height 44
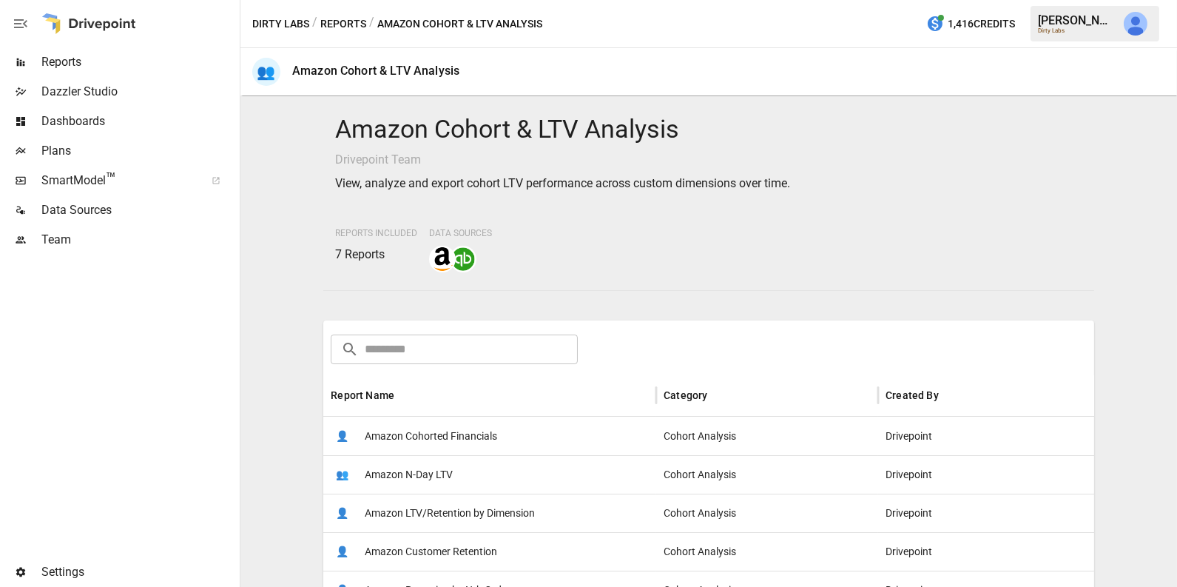
click at [502, 440] on div "👤 Amazon Cohorted Financials" at bounding box center [489, 435] width 333 height 38
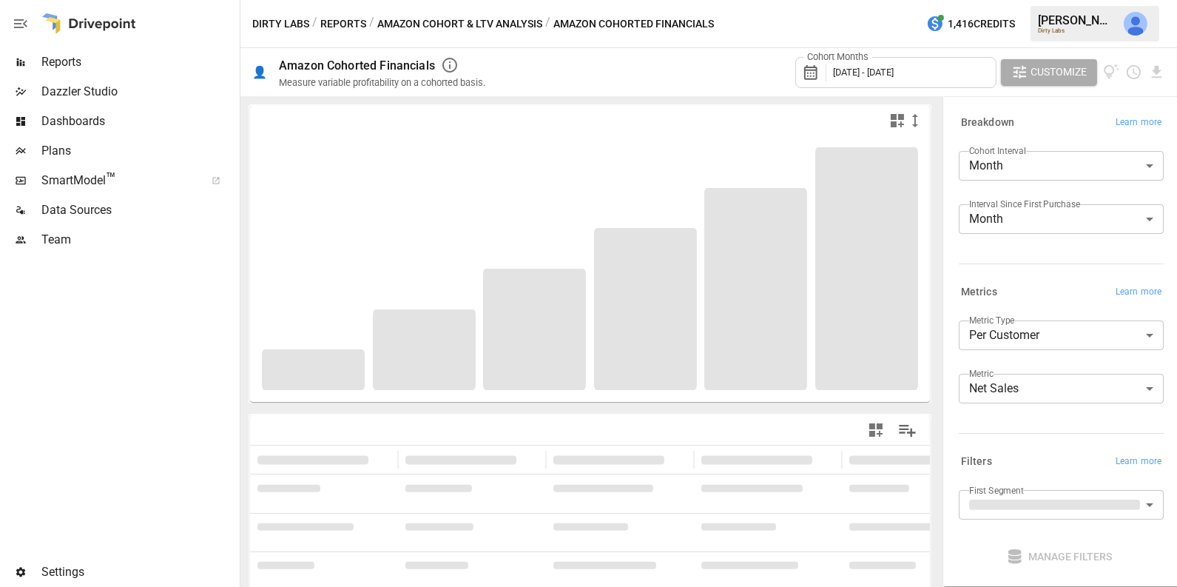
click at [944, 81] on div "Cohort Months [DATE] - [DATE]" at bounding box center [895, 72] width 201 height 31
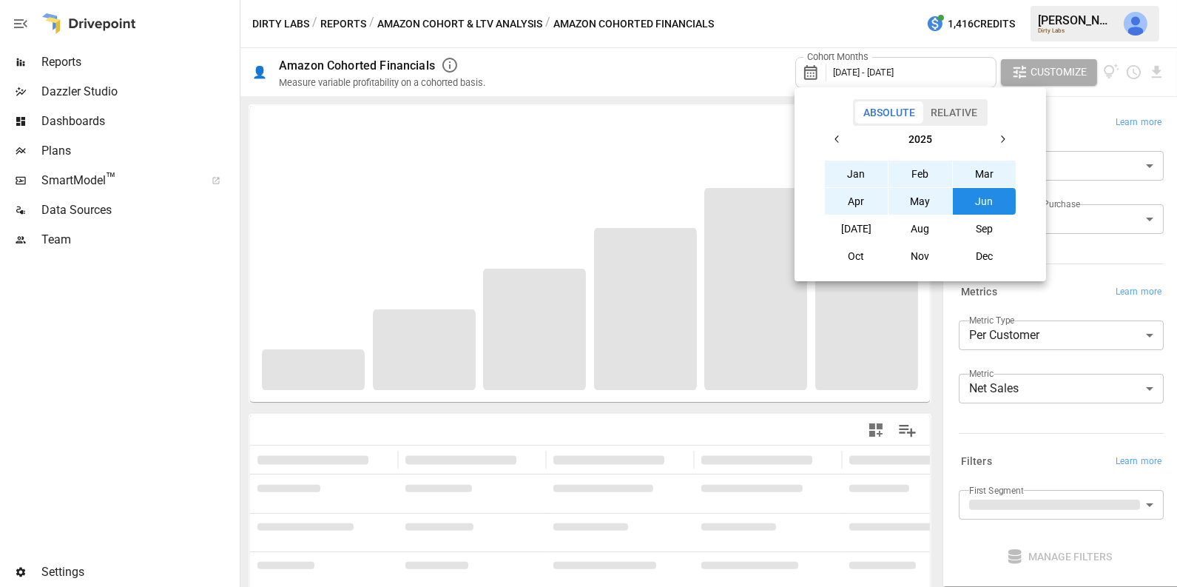
click at [950, 112] on button "Relative" at bounding box center [953, 112] width 63 height 22
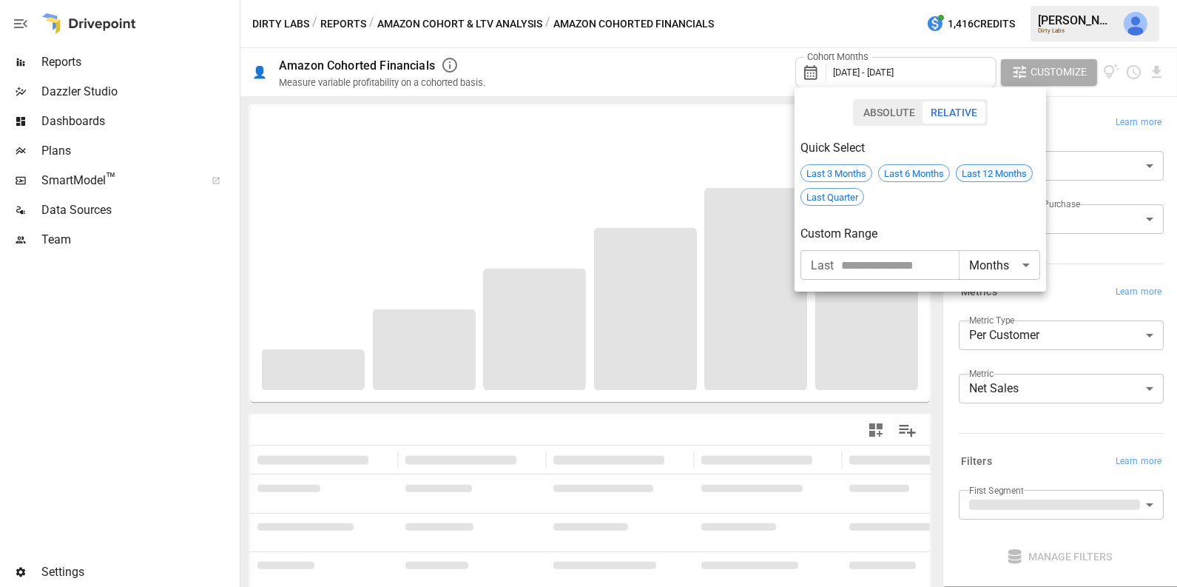
click at [979, 172] on span "Last 12 Months" at bounding box center [993, 173] width 75 height 11
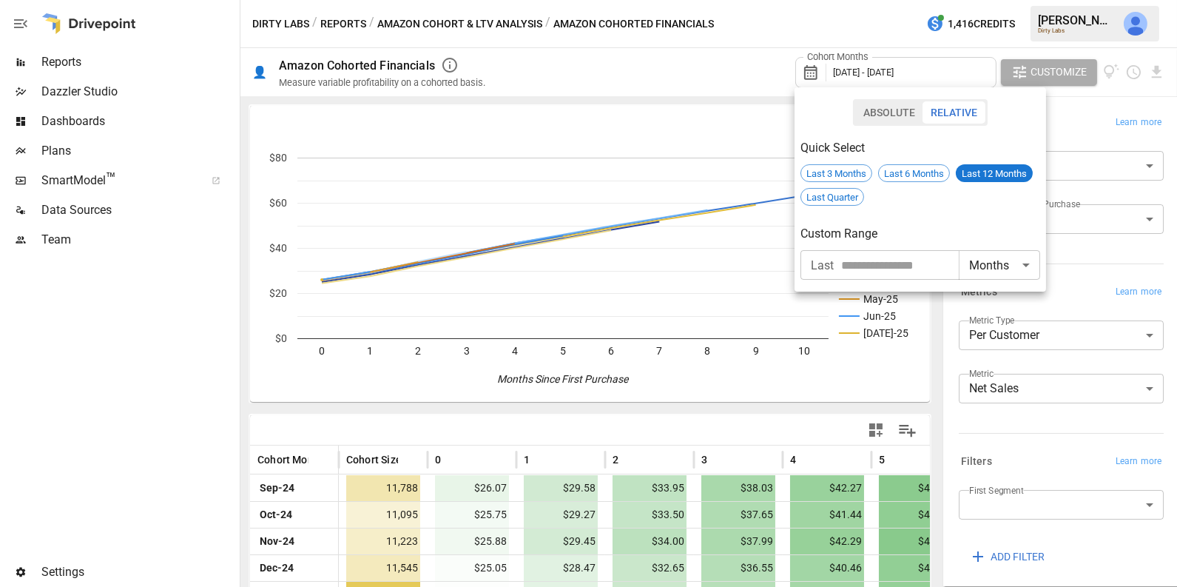
click at [869, 396] on div at bounding box center [588, 293] width 1177 height 587
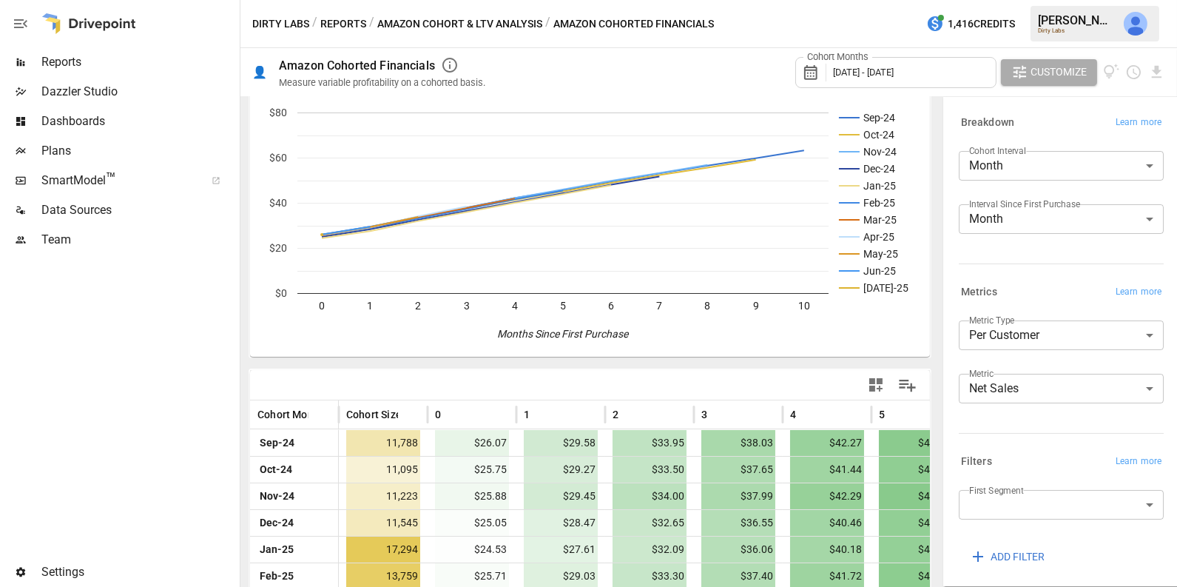
scroll to position [189, 0]
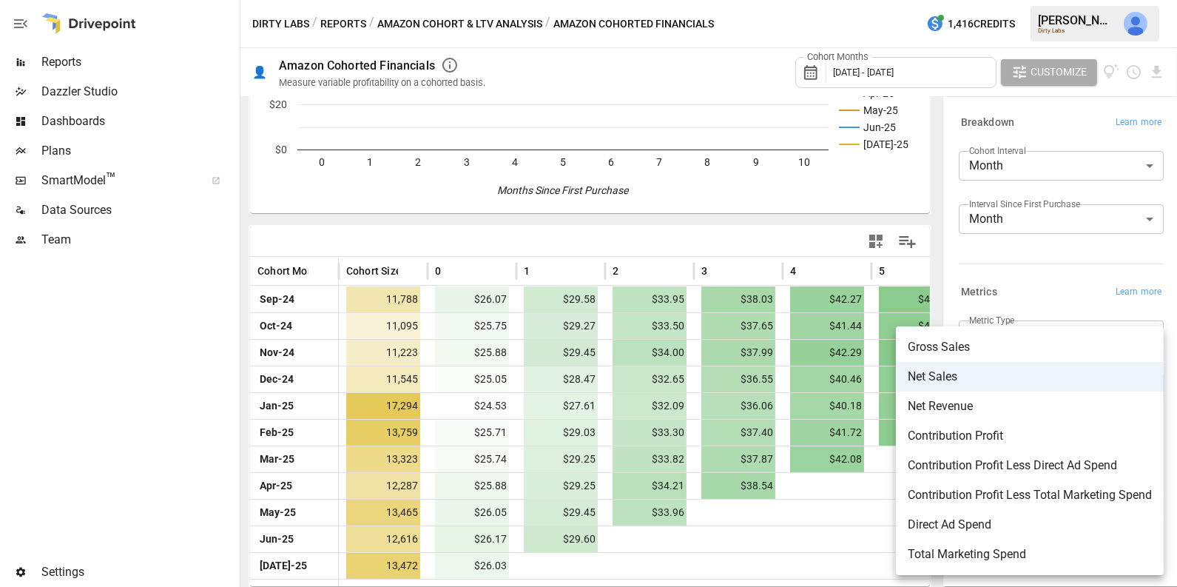
click at [1016, 0] on body "Reports Dazzler Studio Dashboards Plans SmartModel ™ Data Sources Team Settings…" at bounding box center [588, 0] width 1177 height 0
click at [1028, 470] on span "Contribution Profit Less Direct Ad Spend" at bounding box center [1030, 465] width 244 height 18
type input "**********"
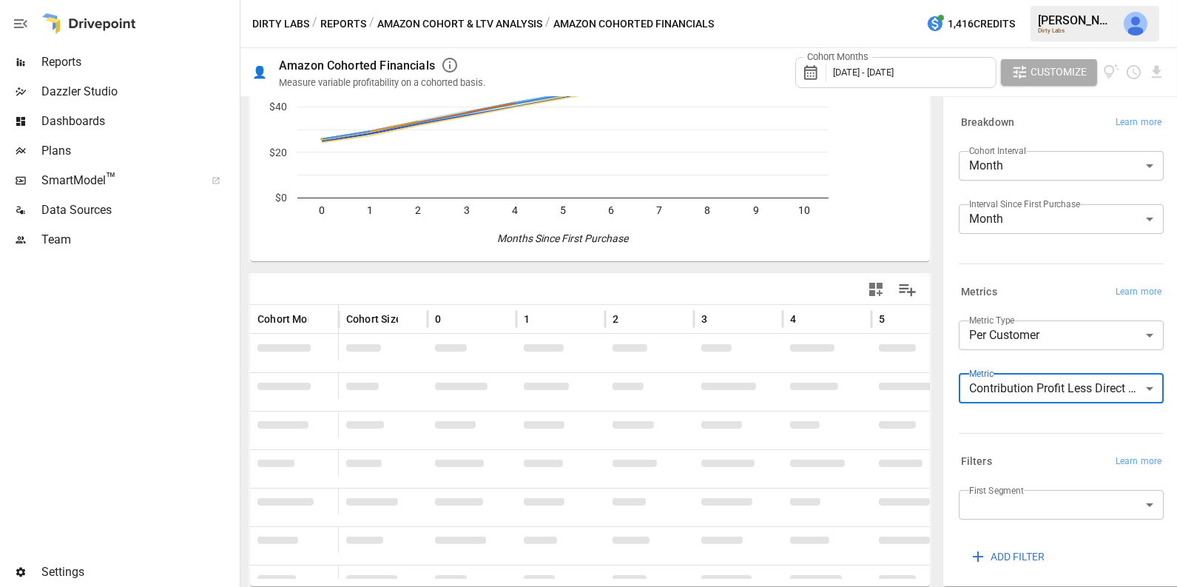
scroll to position [189, 0]
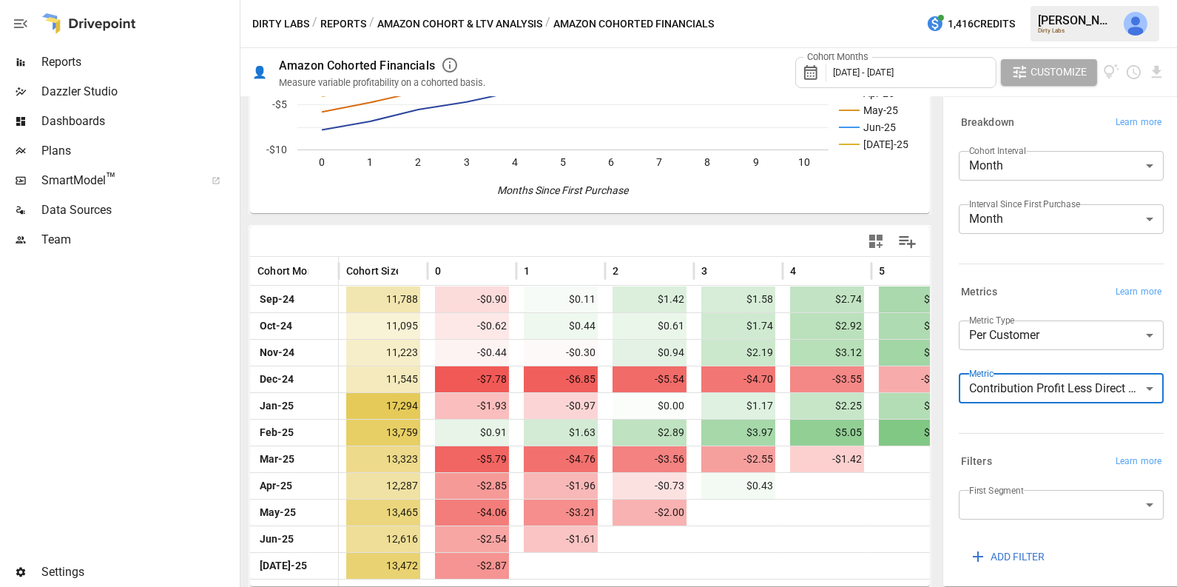
click at [876, 243] on icon "button" at bounding box center [876, 241] width 18 height 18
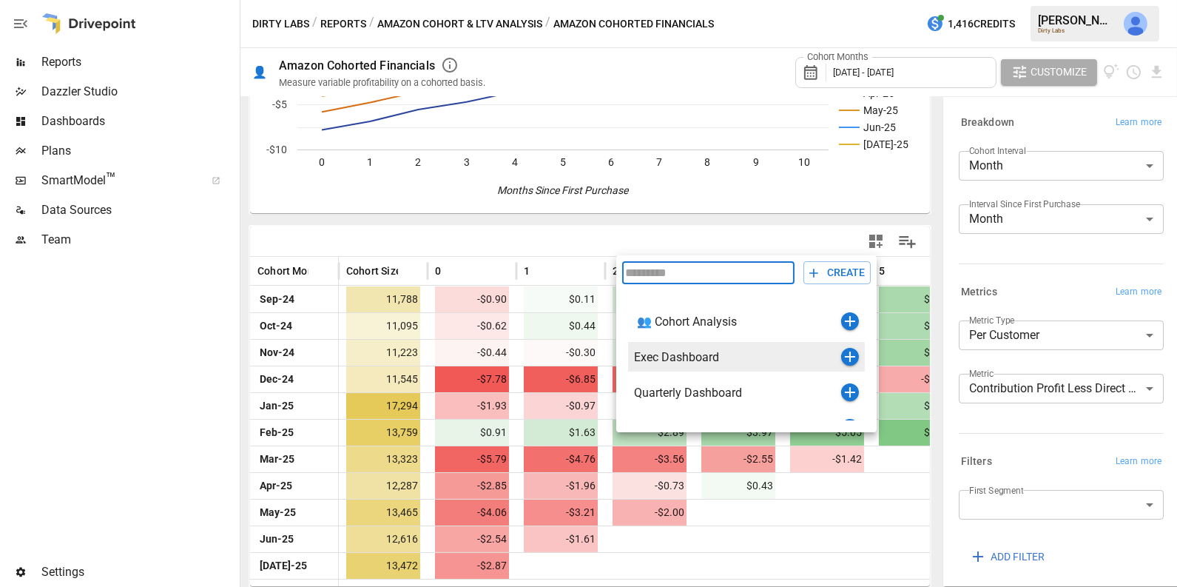
scroll to position [30, 0]
click at [848, 356] on icon "button" at bounding box center [850, 357] width 10 height 10
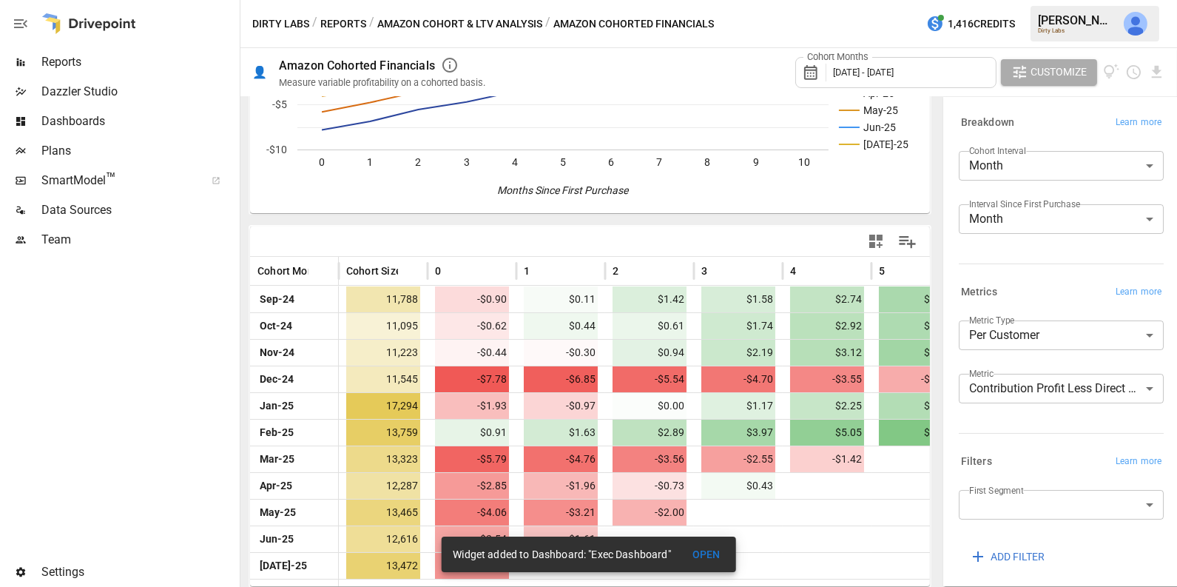
click at [152, 124] on span "Dashboards" at bounding box center [138, 121] width 195 height 18
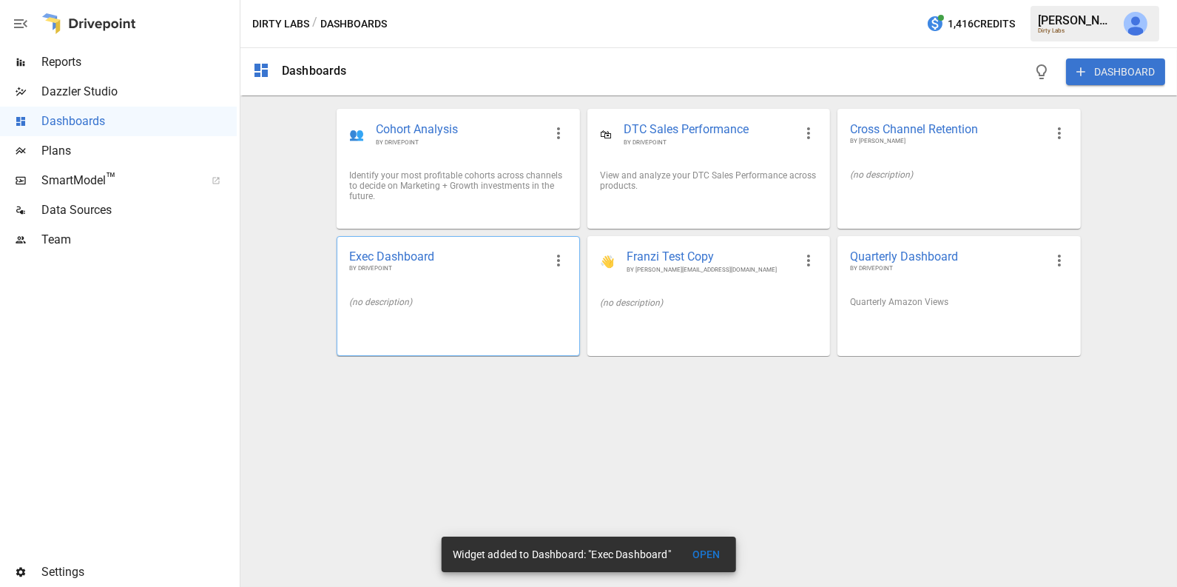
click at [509, 297] on div "(no description)" at bounding box center [457, 302] width 217 height 10
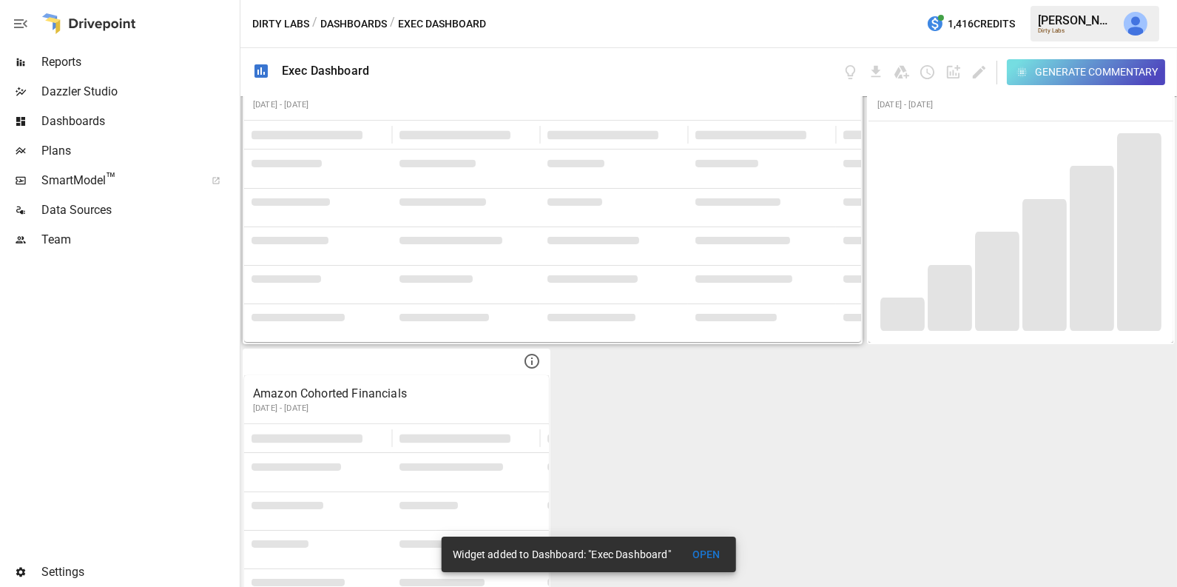
scroll to position [71, 0]
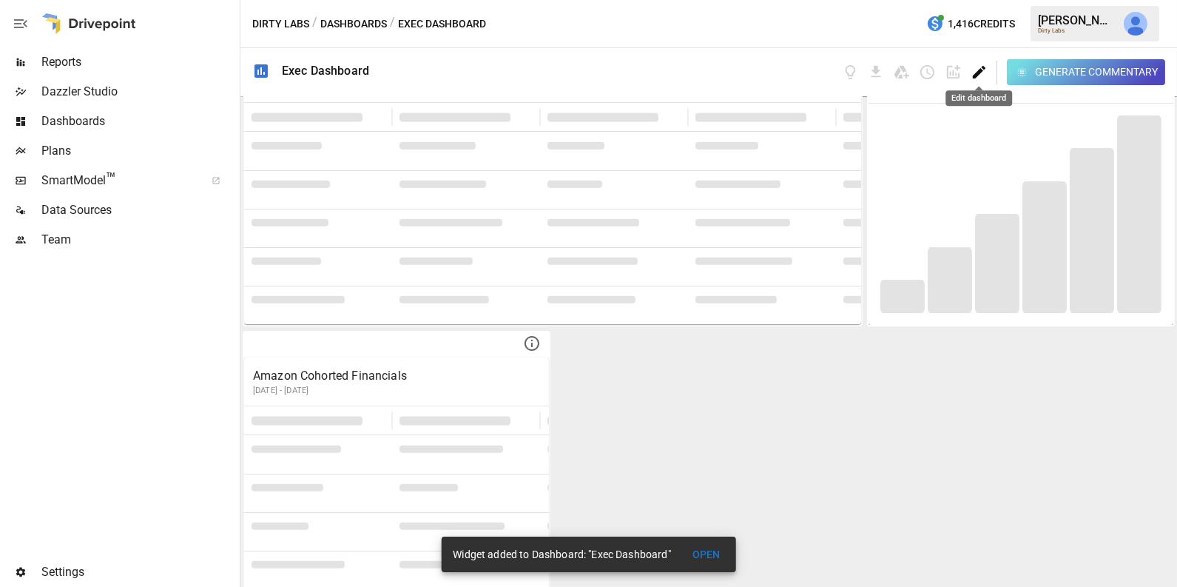
click at [977, 72] on icon "Edit dashboard" at bounding box center [979, 72] width 13 height 13
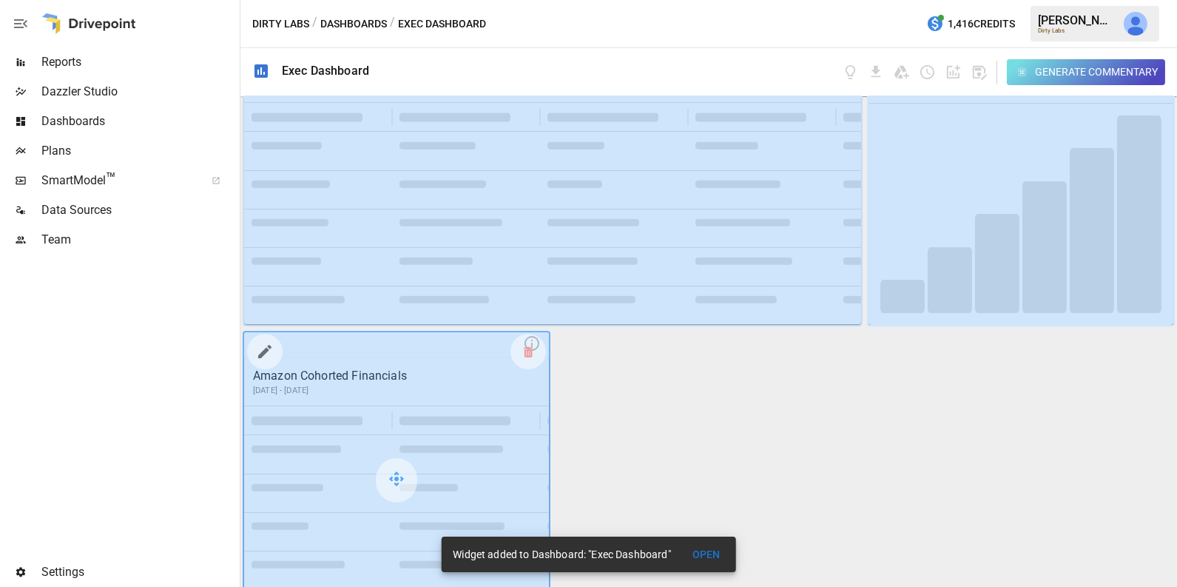
click at [266, 353] on icon "button" at bounding box center [265, 351] width 18 height 18
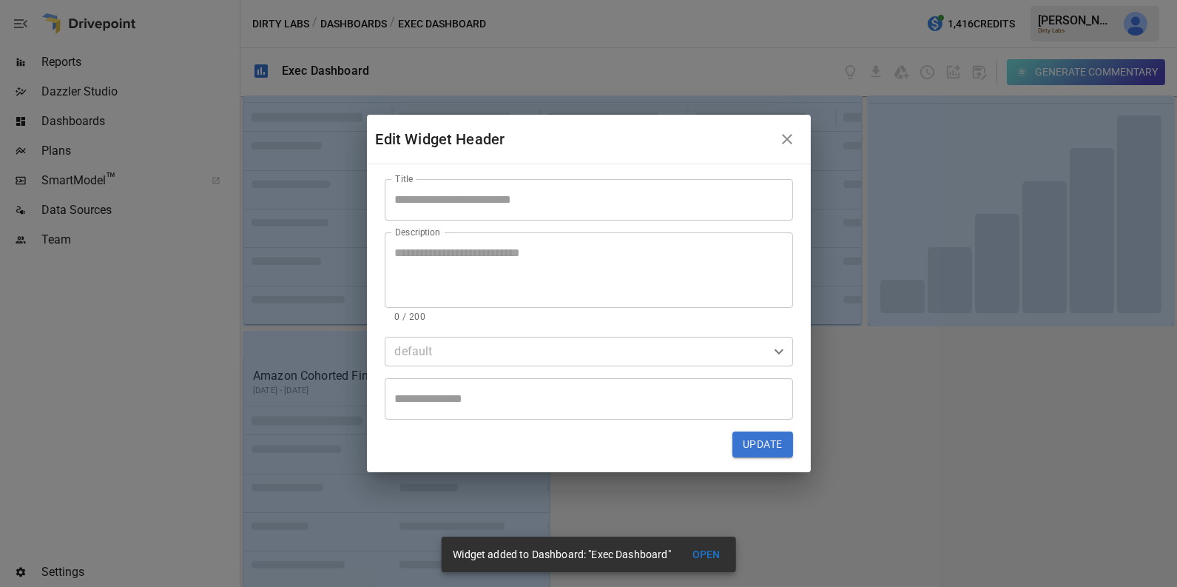
click at [467, 195] on input "Title" at bounding box center [589, 199] width 408 height 41
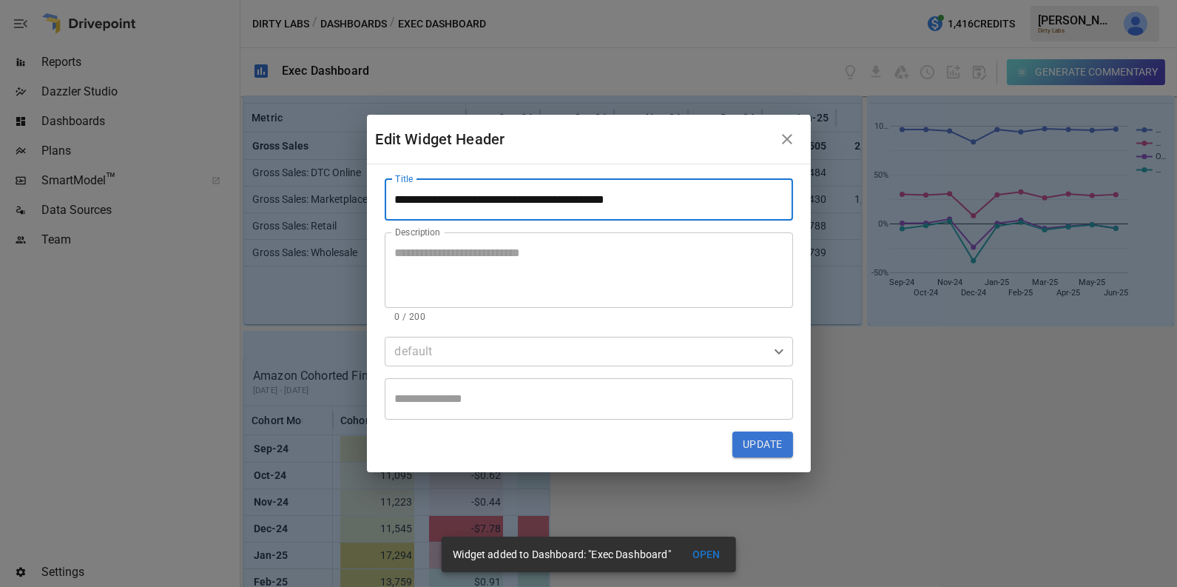
type input "**********"
click at [764, 439] on button "Update" at bounding box center [762, 444] width 60 height 27
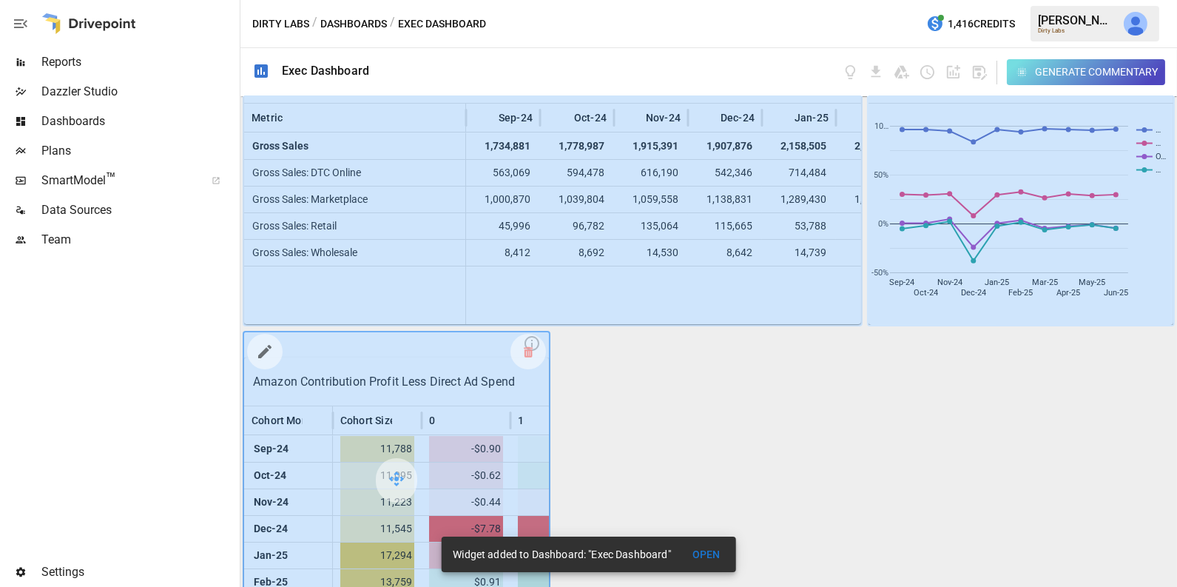
scroll to position [115, 0]
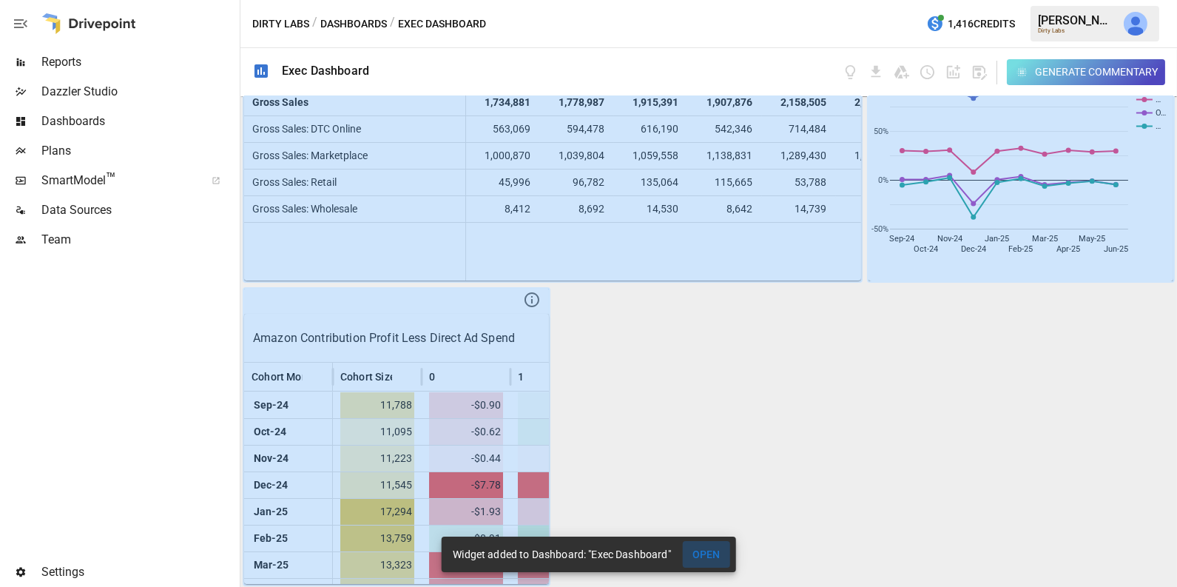
click at [706, 550] on button "OPEN" at bounding box center [706, 554] width 47 height 27
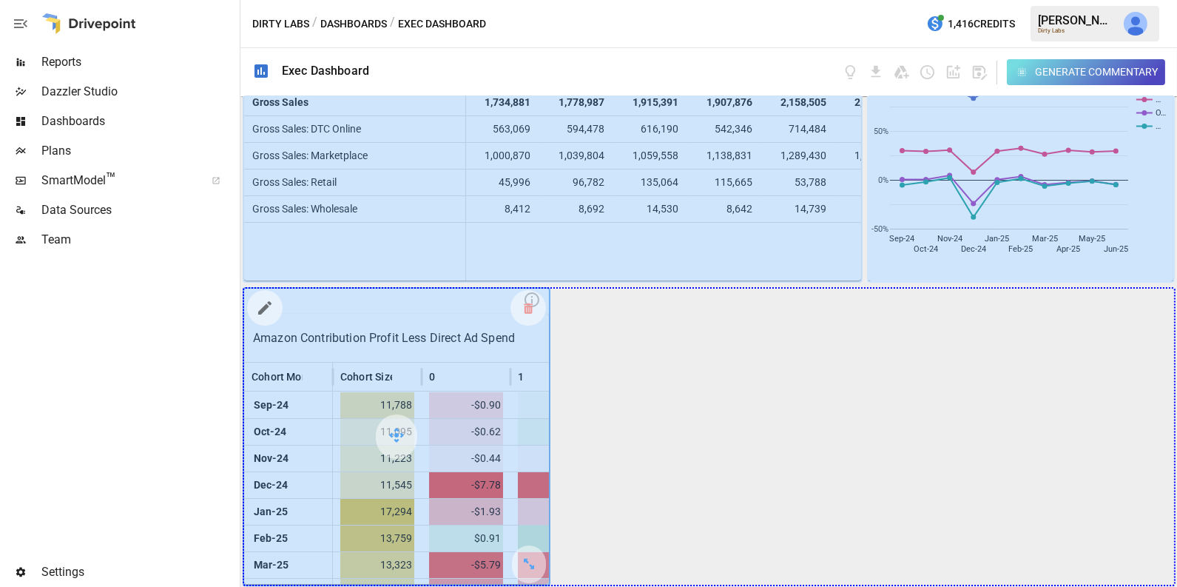
drag, startPoint x: 532, startPoint y: 563, endPoint x: 1035, endPoint y: 561, distance: 502.9
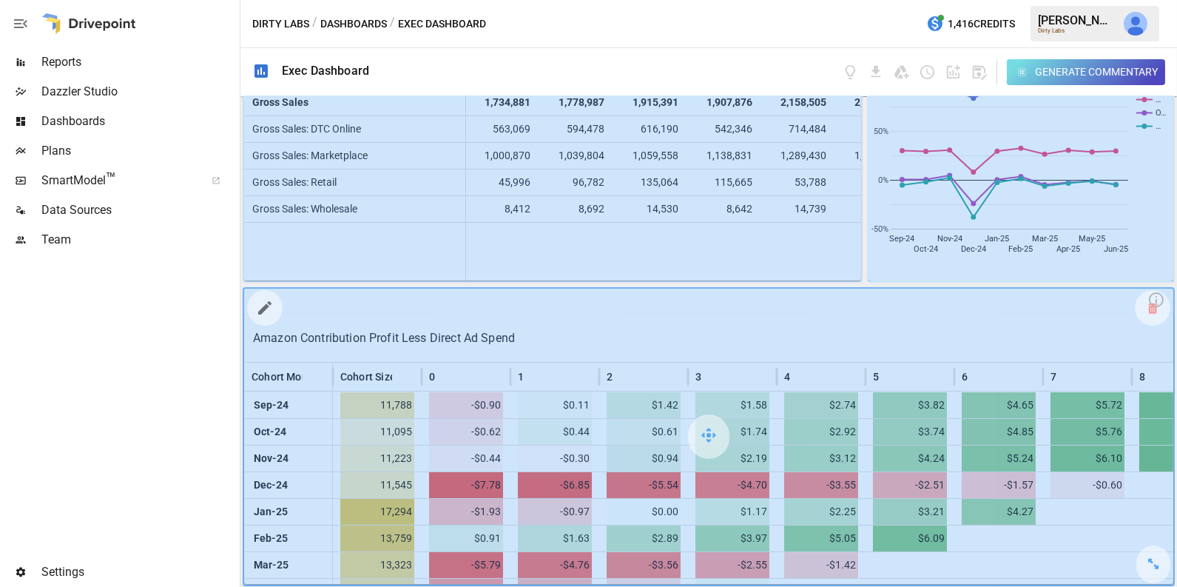
scroll to position [1, 0]
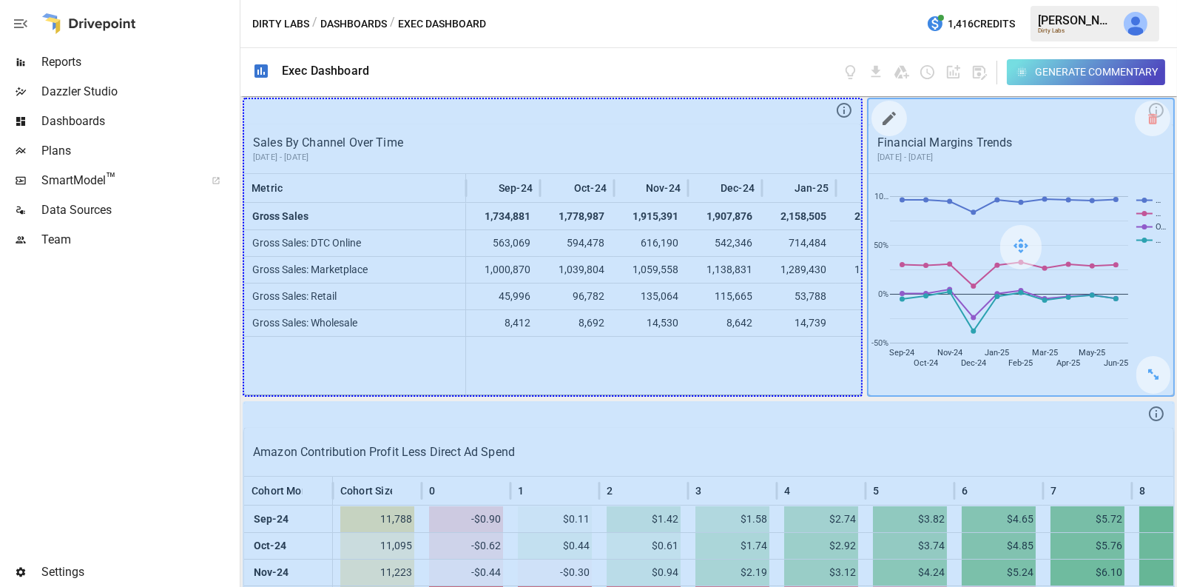
drag, startPoint x: 842, startPoint y: 371, endPoint x: 1019, endPoint y: 359, distance: 177.2
click at [1019, 359] on div "Sales By Channel Over Time [DATE] - [DATE] Metric Sep-24 Oct-24 Nov-24 Dec-24 J…" at bounding box center [708, 341] width 936 height 490
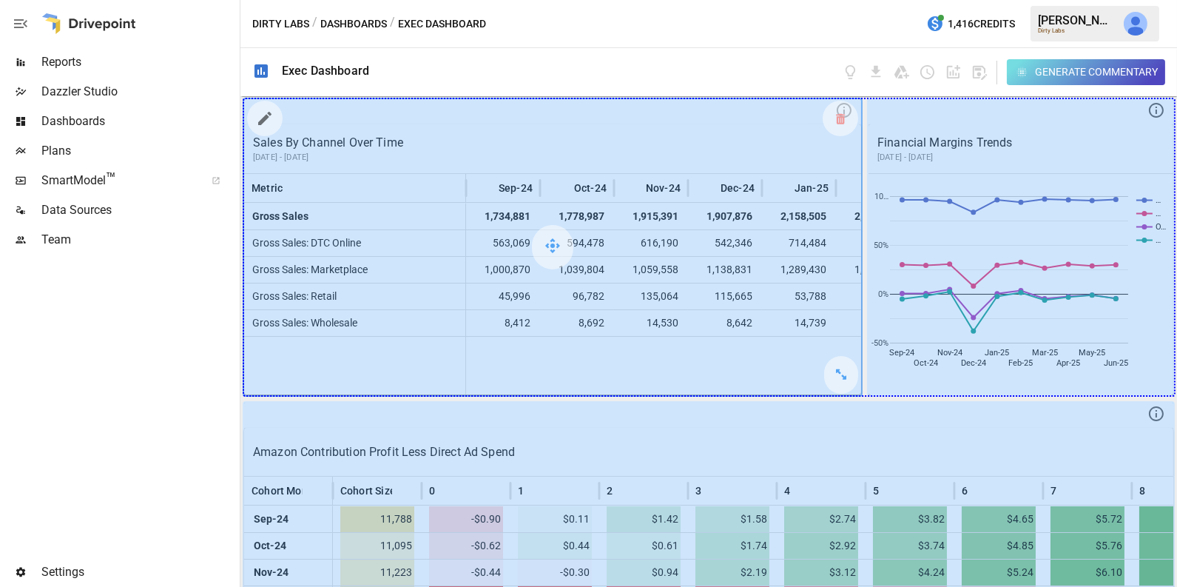
drag, startPoint x: 845, startPoint y: 371, endPoint x: 1035, endPoint y: 350, distance: 191.2
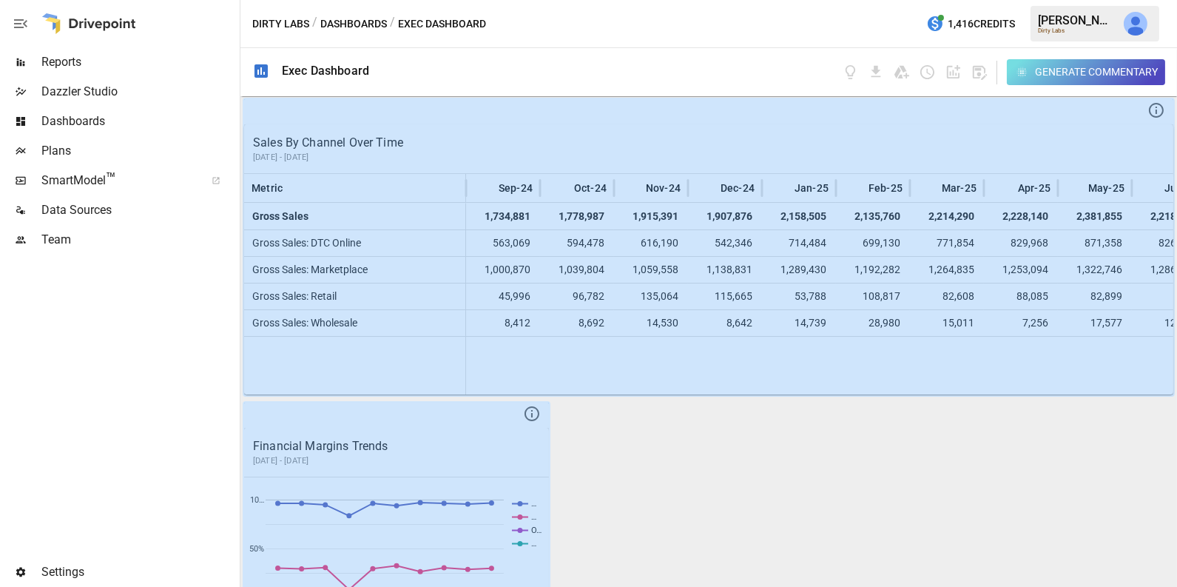
scroll to position [223, 0]
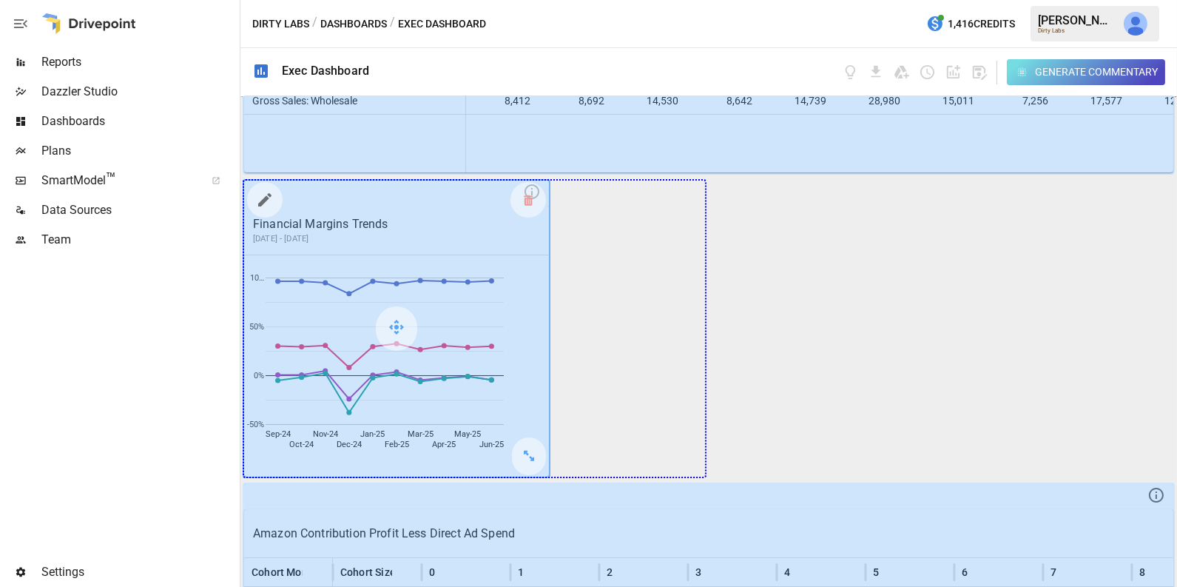
drag, startPoint x: 533, startPoint y: 461, endPoint x: 684, endPoint y: 449, distance: 151.3
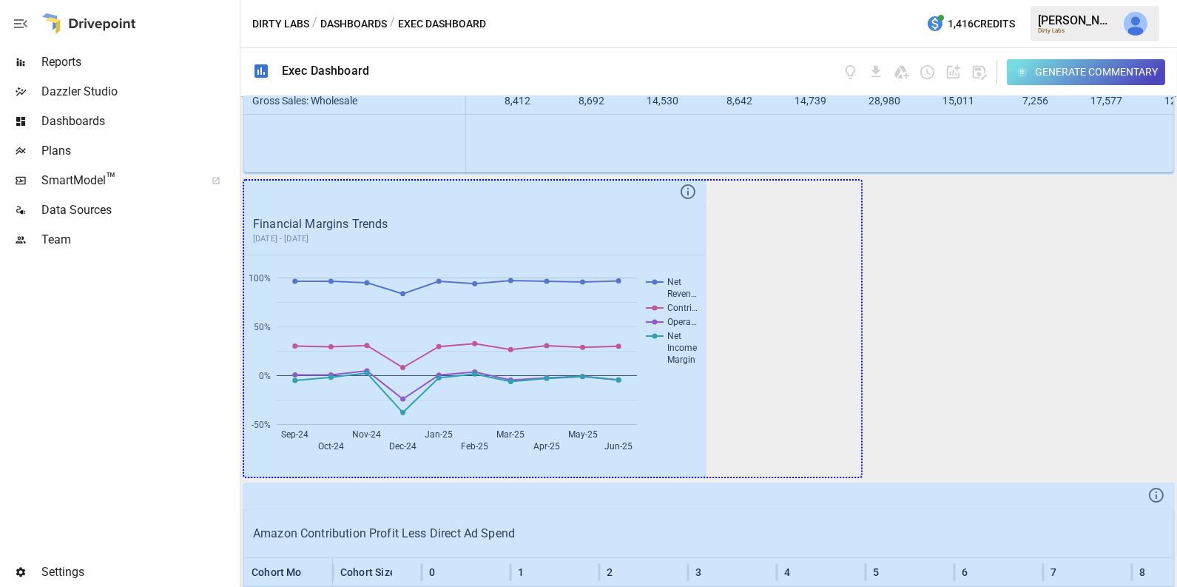
drag, startPoint x: 684, startPoint y: 453, endPoint x: 949, endPoint y: 447, distance: 264.9
click at [949, 447] on div "Sales By Channel Over Time [DATE] - [DATE] Metric Sep-24 Oct-24 Nov-24 Dec-24 J…" at bounding box center [708, 341] width 936 height 490
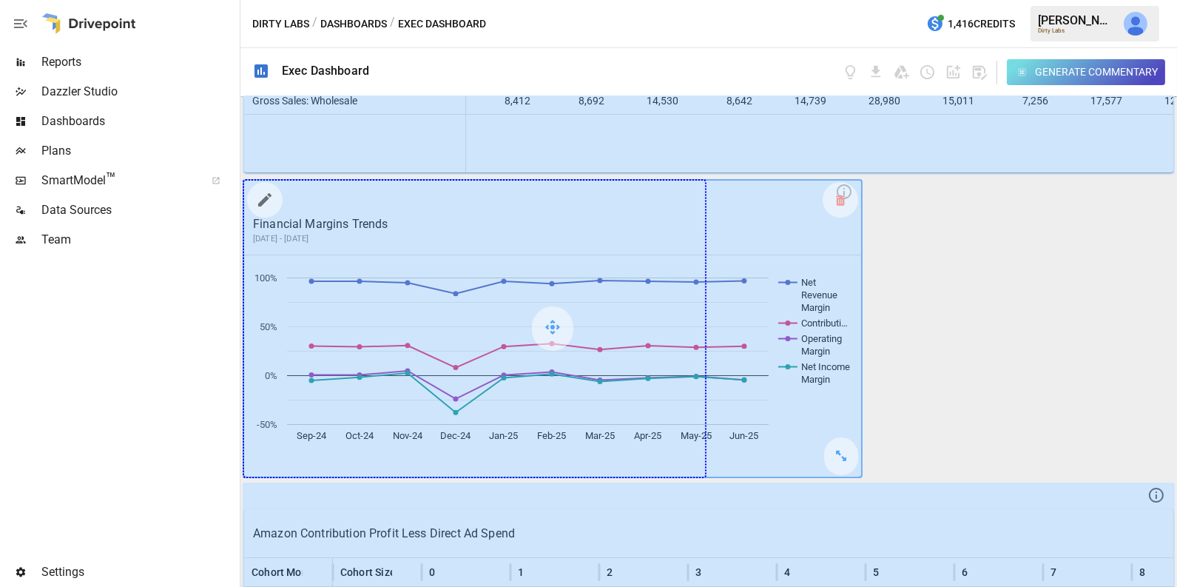
drag, startPoint x: 841, startPoint y: 459, endPoint x: 757, endPoint y: 450, distance: 84.8
click at [757, 450] on div at bounding box center [552, 328] width 617 height 296
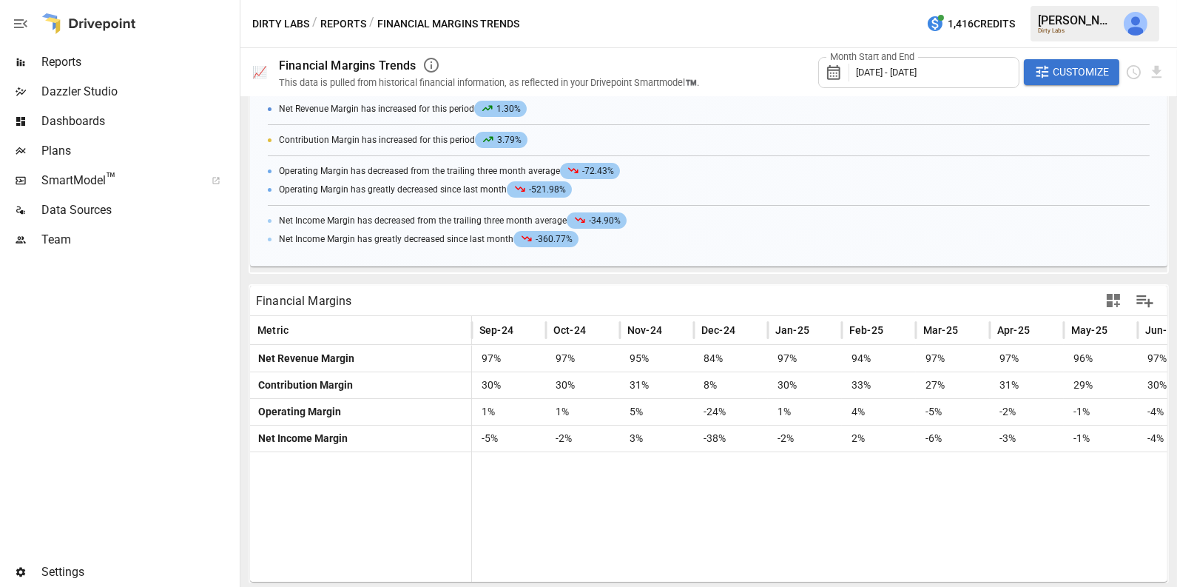
scroll to position [309, 0]
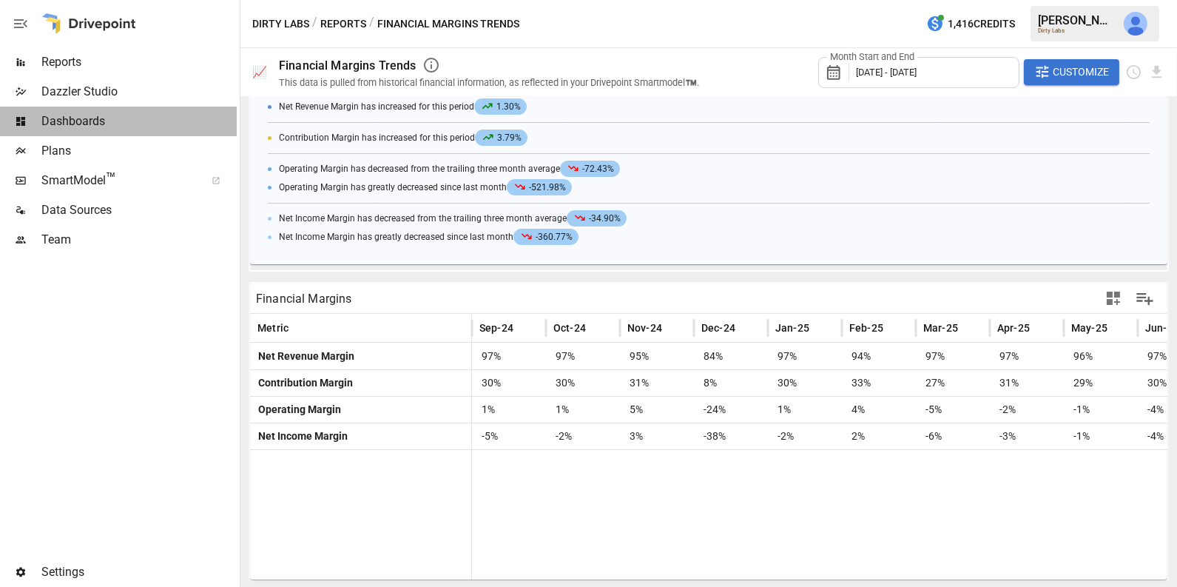
click at [122, 115] on span "Dashboards" at bounding box center [138, 121] width 195 height 18
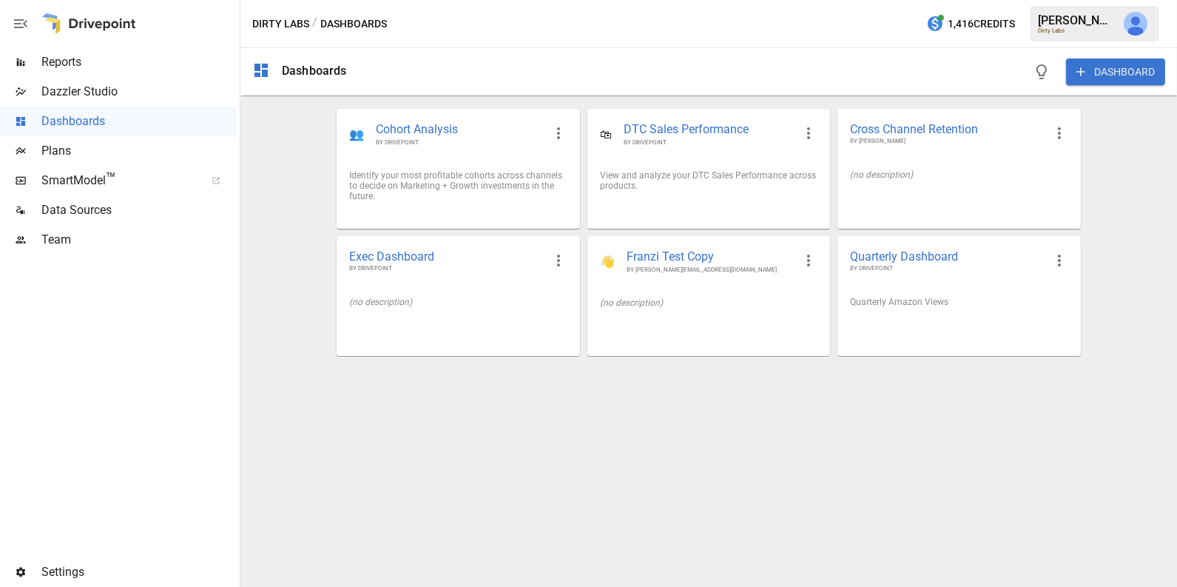
click at [108, 44] on div at bounding box center [88, 23] width 95 height 47
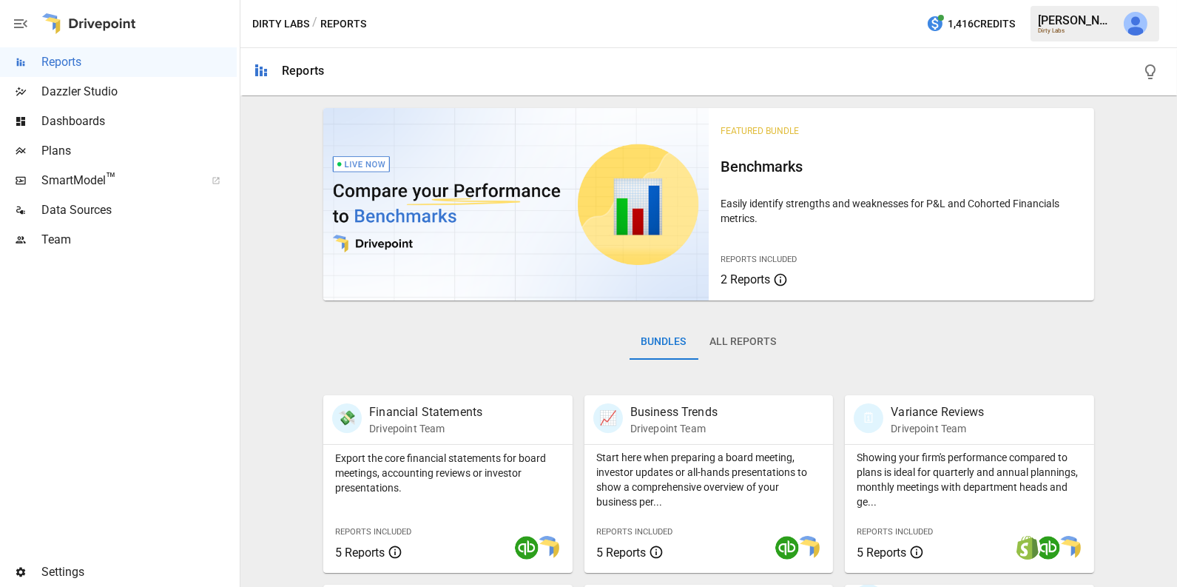
scroll to position [297, 0]
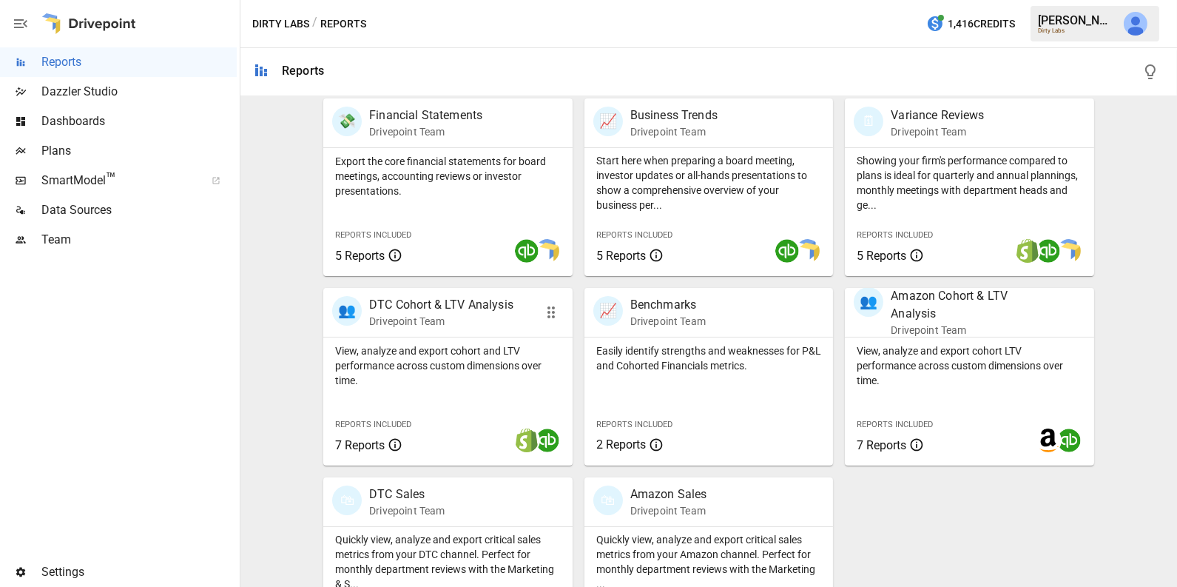
click at [465, 396] on div "View, analyze and export cohort and LTV performance across custom dimensions ov…" at bounding box center [447, 401] width 249 height 128
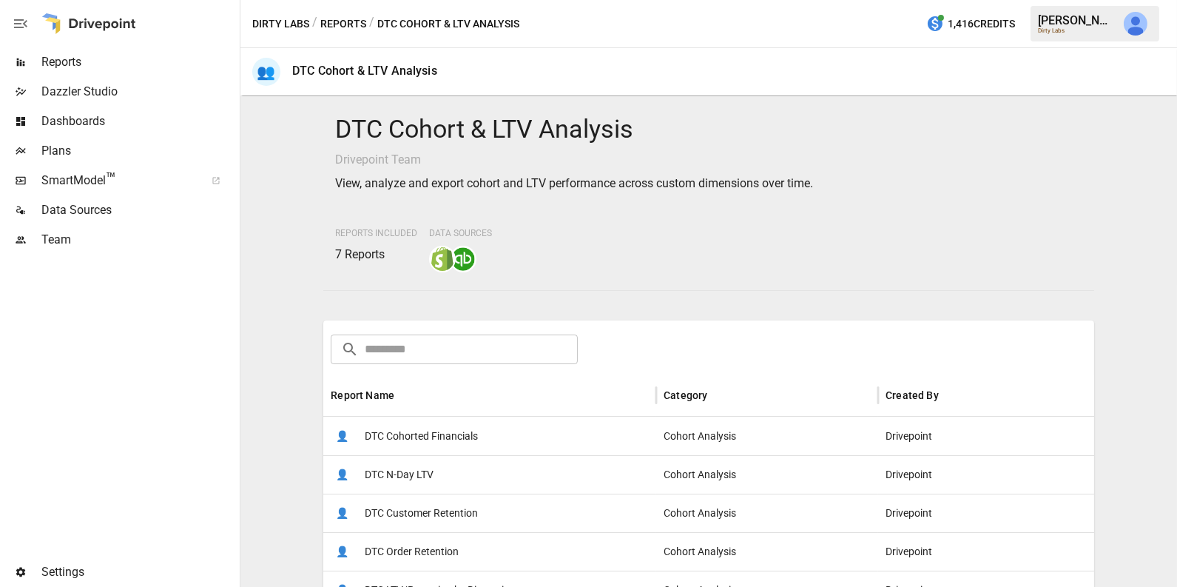
click at [512, 433] on div "👤 DTC Cohorted Financials" at bounding box center [489, 435] width 333 height 38
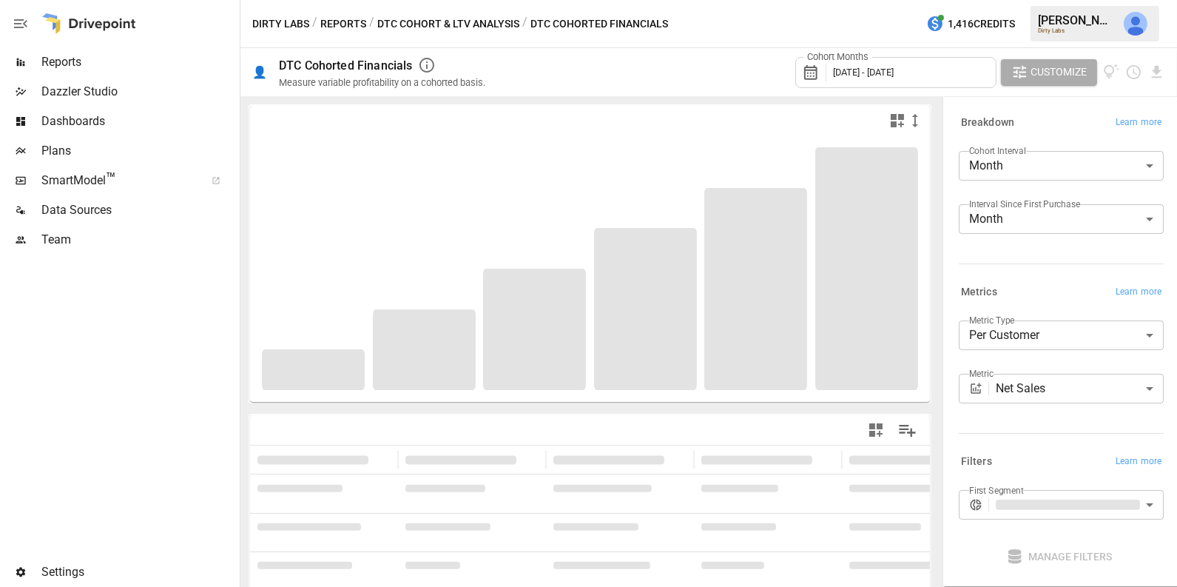
click at [892, 45] on div "Dirty Labs / Reports / DTC Cohort & LTV Analysis / DTC Cohorted Financials 1,41…" at bounding box center [708, 23] width 936 height 47
click at [892, 72] on span "[DATE] - [DATE]" at bounding box center [863, 72] width 61 height 11
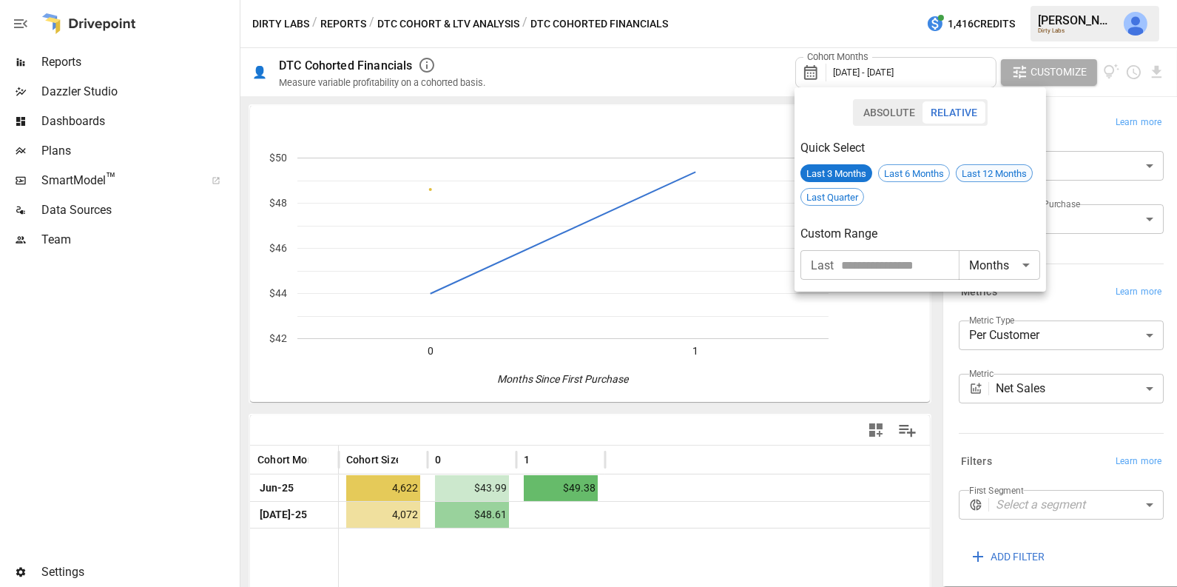
click at [982, 169] on span "Last 12 Months" at bounding box center [993, 173] width 75 height 11
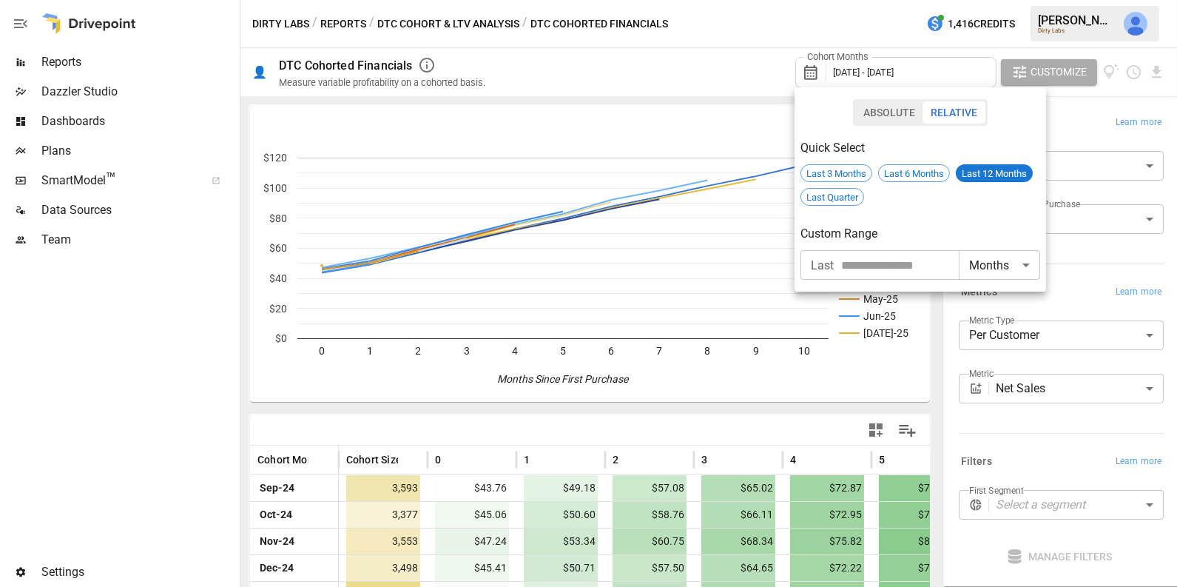
click at [1035, 424] on div at bounding box center [588, 293] width 1177 height 587
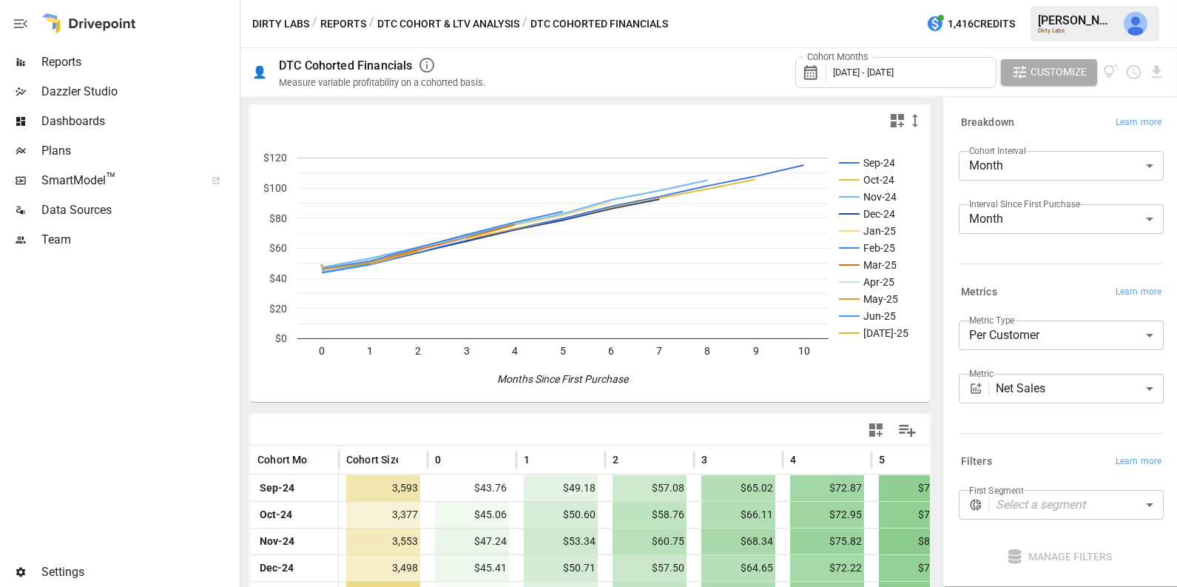
click at [1032, 0] on body "Reports Dazzler Studio Dashboards Plans SmartModel ™ Data Sources Team Settings…" at bounding box center [588, 0] width 1177 height 0
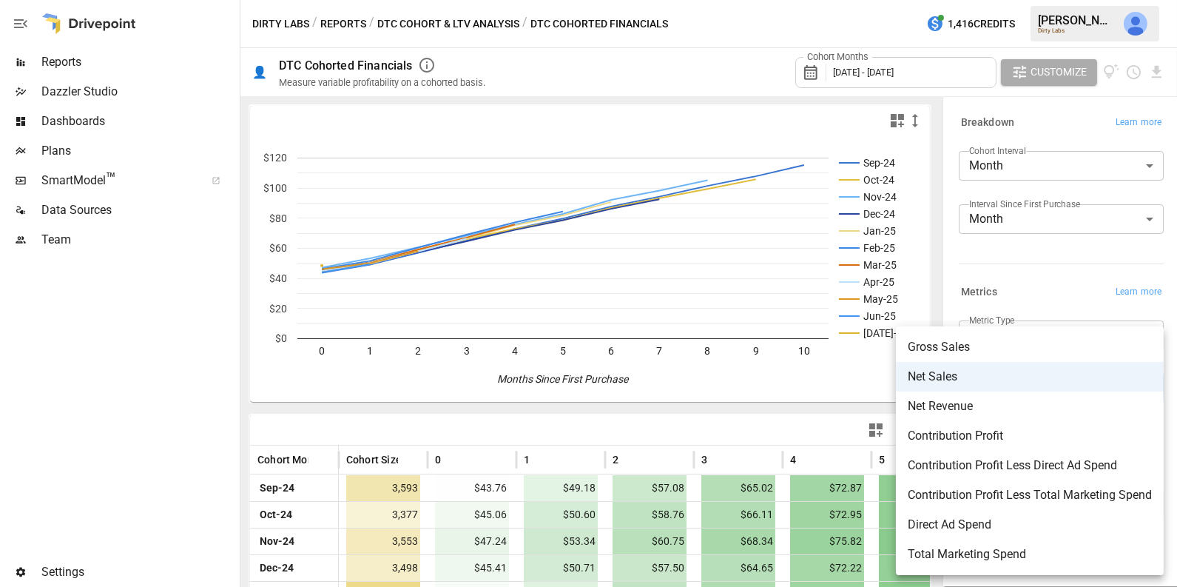
click at [1035, 477] on li "Contribution Profit Less Direct Ad Spend" at bounding box center [1030, 465] width 268 height 30
type input "**********"
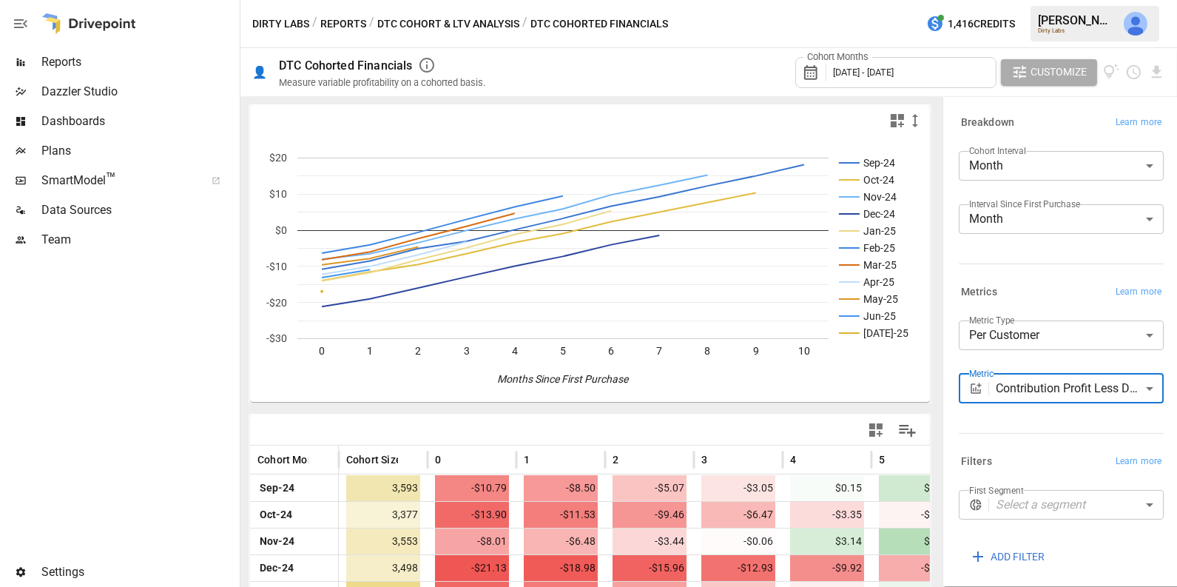
click at [874, 432] on icon "button" at bounding box center [875, 429] width 13 height 13
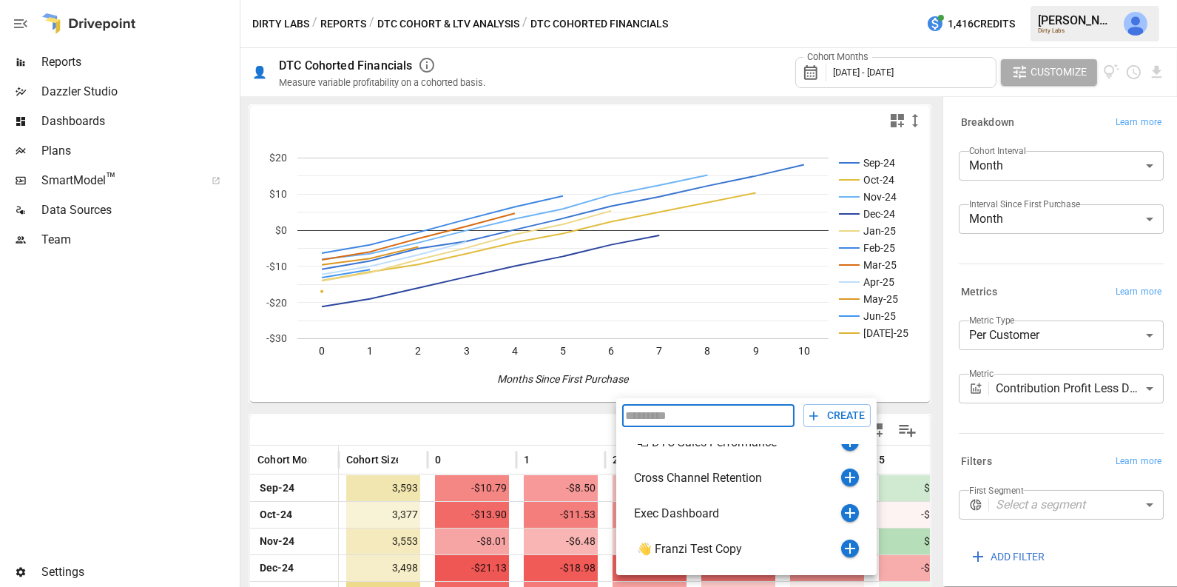
scroll to position [89, 0]
click at [851, 478] on icon "button" at bounding box center [850, 477] width 18 height 18
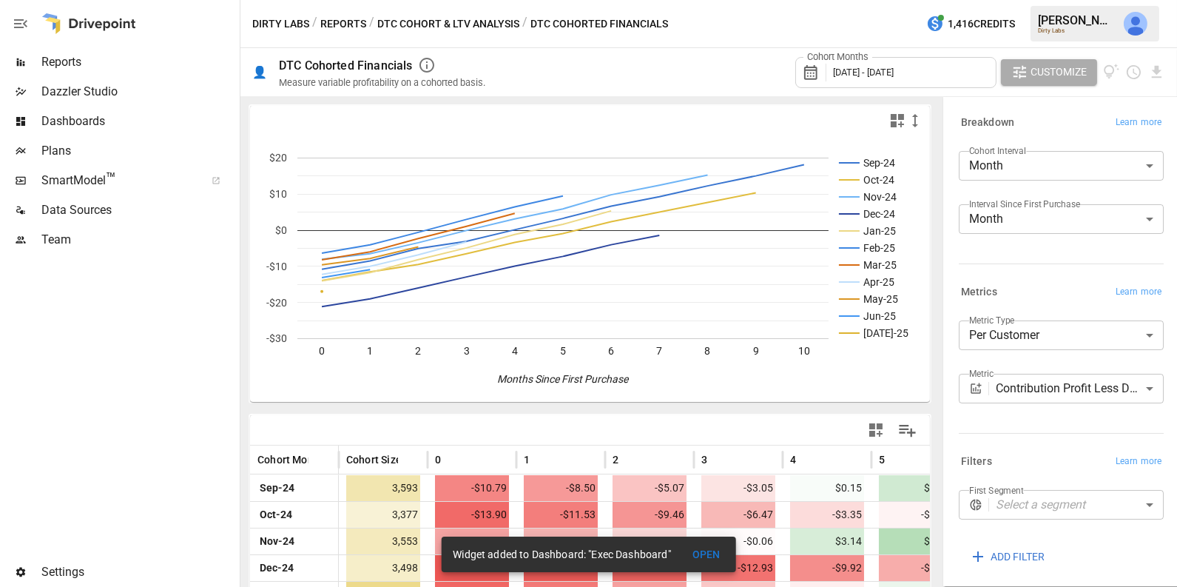
click at [141, 117] on span "Dashboards" at bounding box center [138, 121] width 195 height 18
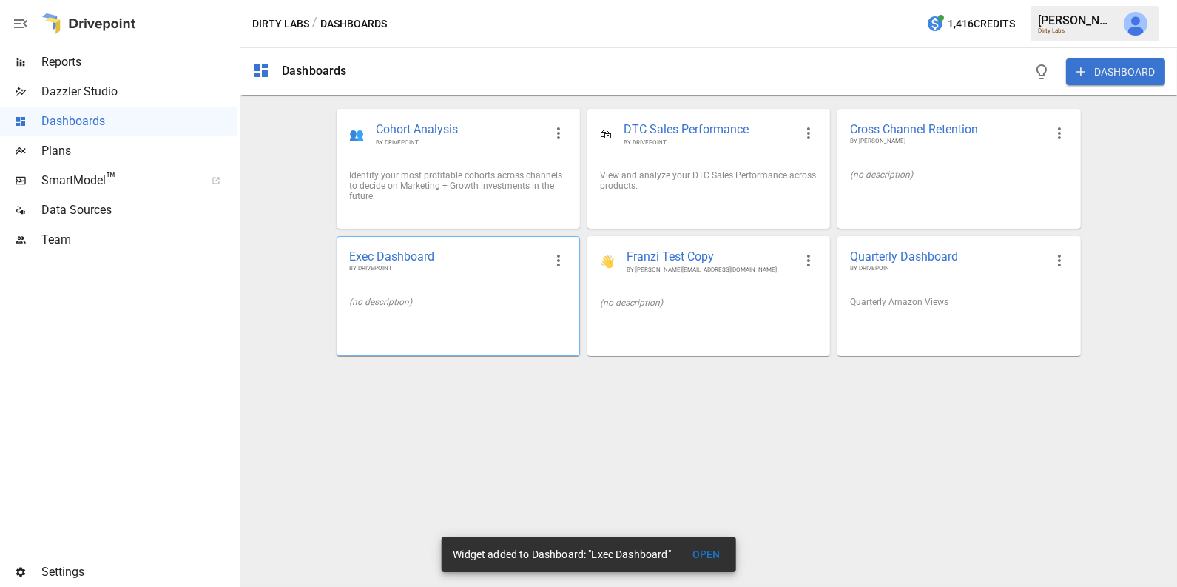
click at [429, 290] on div "(no description)" at bounding box center [457, 302] width 241 height 34
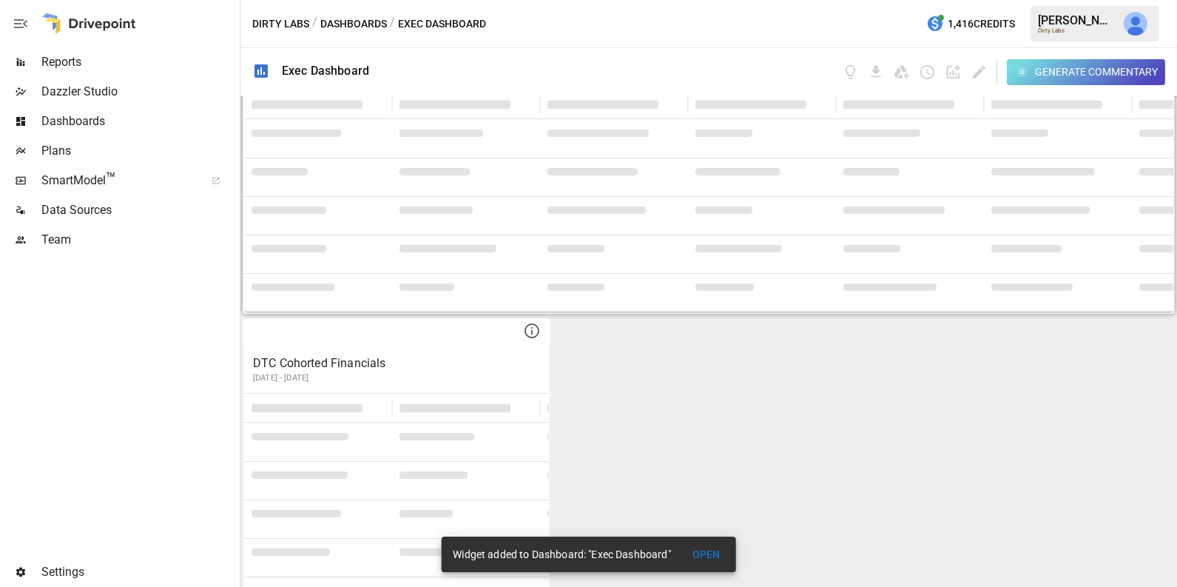
scroll to position [720, 0]
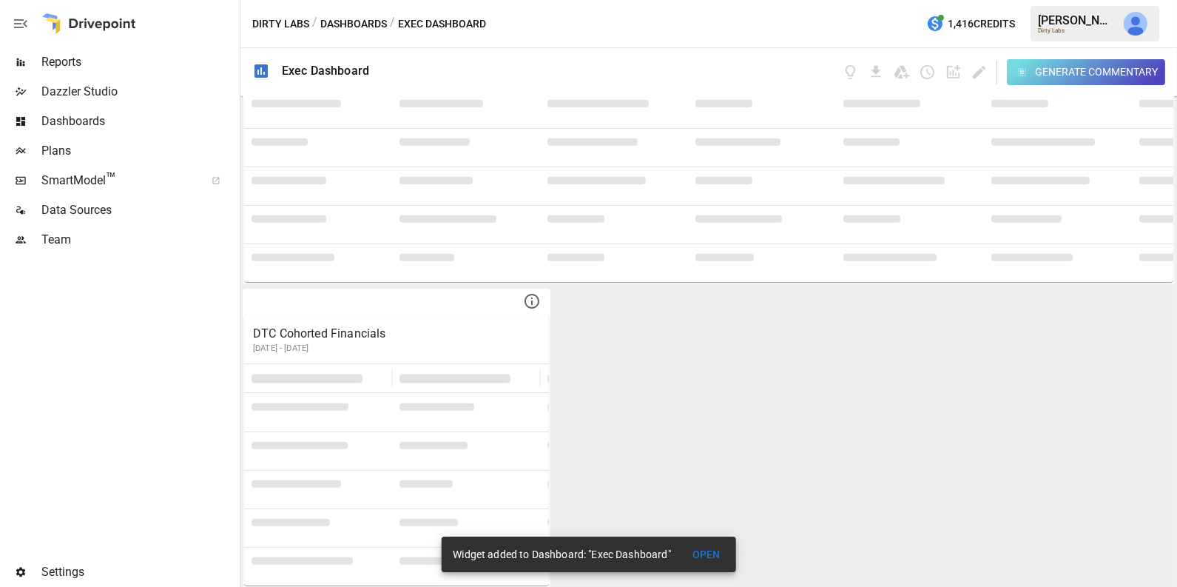
click at [993, 60] on div "Generate Commentary" at bounding box center [1003, 72] width 323 height 26
click at [984, 64] on icon "Edit dashboard" at bounding box center [978, 72] width 17 height 17
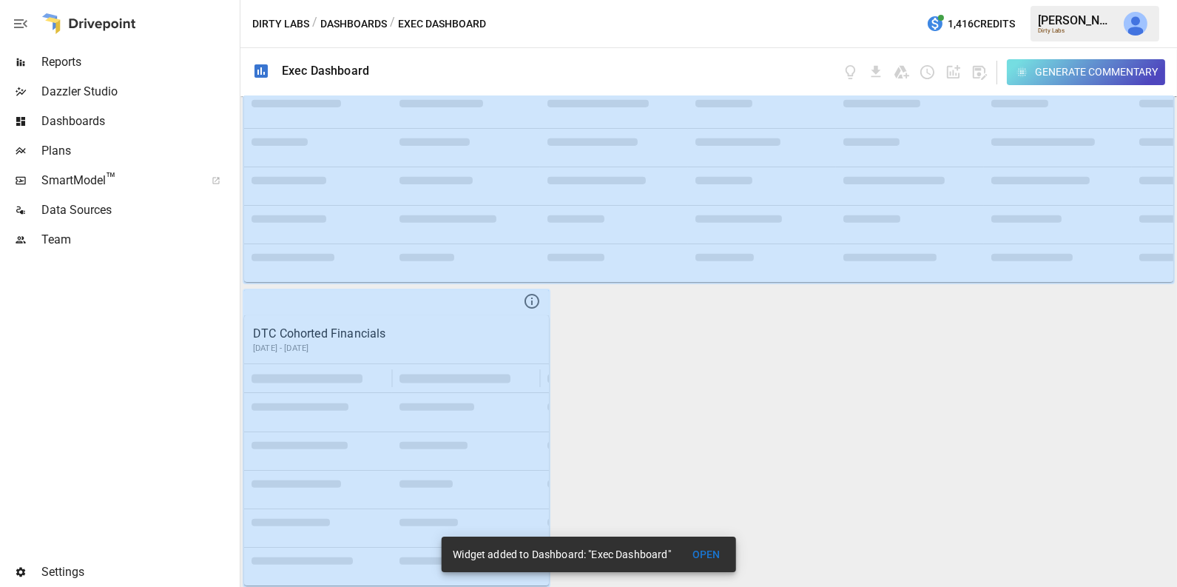
click at [969, 75] on div "Generate Commentary" at bounding box center [1003, 72] width 323 height 26
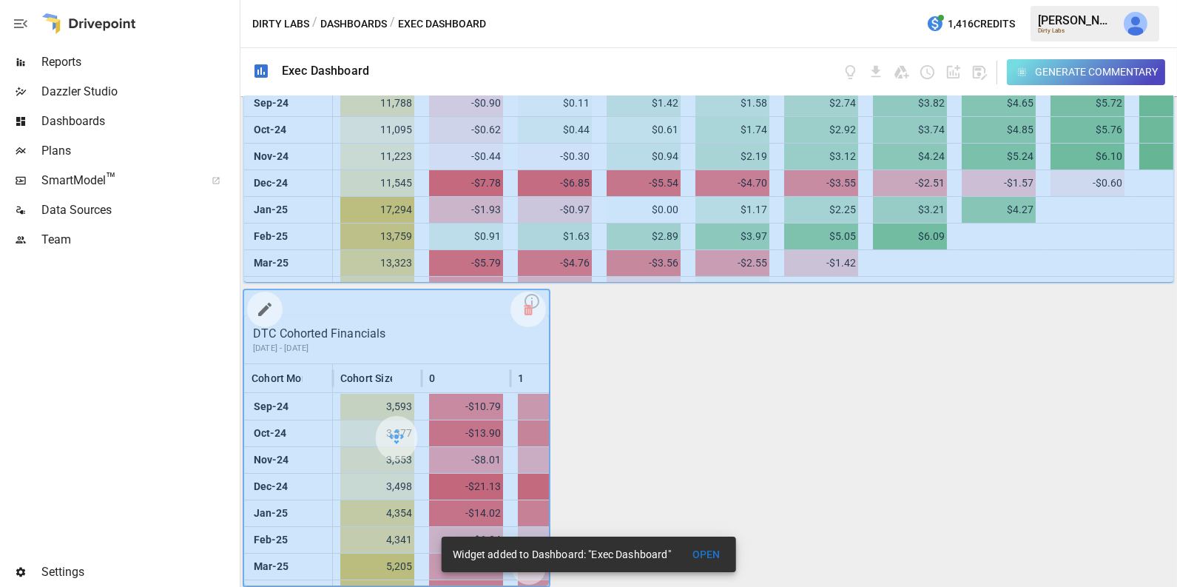
click at [268, 303] on icon "button" at bounding box center [265, 309] width 18 height 18
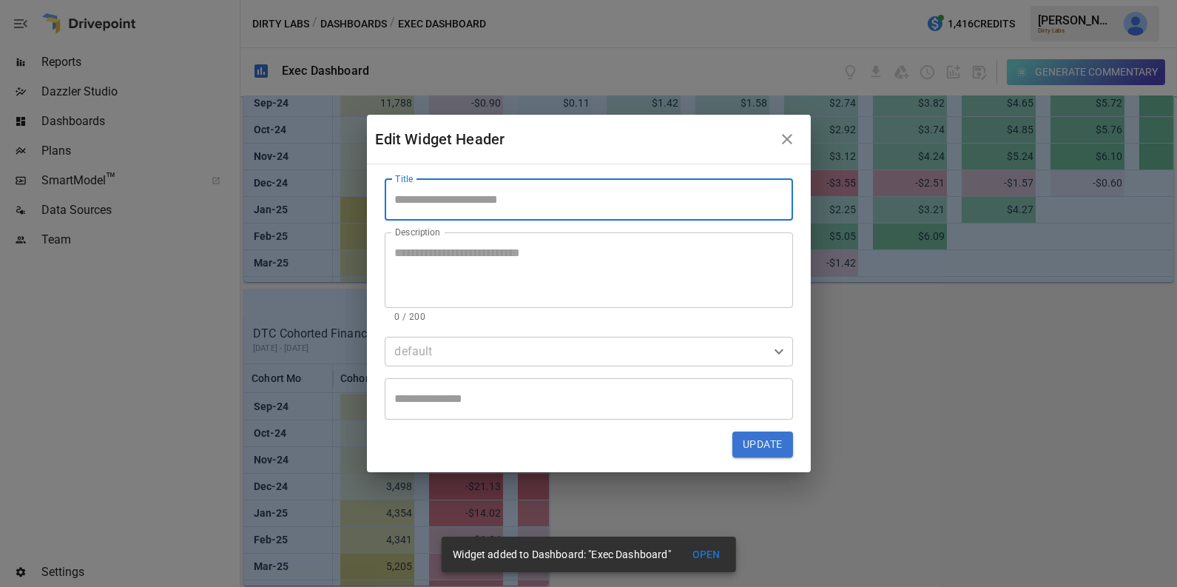
click at [470, 189] on input "Title" at bounding box center [589, 199] width 408 height 41
type input "**********"
click at [749, 447] on button "Update" at bounding box center [762, 444] width 60 height 27
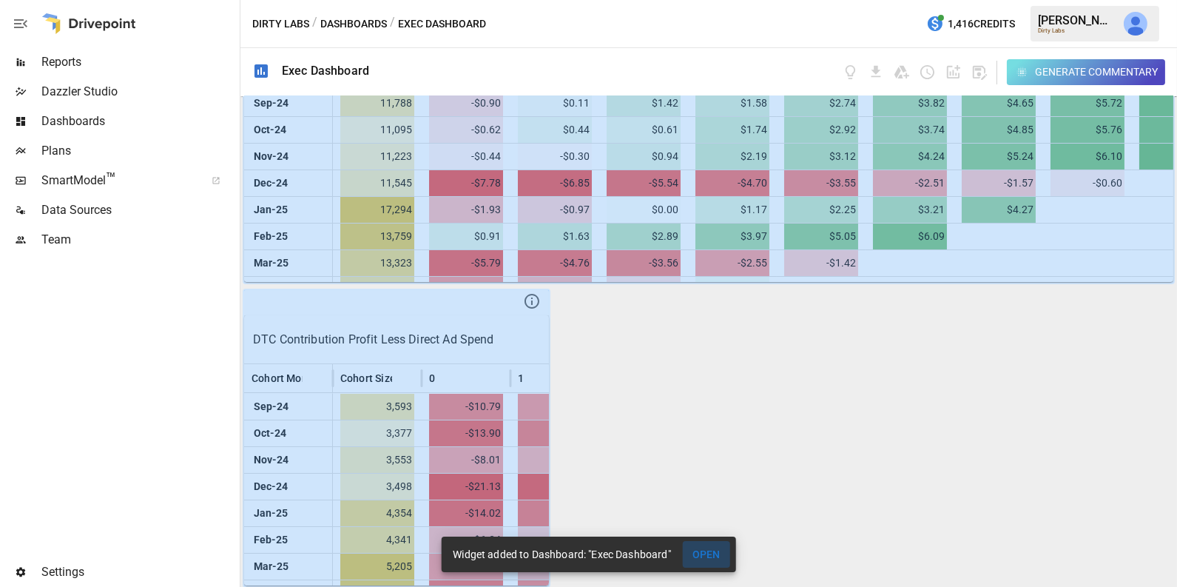
click at [722, 553] on button "OPEN" at bounding box center [706, 554] width 47 height 27
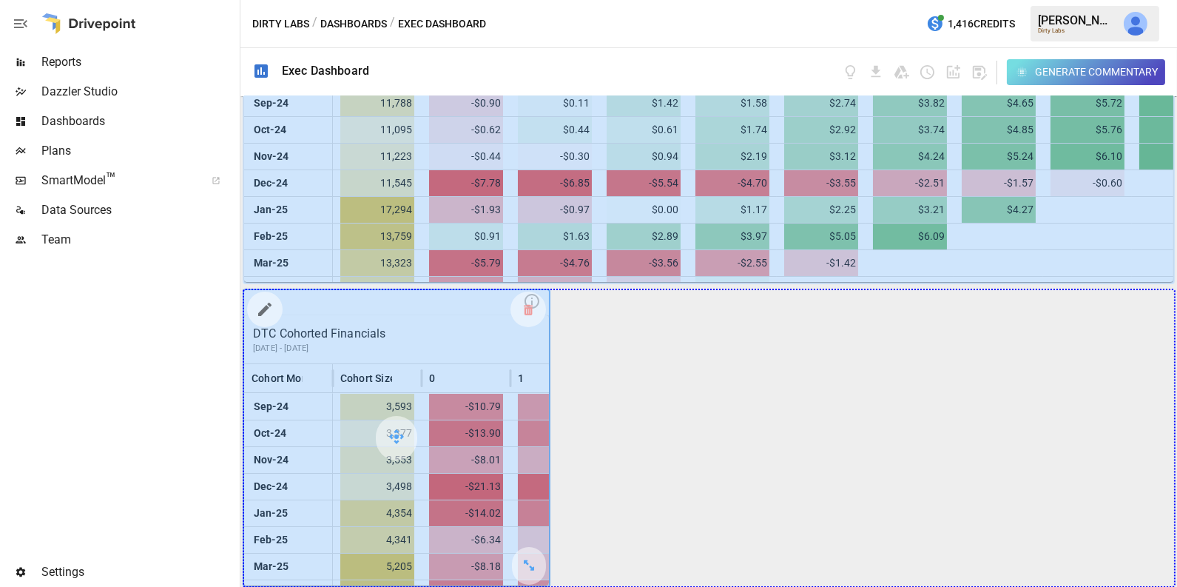
drag, startPoint x: 534, startPoint y: 568, endPoint x: 1044, endPoint y: 550, distance: 509.9
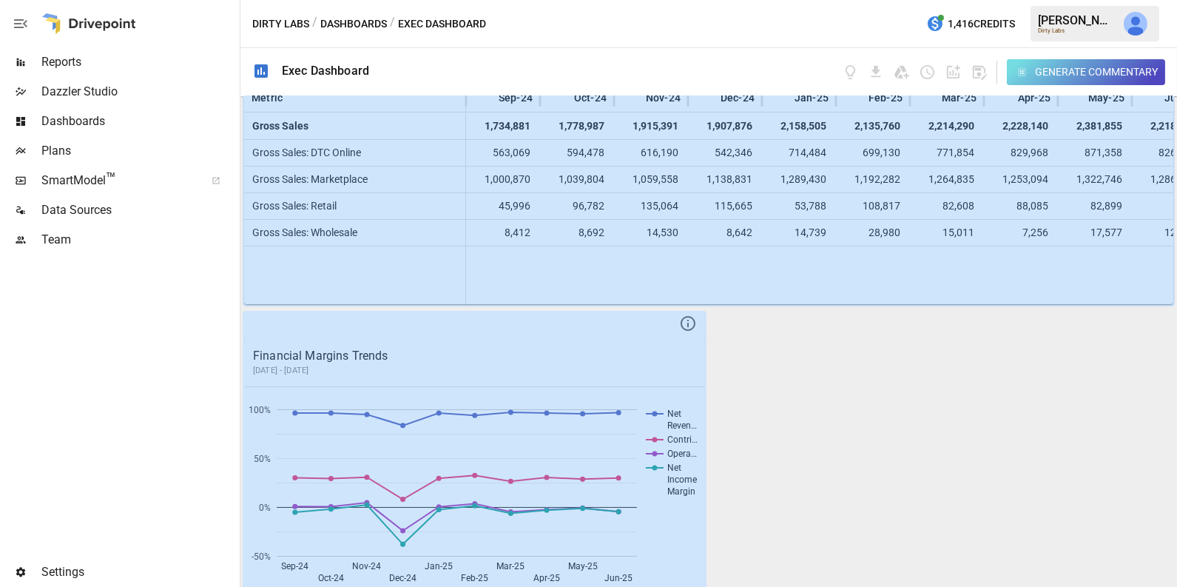
scroll to position [0, 0]
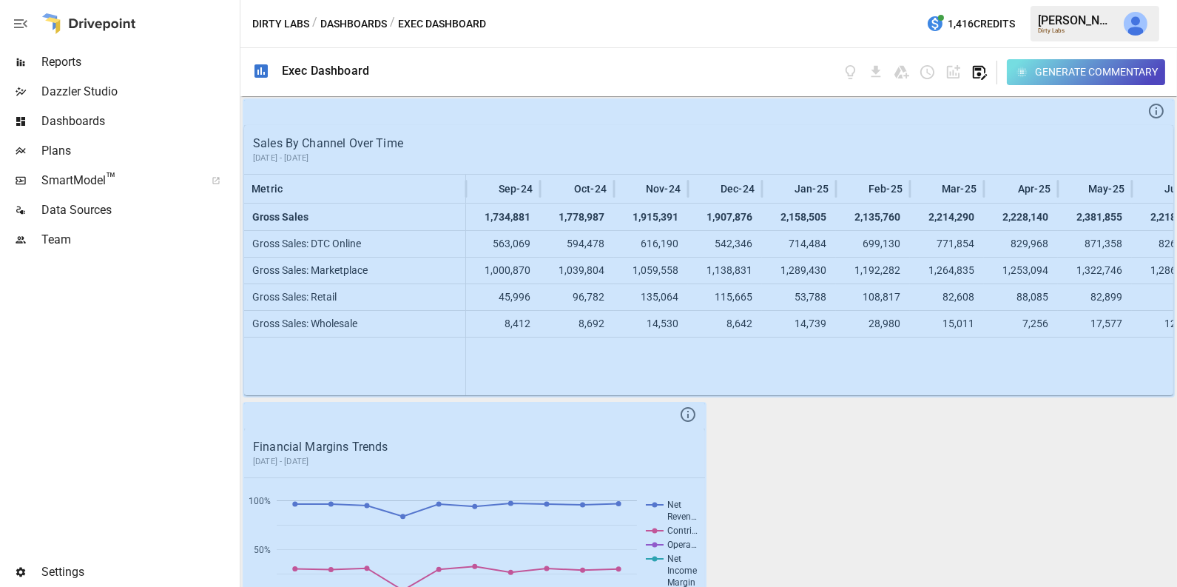
click at [975, 75] on icon "button" at bounding box center [978, 72] width 17 height 17
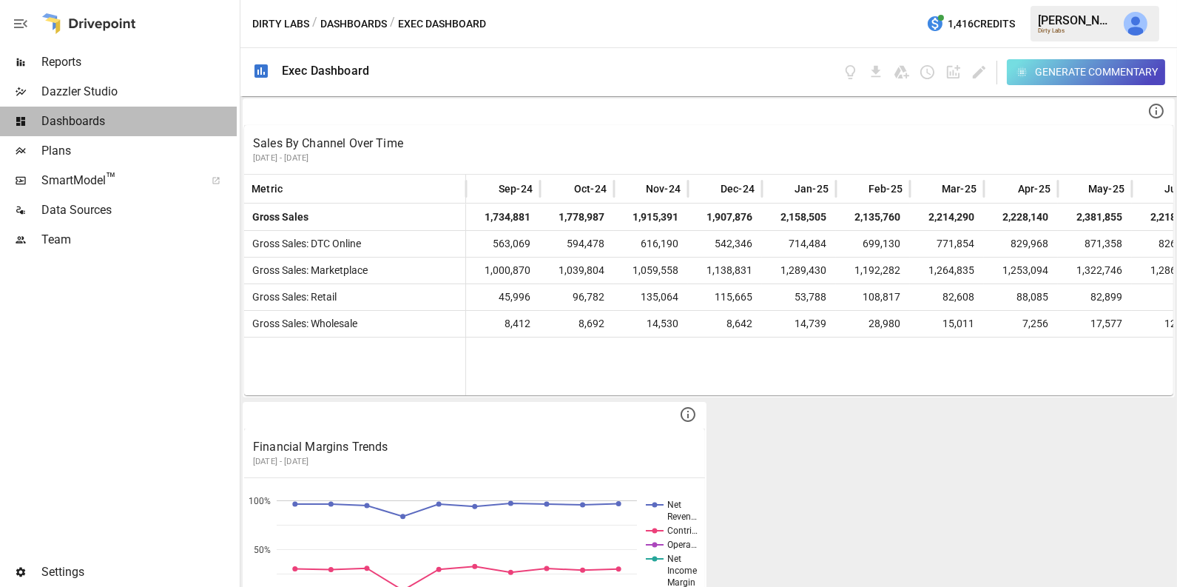
click at [112, 118] on span "Dashboards" at bounding box center [138, 121] width 195 height 18
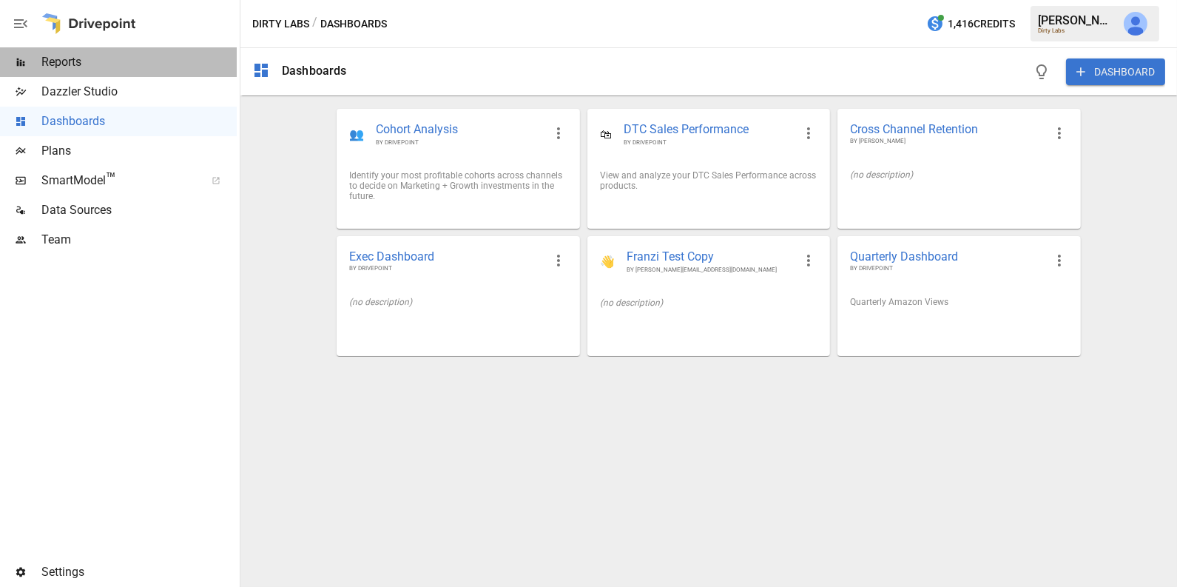
click at [120, 61] on span "Reports" at bounding box center [138, 62] width 195 height 18
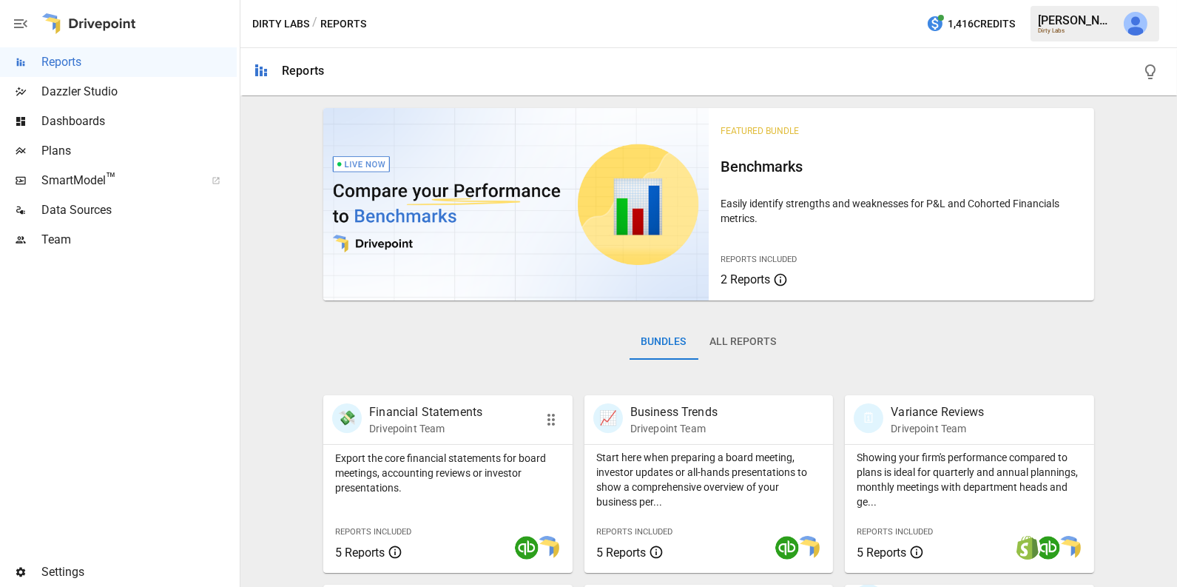
click at [479, 430] on p "Drivepoint Team" at bounding box center [425, 428] width 113 height 15
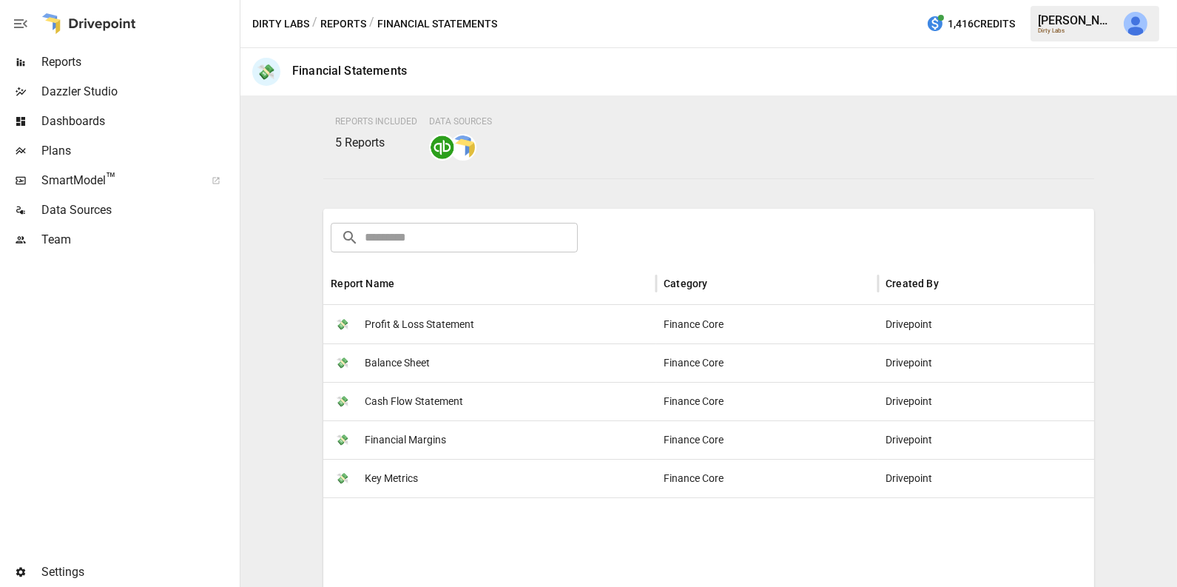
scroll to position [208, 0]
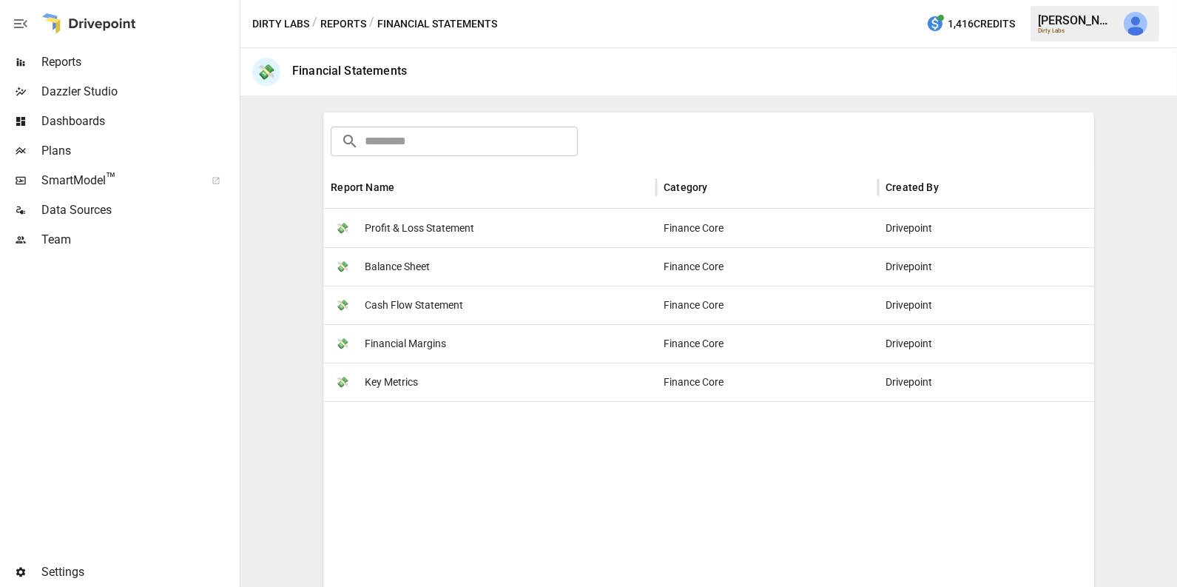
click at [493, 304] on div "💸 Cash Flow Statement" at bounding box center [489, 304] width 333 height 38
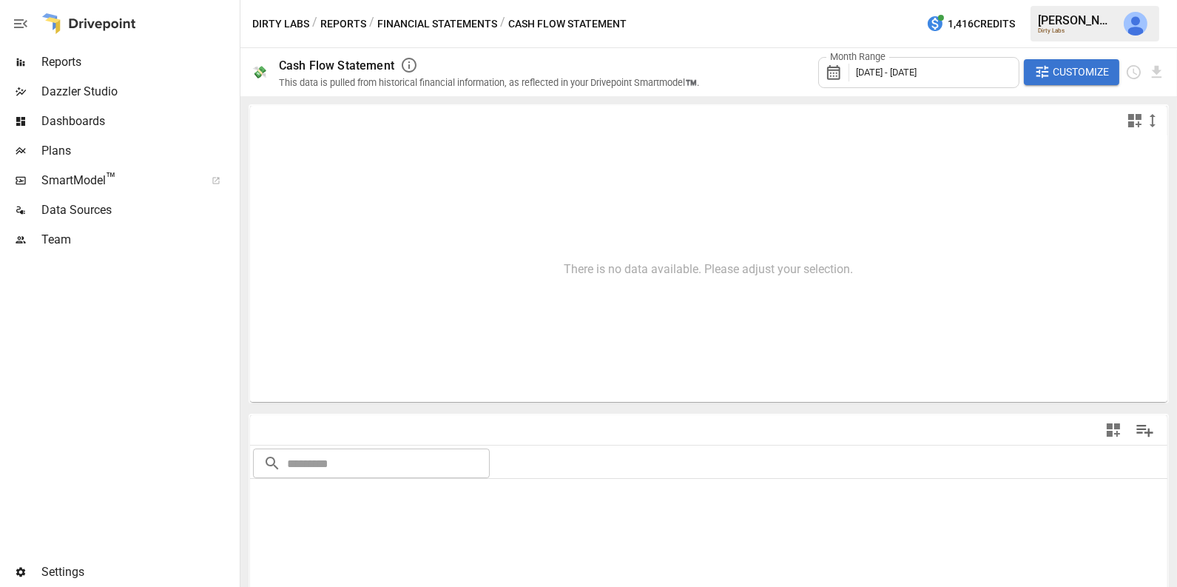
type input "**********"
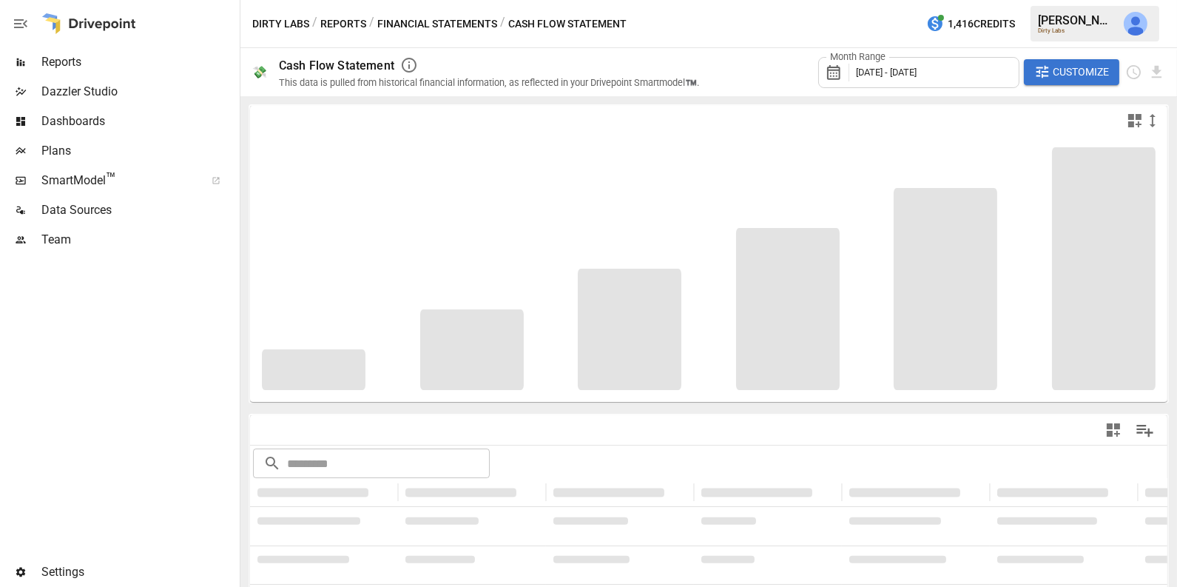
click at [904, 75] on span "[DATE] - [DATE]" at bounding box center [886, 72] width 61 height 11
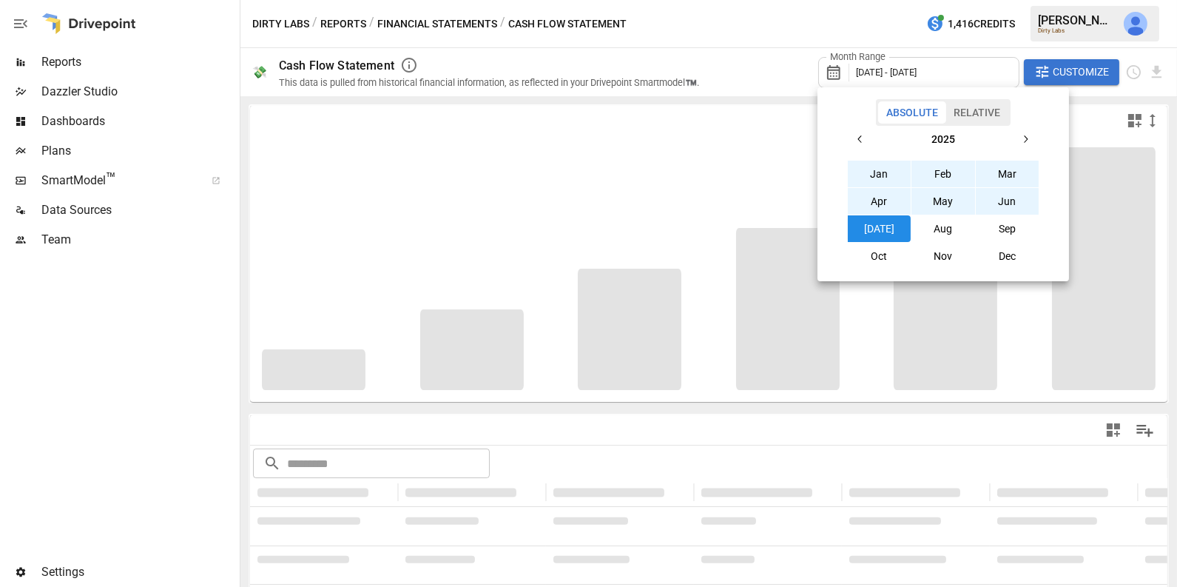
click at [975, 110] on button "Relative" at bounding box center [976, 112] width 63 height 22
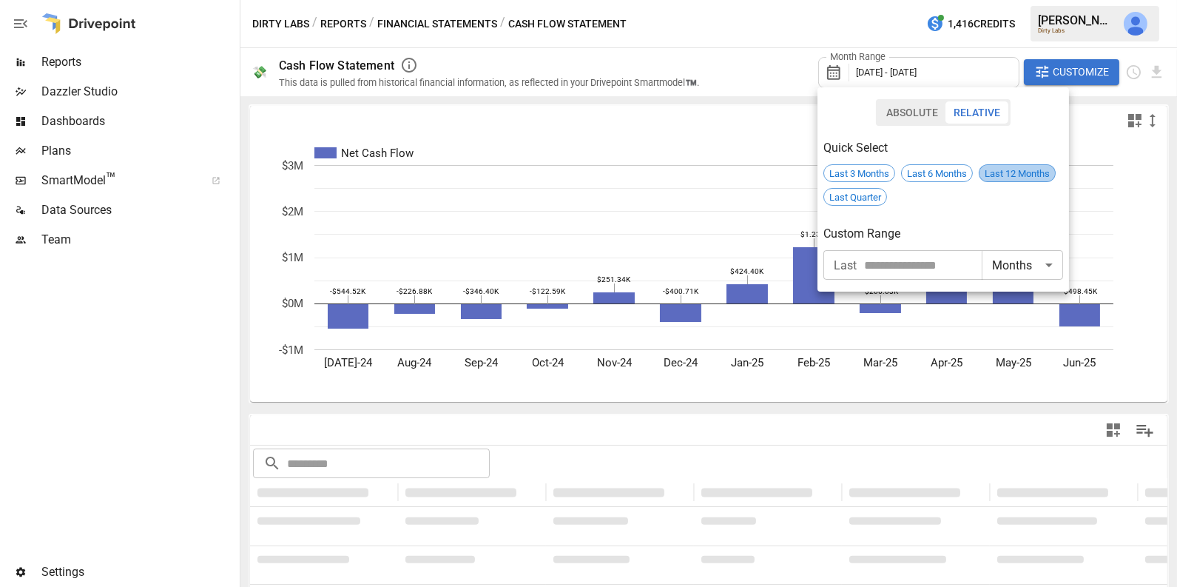
click at [1012, 175] on span "Last 12 Months" at bounding box center [1016, 173] width 75 height 11
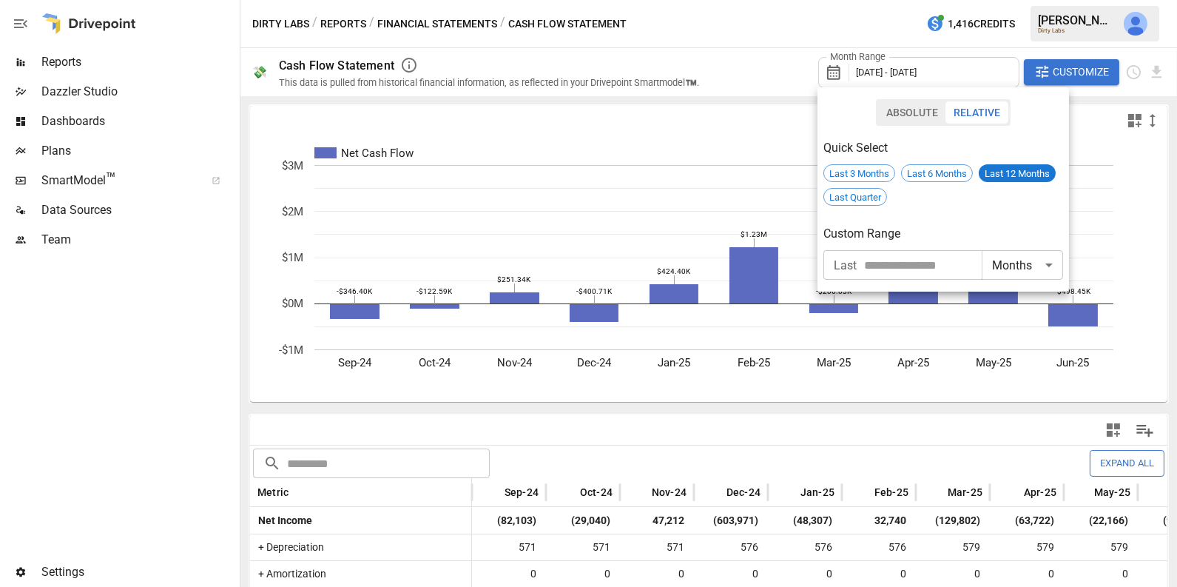
click at [779, 371] on div at bounding box center [588, 293] width 1177 height 587
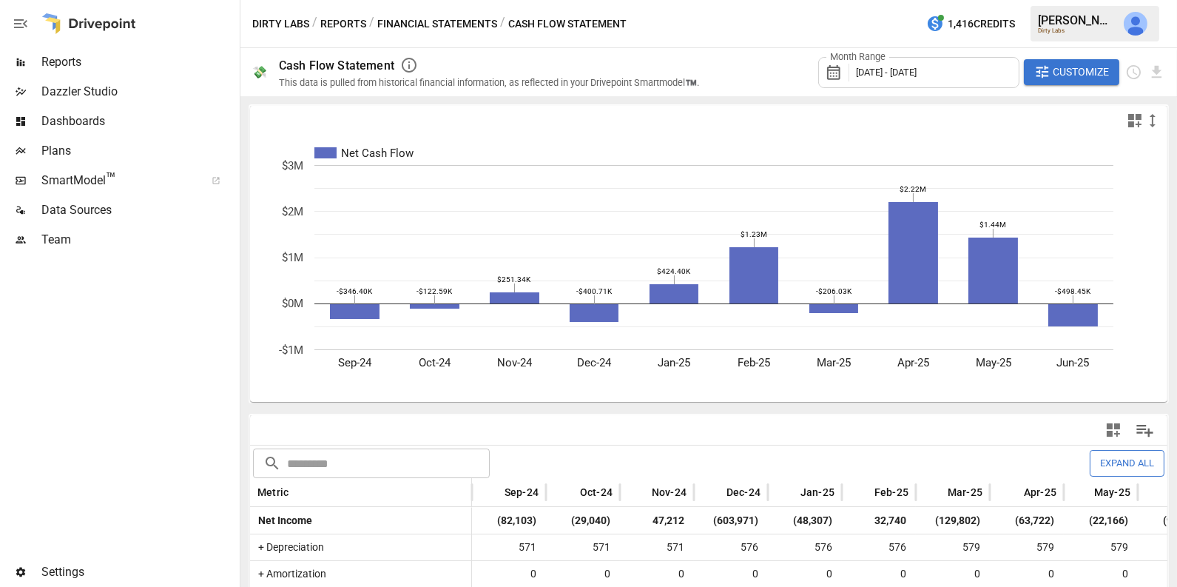
click at [1131, 121] on icon "button" at bounding box center [1134, 120] width 13 height 13
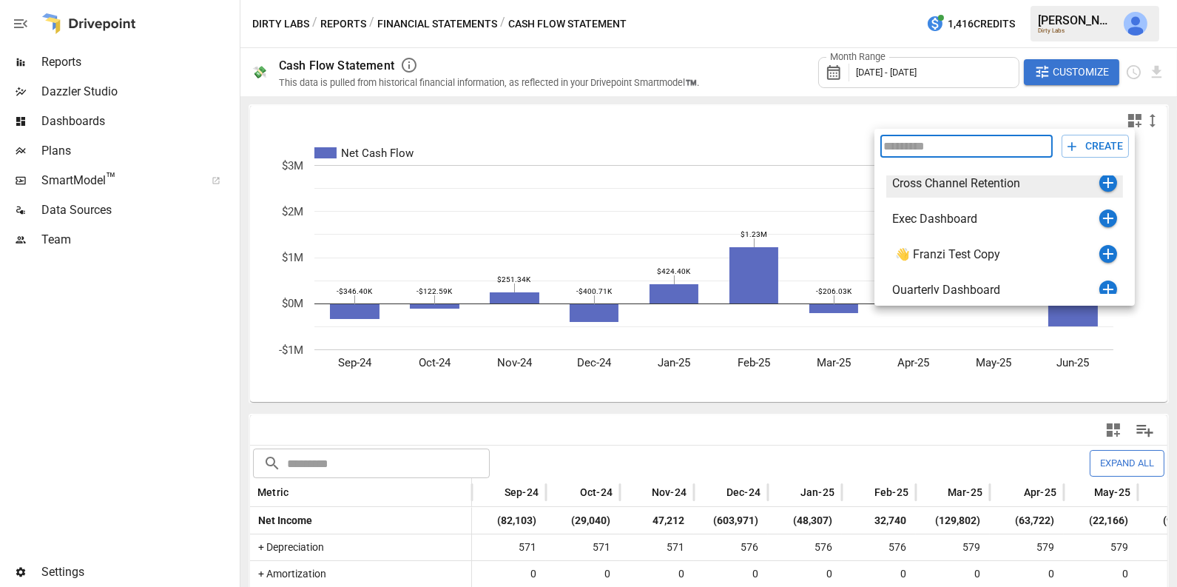
scroll to position [81, 0]
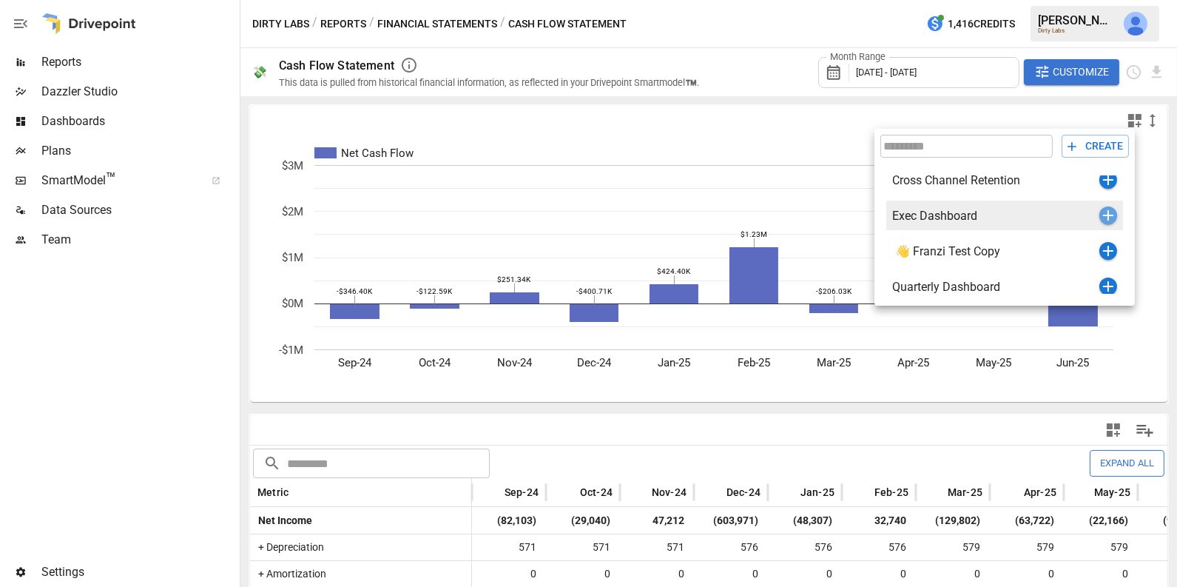
click at [1107, 214] on icon "button" at bounding box center [1108, 215] width 10 height 10
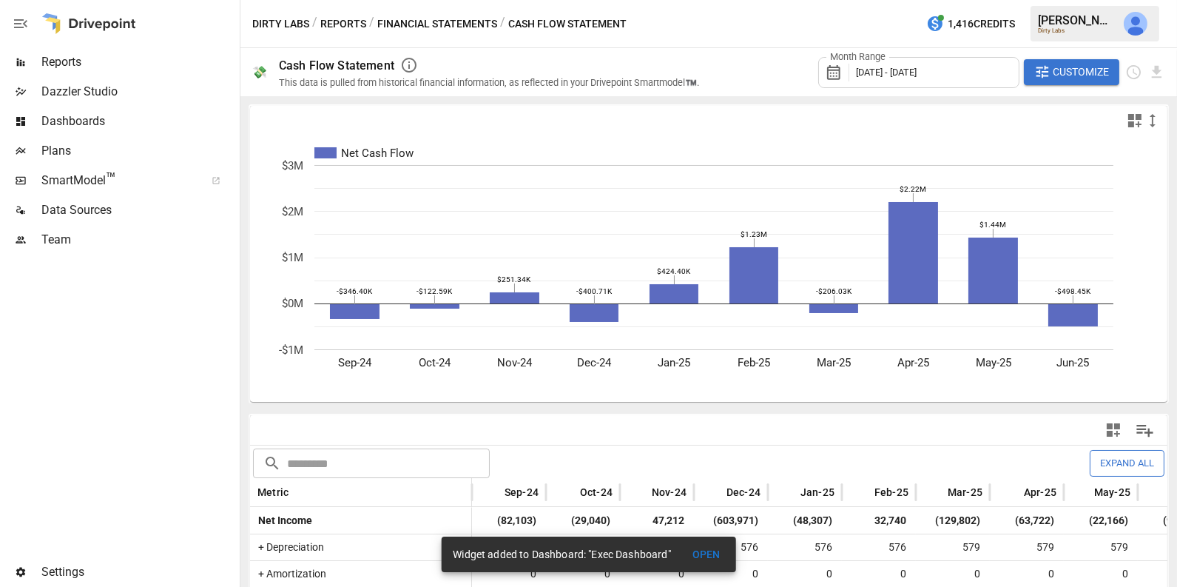
click at [1114, 430] on icon "button" at bounding box center [1113, 430] width 18 height 18
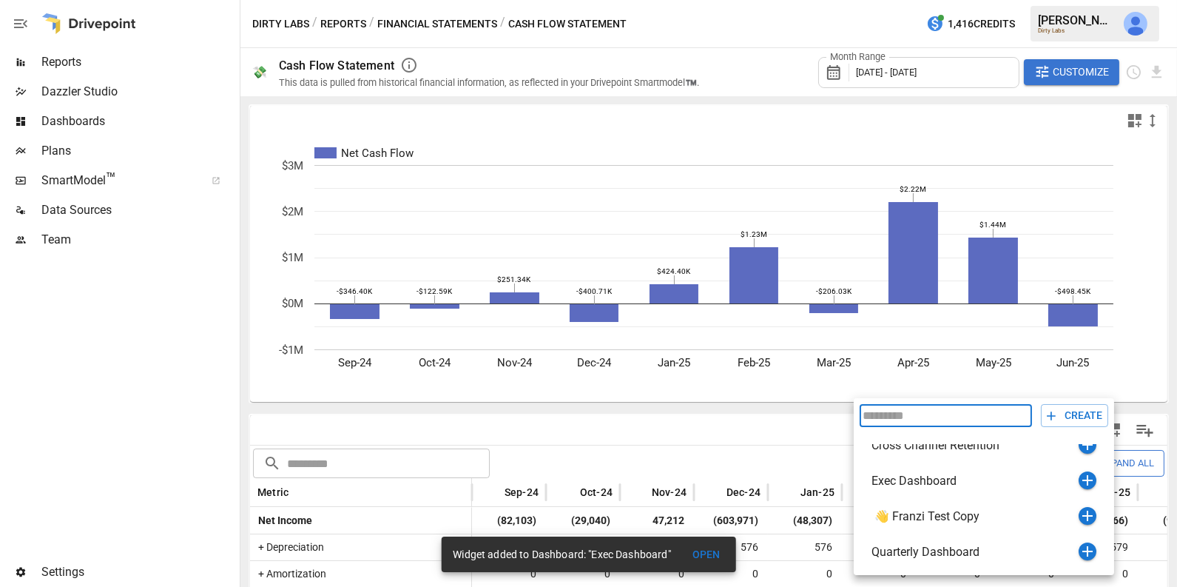
scroll to position [89, 0]
click at [1087, 479] on icon "button" at bounding box center [1087, 477] width 10 height 10
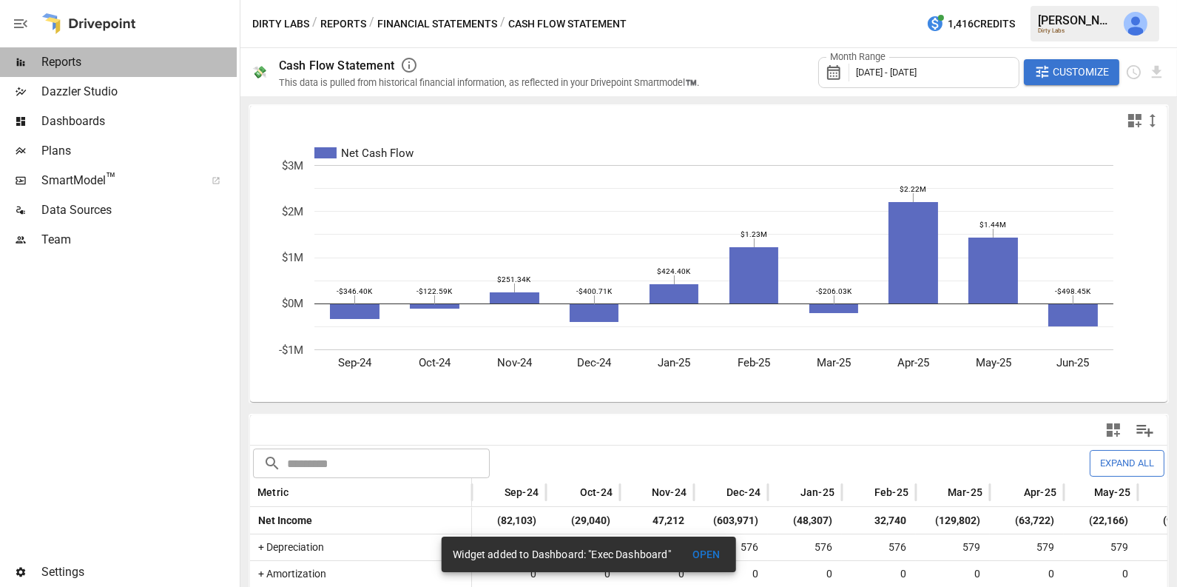
click at [126, 67] on span "Reports" at bounding box center [138, 62] width 195 height 18
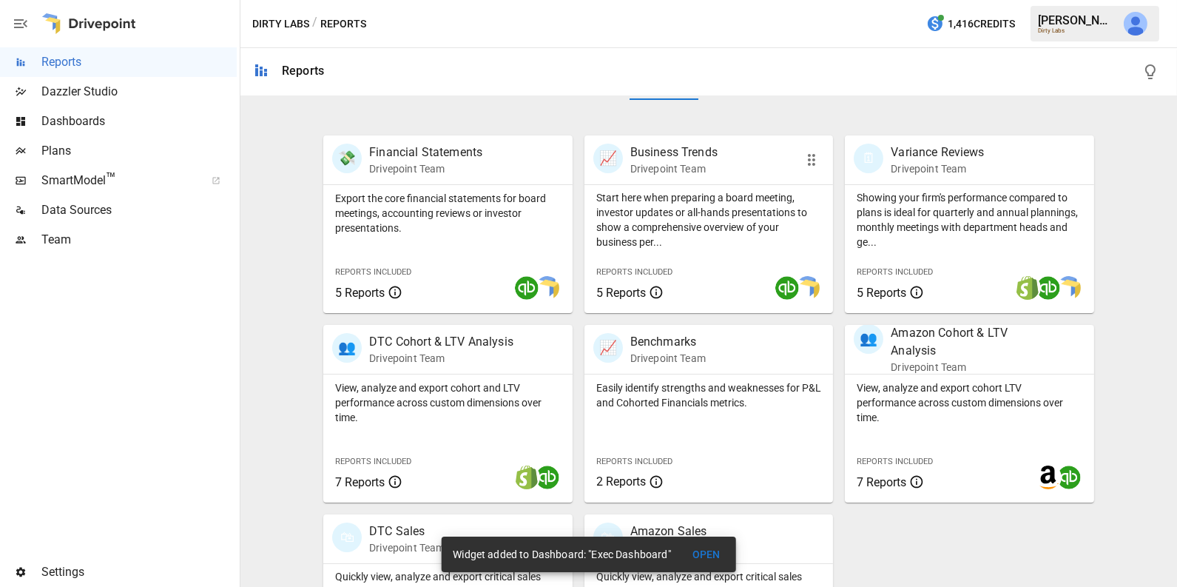
scroll to position [370, 0]
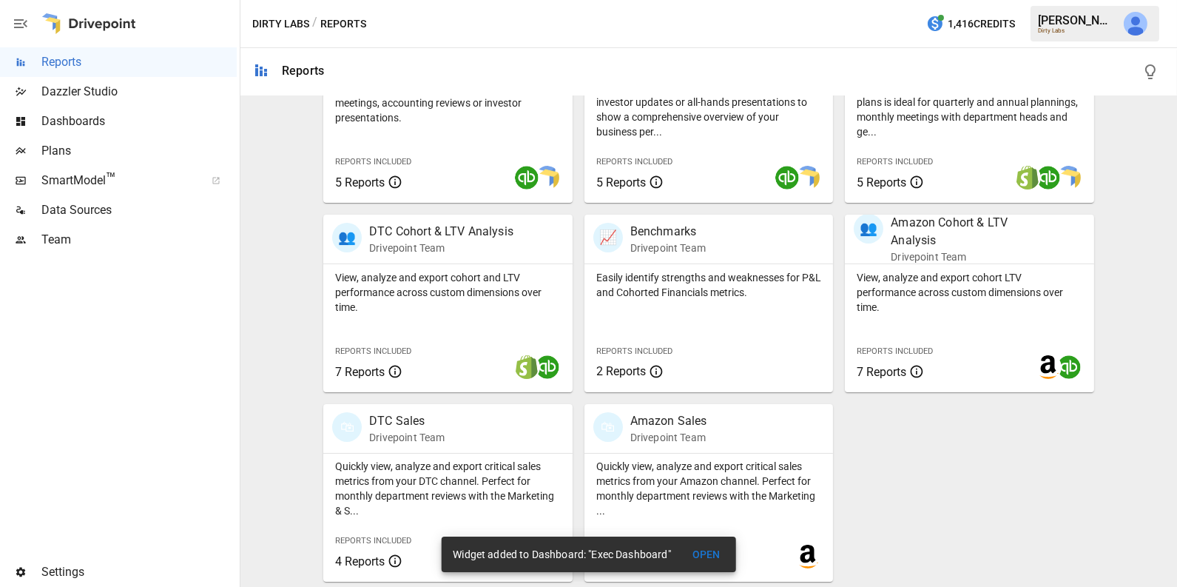
click at [101, 130] on div "Dashboards" at bounding box center [118, 122] width 237 height 30
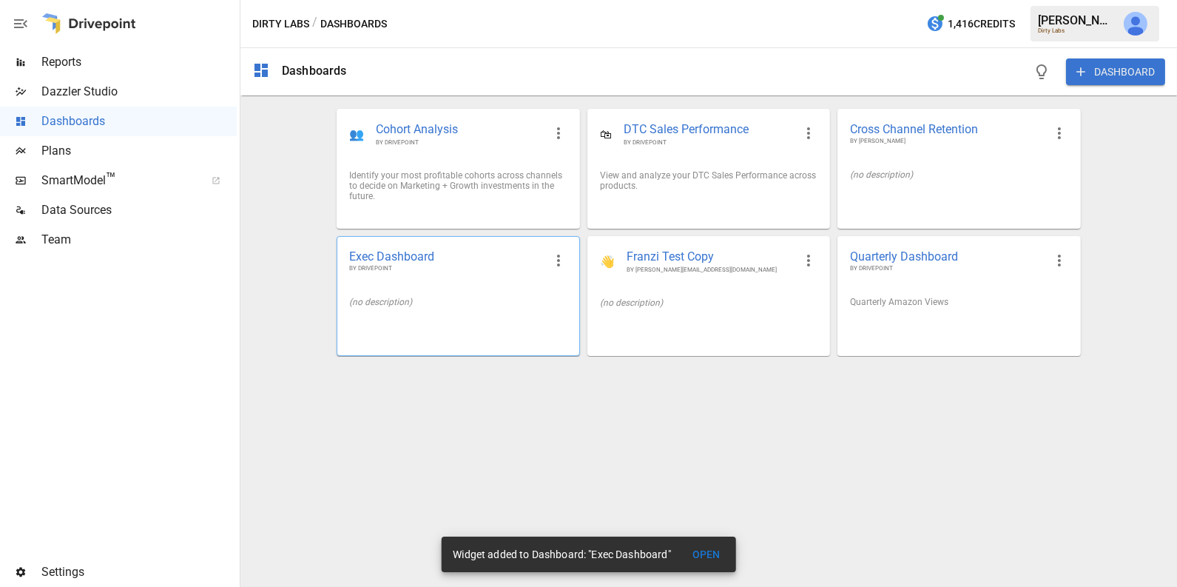
click at [499, 275] on div "Exec Dashboard BY DRIVEPOINT" at bounding box center [457, 261] width 241 height 48
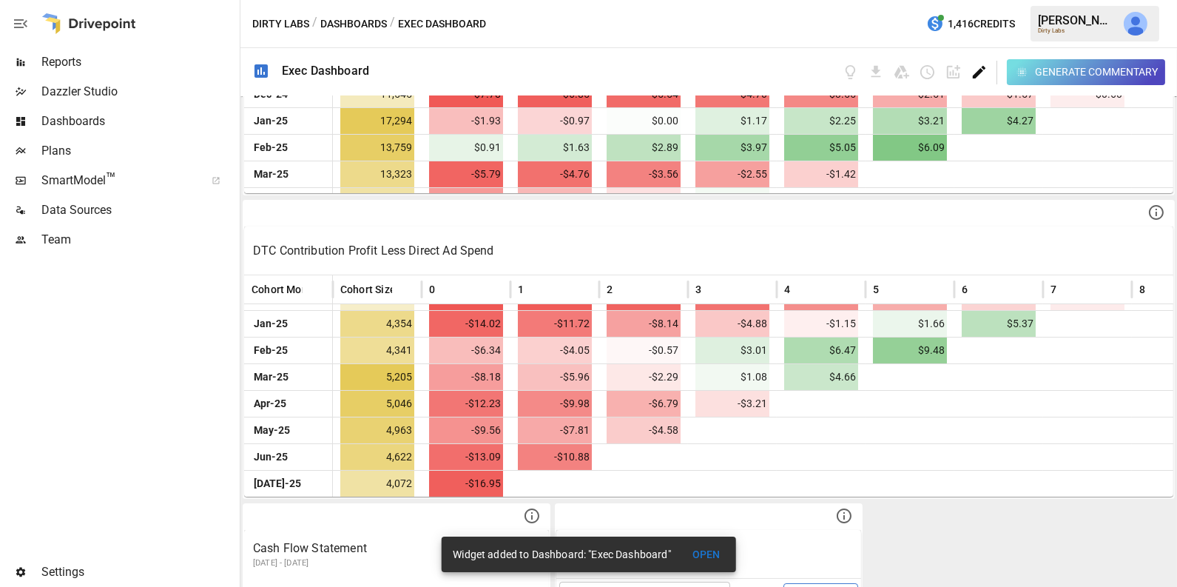
scroll to position [808, 0]
click at [976, 72] on icon "Edit dashboard" at bounding box center [979, 72] width 13 height 13
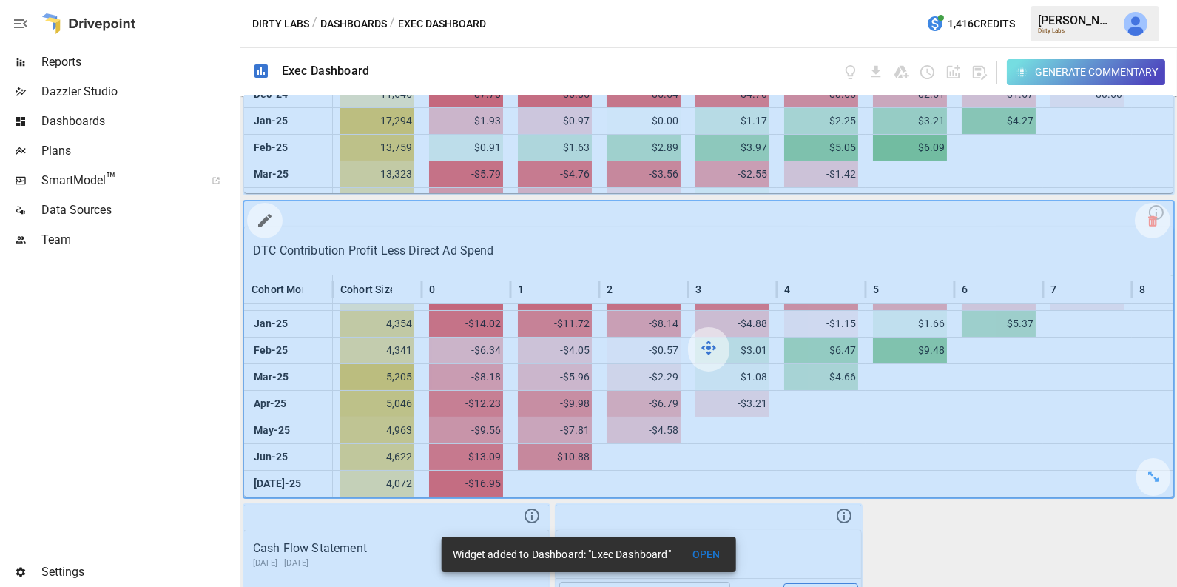
scroll to position [1022, 0]
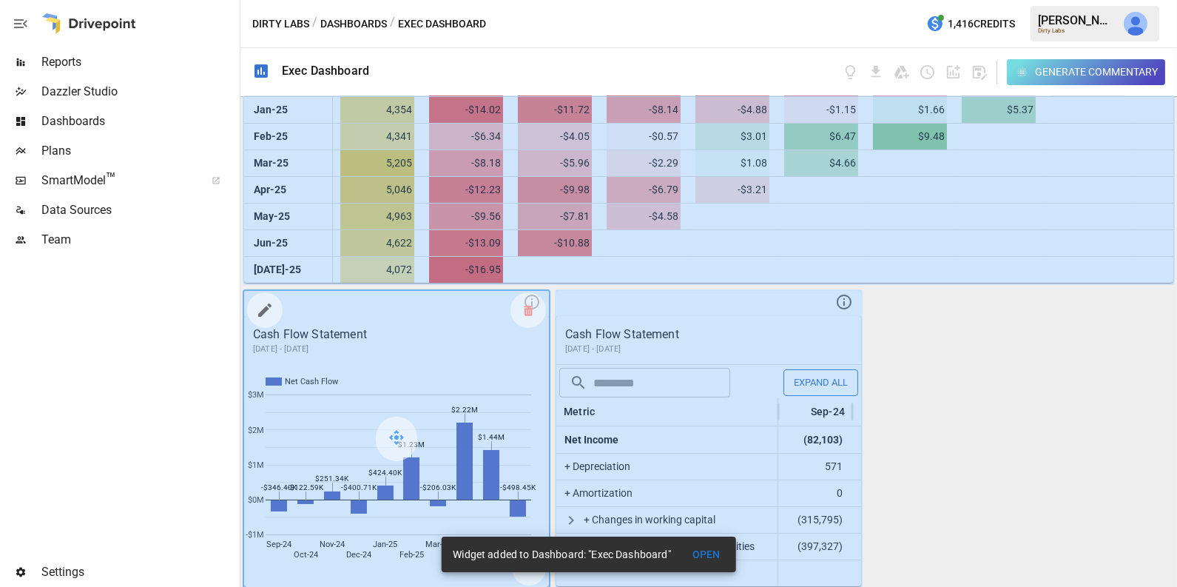
click at [266, 319] on button "button" at bounding box center [265, 310] width 30 height 30
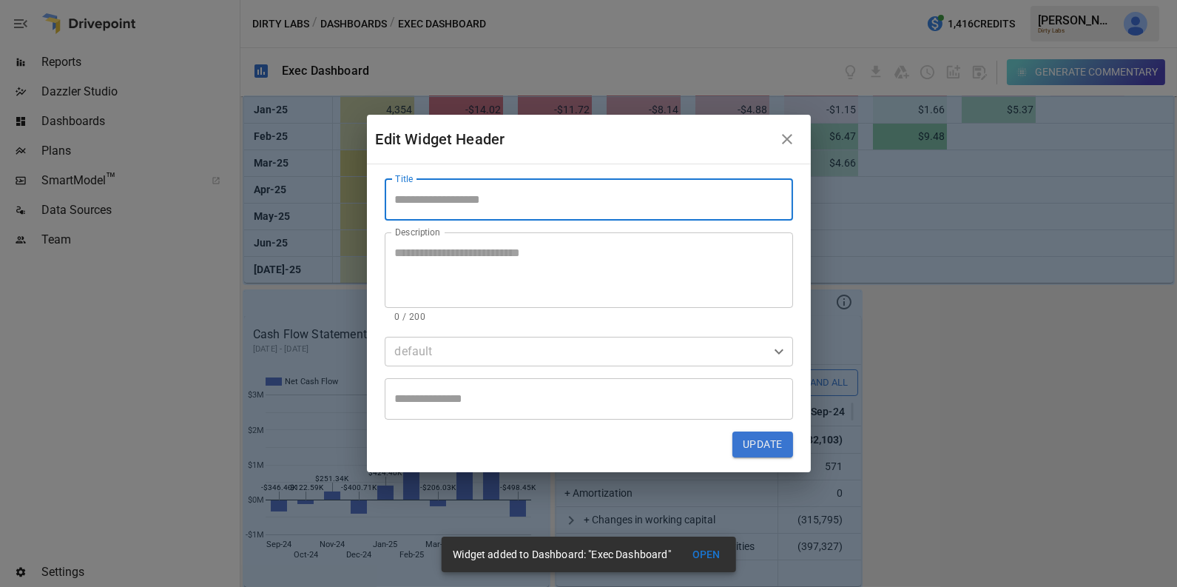
click at [504, 196] on input "Title" at bounding box center [589, 199] width 408 height 41
type input "**********"
click at [760, 446] on button "Update" at bounding box center [762, 444] width 60 height 27
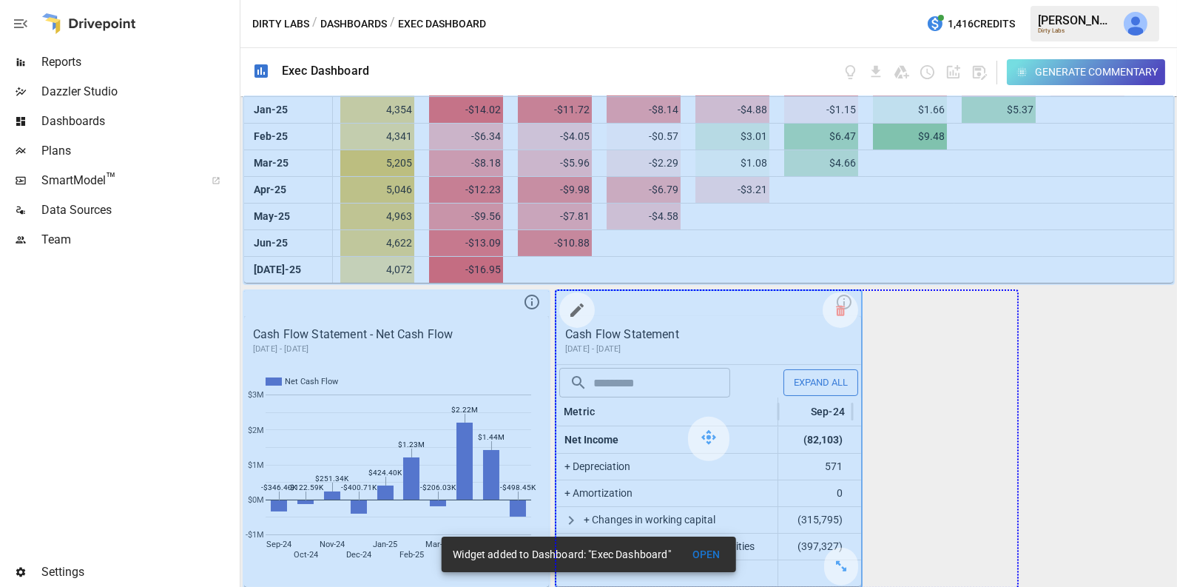
drag, startPoint x: 841, startPoint y: 563, endPoint x: 973, endPoint y: 501, distance: 145.6
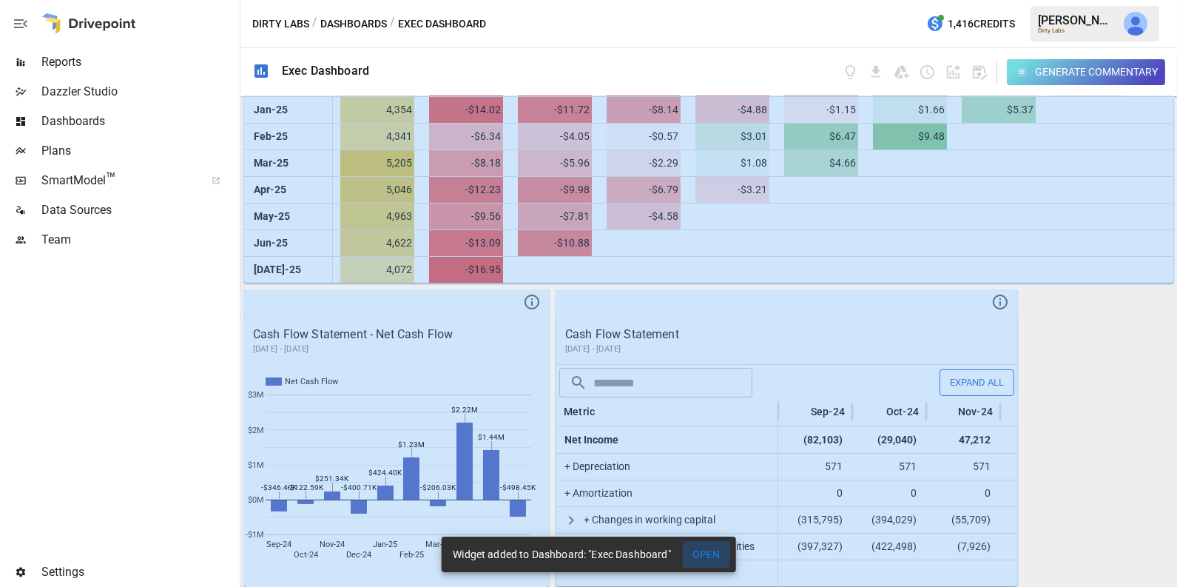
click at [708, 553] on button "OPEN" at bounding box center [706, 554] width 47 height 27
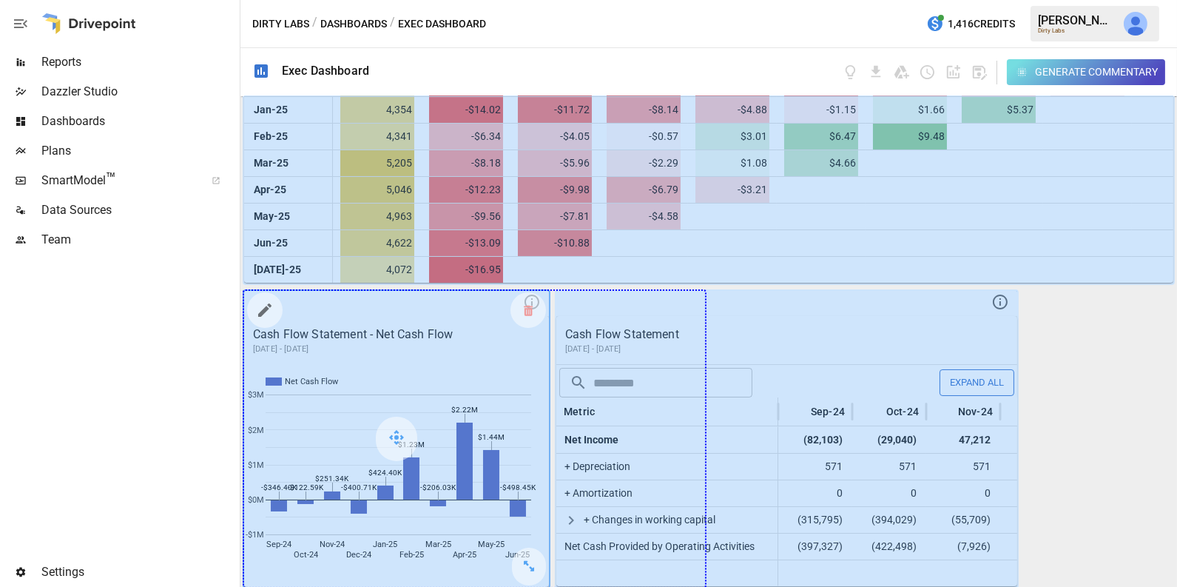
drag, startPoint x: 525, startPoint y: 567, endPoint x: 672, endPoint y: 561, distance: 147.3
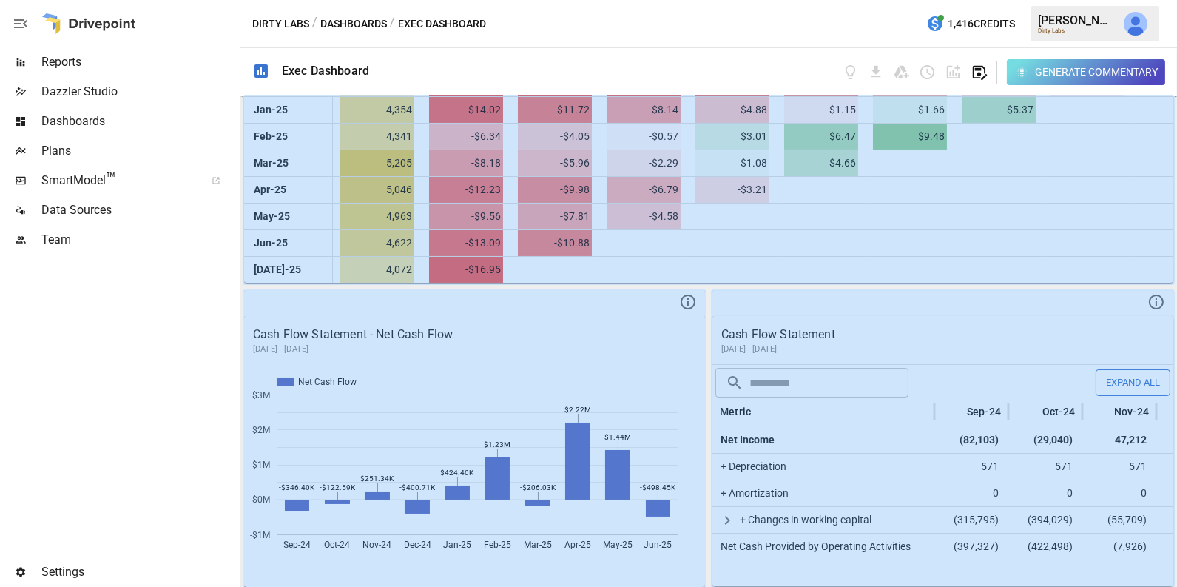
click at [982, 69] on icon "button" at bounding box center [978, 72] width 17 height 17
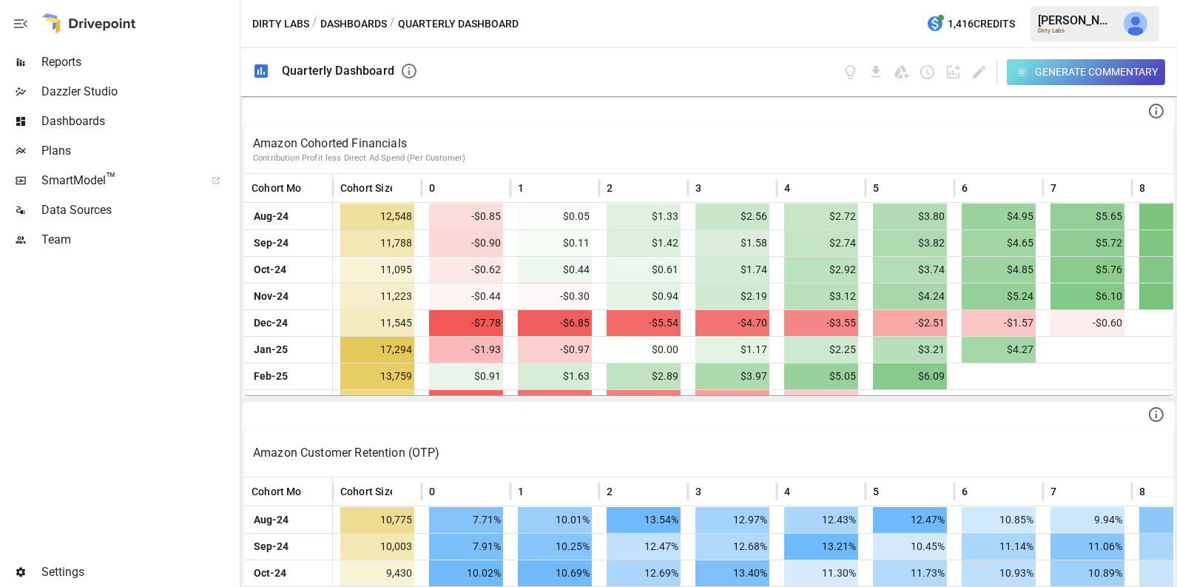
scroll to position [101, 0]
click at [1135, 34] on img "Julie Wilton" at bounding box center [1135, 24] width 24 height 24
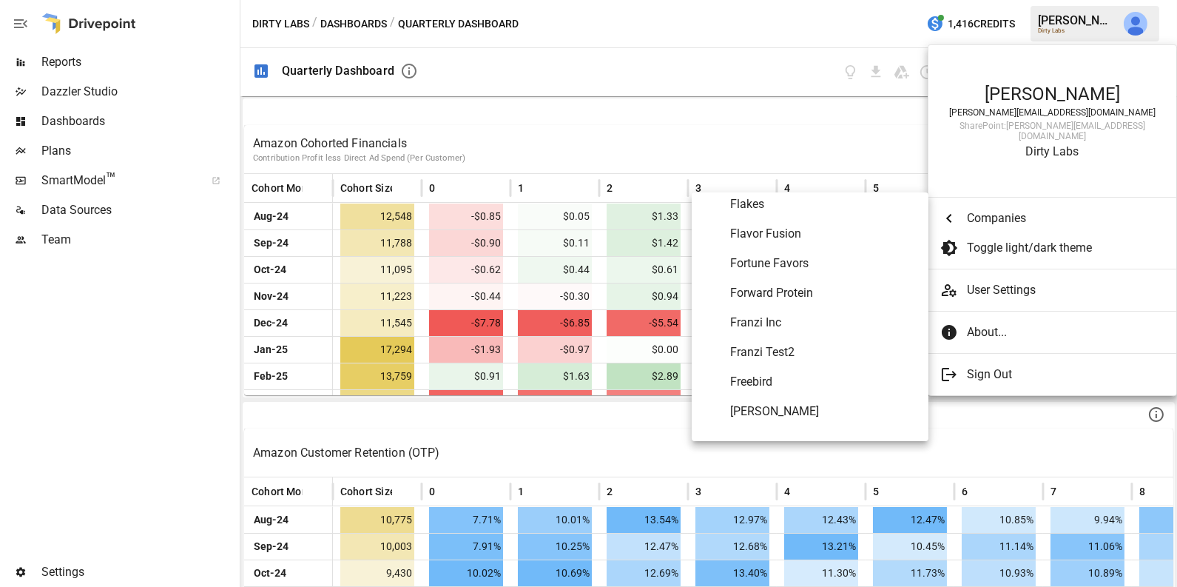
scroll to position [2779, 0]
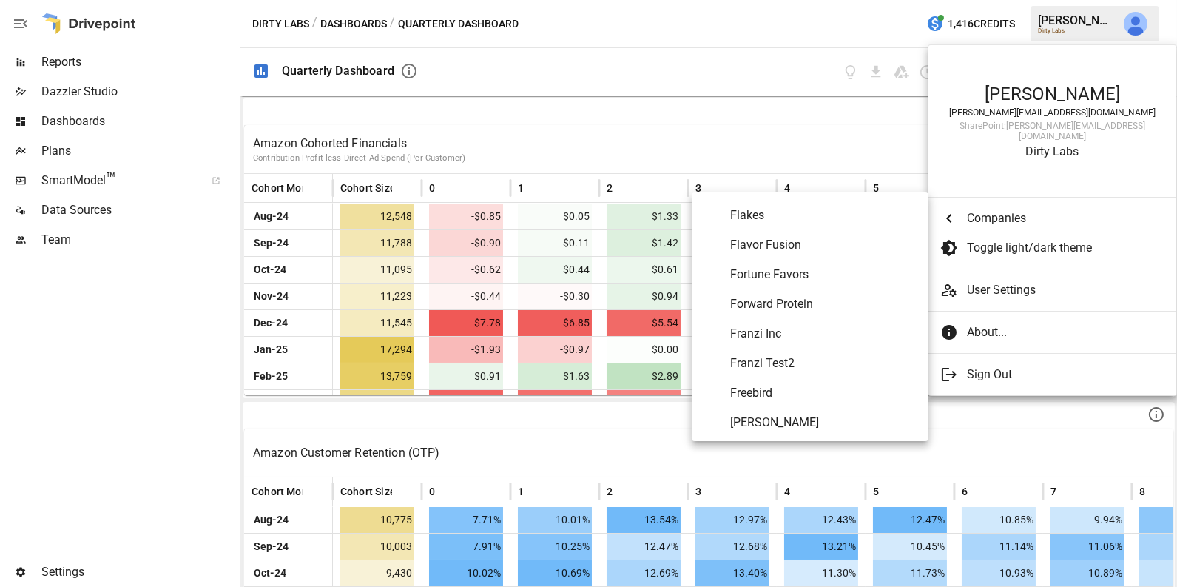
click at [837, 243] on span "Flavor Fusion" at bounding box center [823, 245] width 186 height 18
